Goal: Transaction & Acquisition: Book appointment/travel/reservation

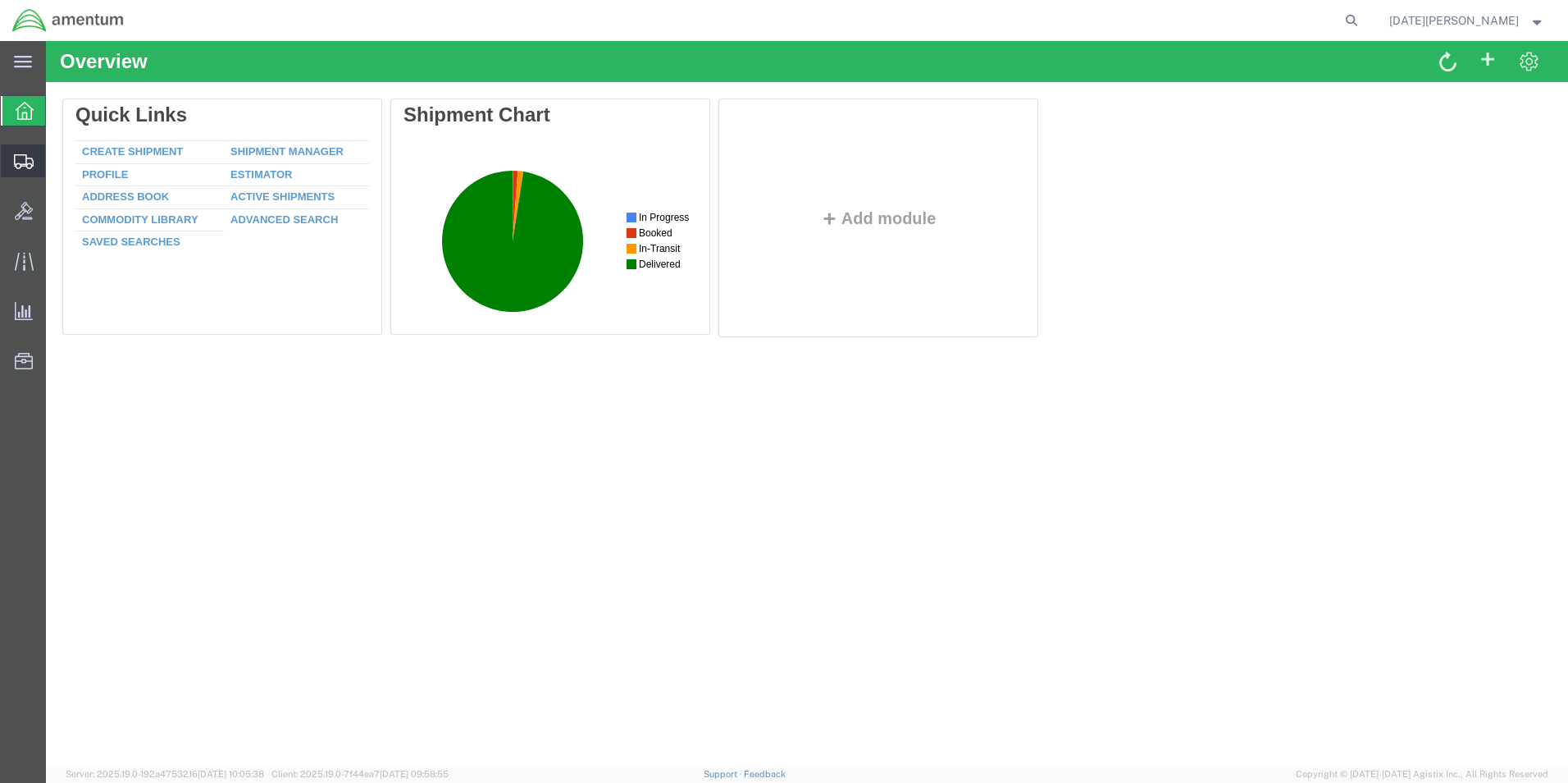
click at [0, 0] on span "Create from Template" at bounding box center [0, 0] width 0 height 0
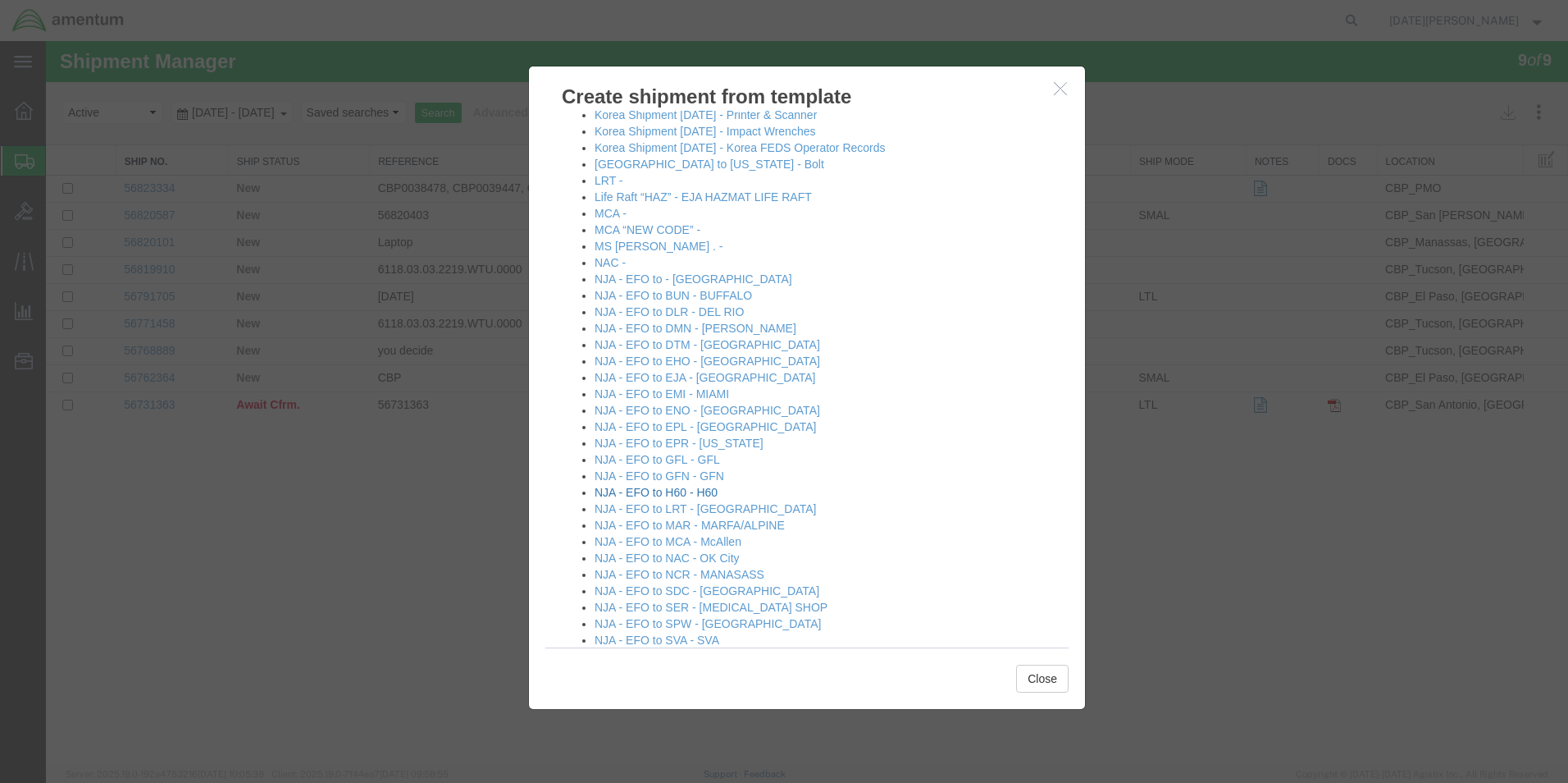
scroll to position [820, 0]
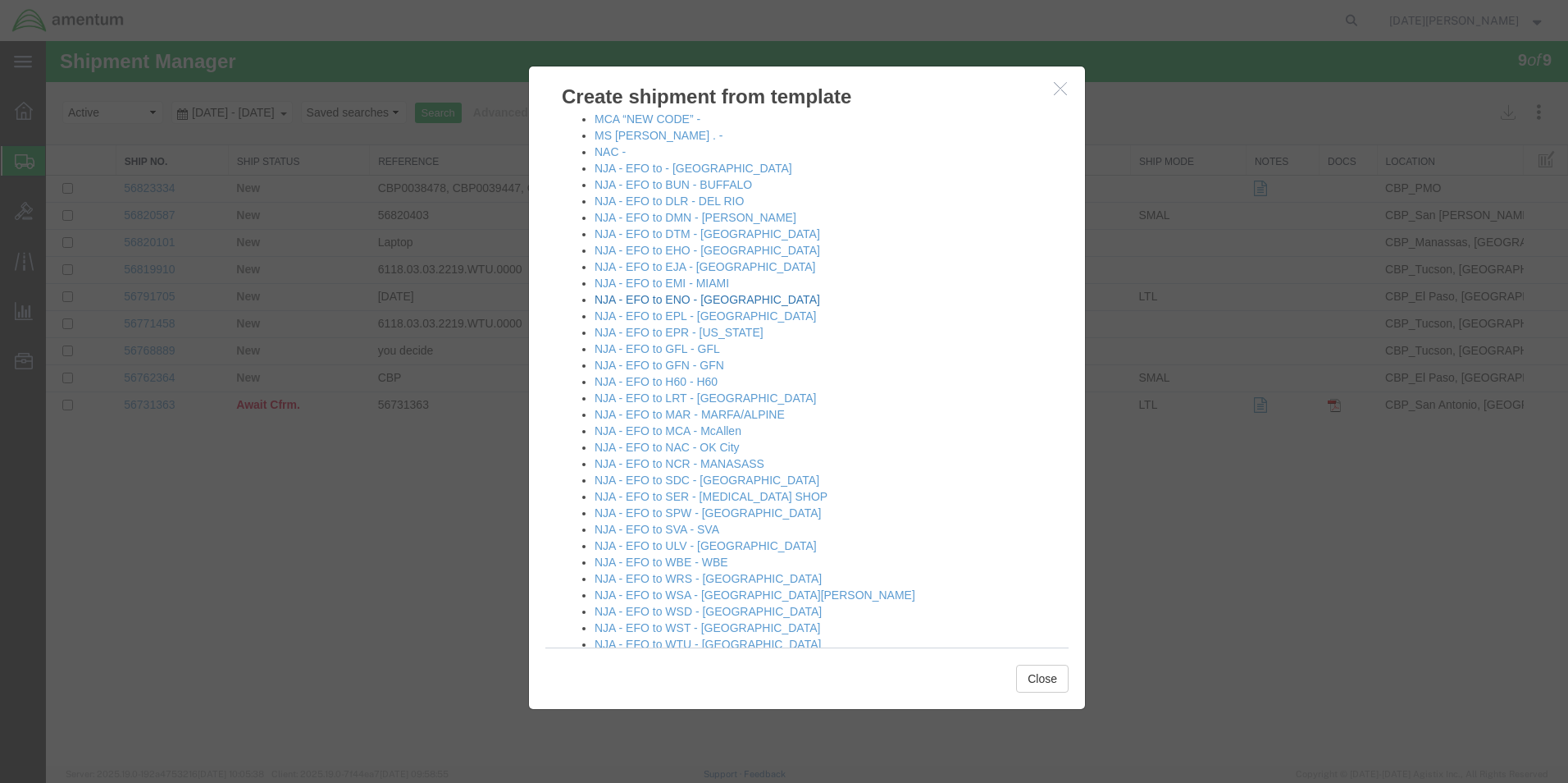
click at [693, 302] on link "NJA - EFO to ENO - [GEOGRAPHIC_DATA]" at bounding box center [707, 300] width 226 height 13
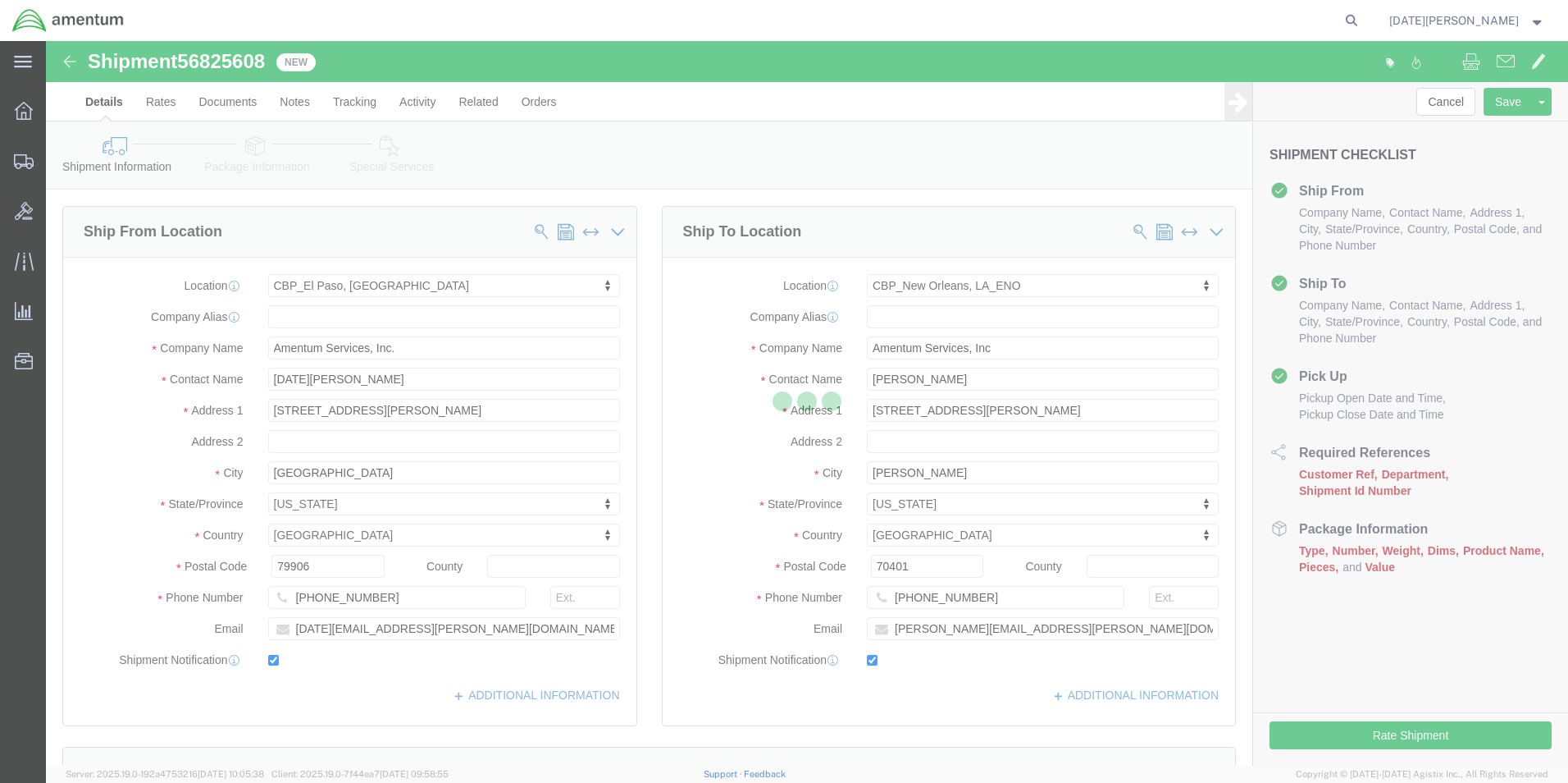
select select "49939"
select select "49932"
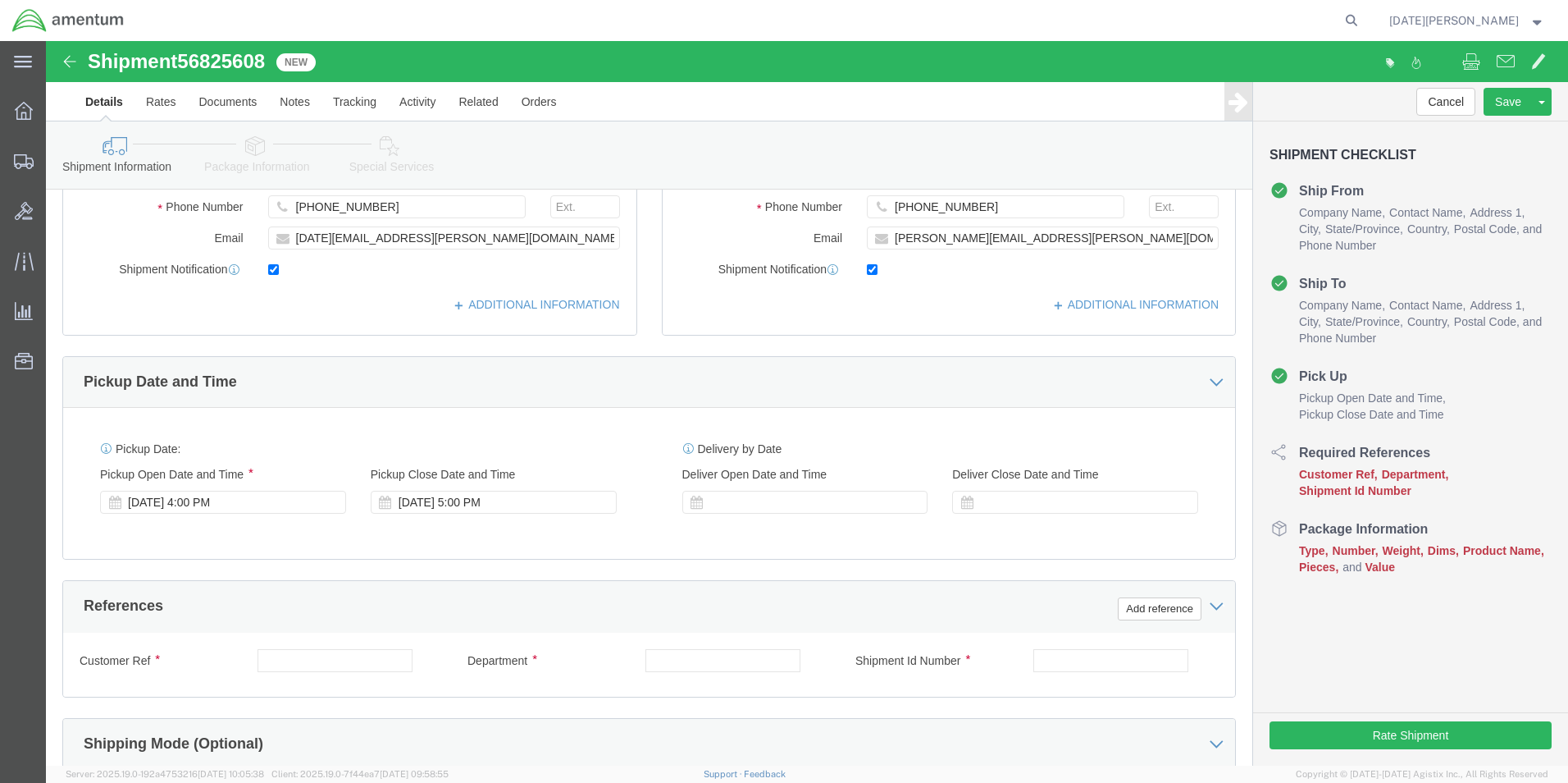
scroll to position [575, 0]
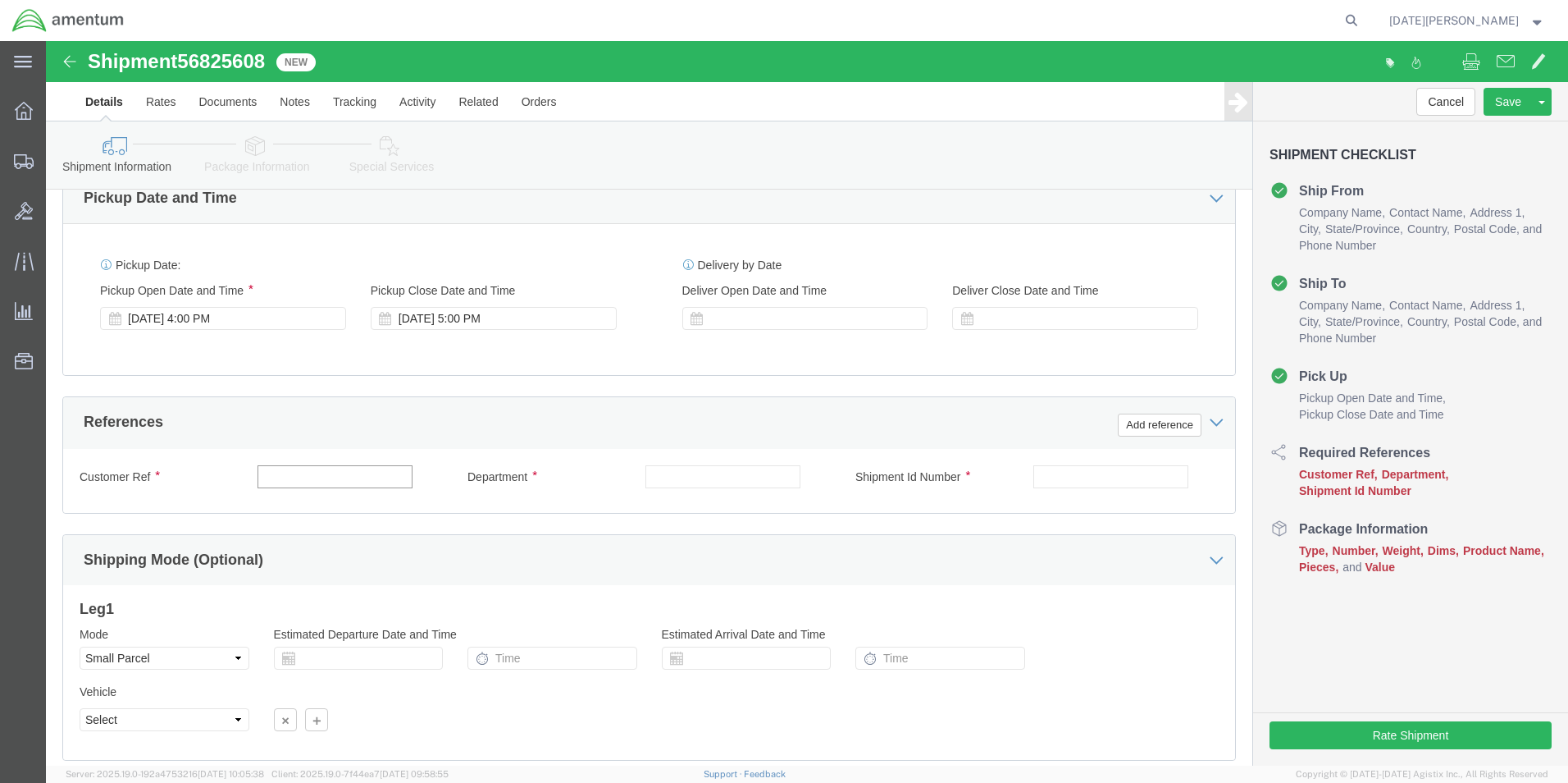
click input "text"
type input "604-000206"
type input "CBP"
type input "604-000206"
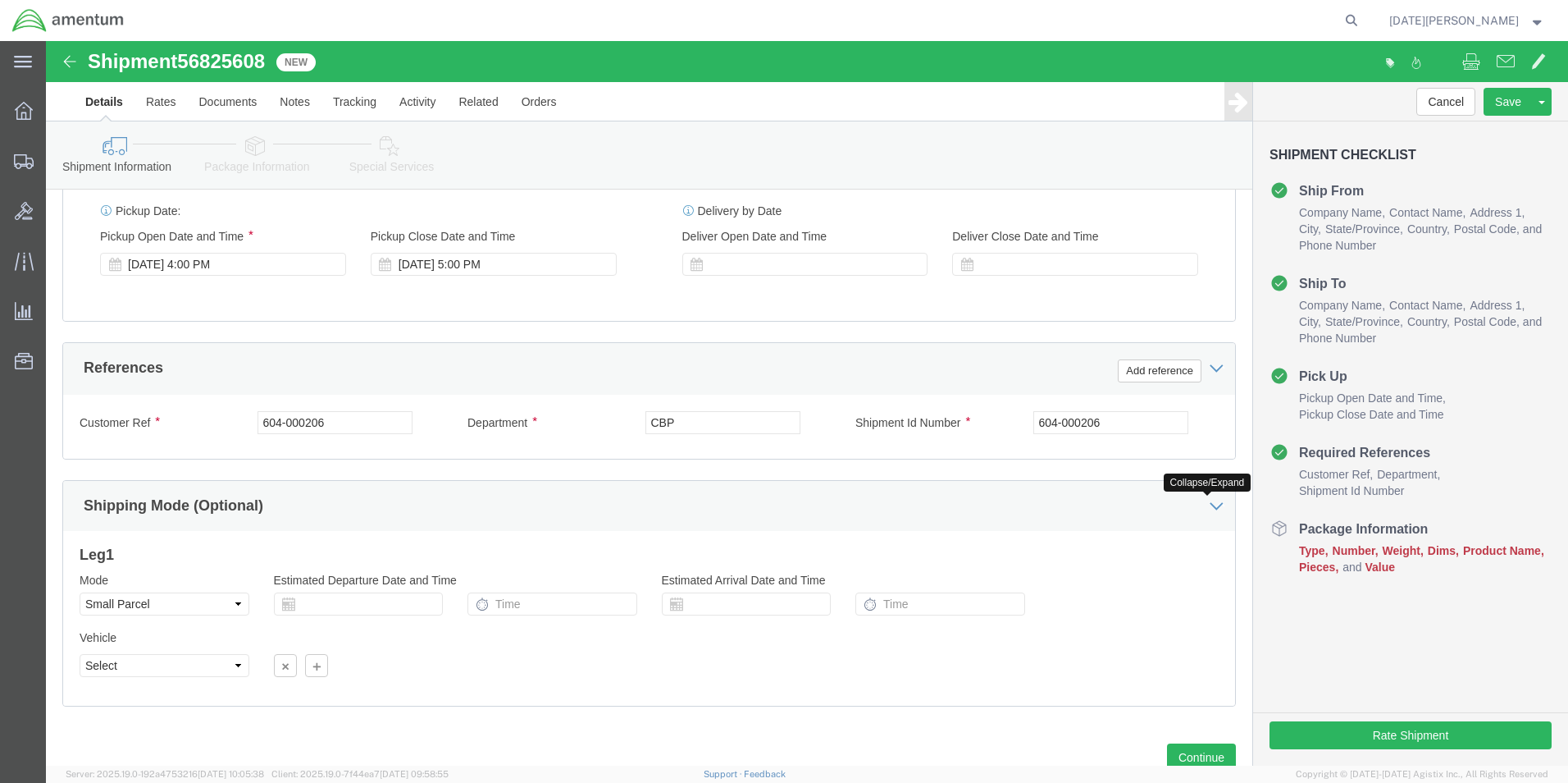
scroll to position [684, 0]
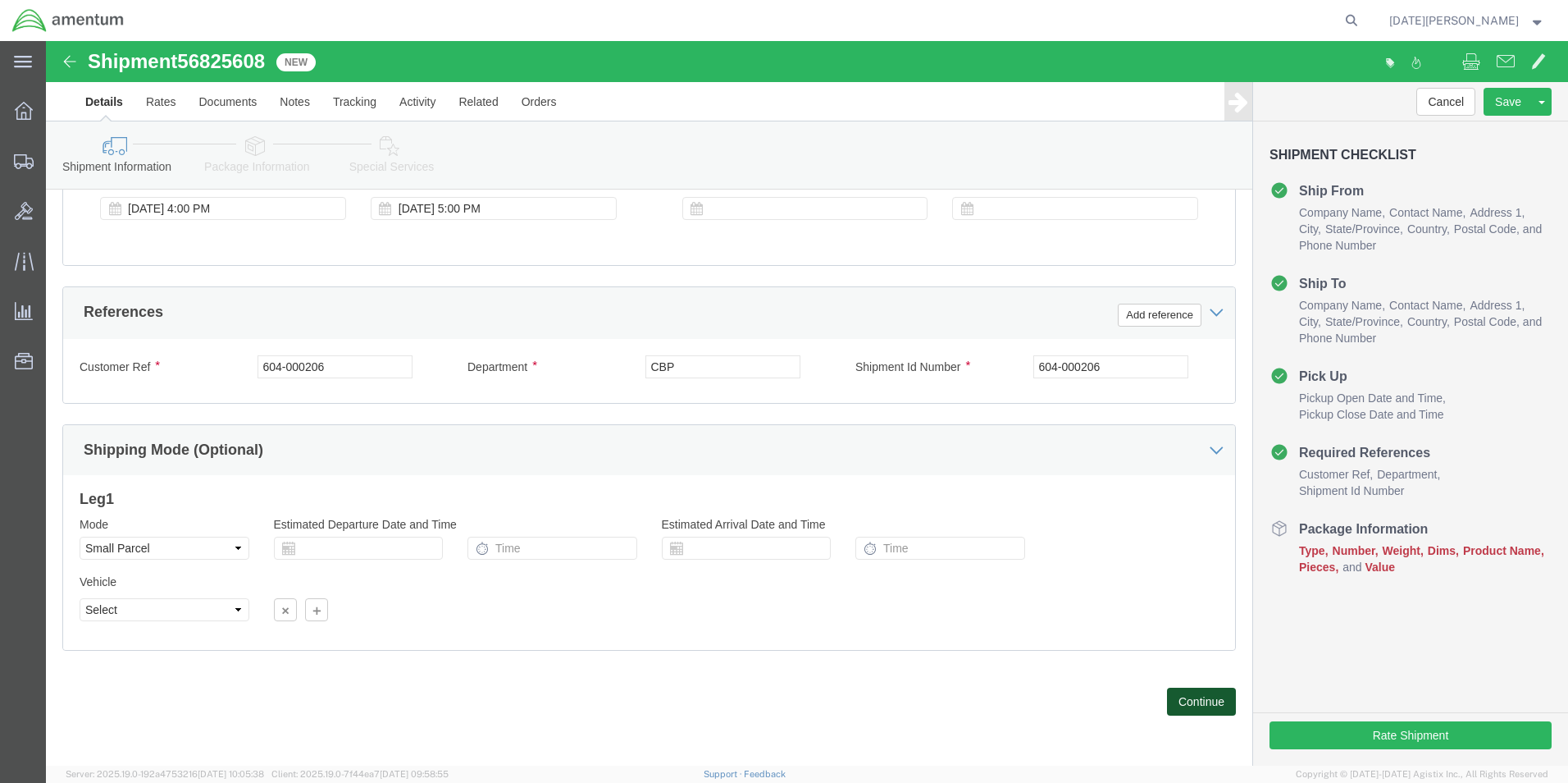
click button "Continue"
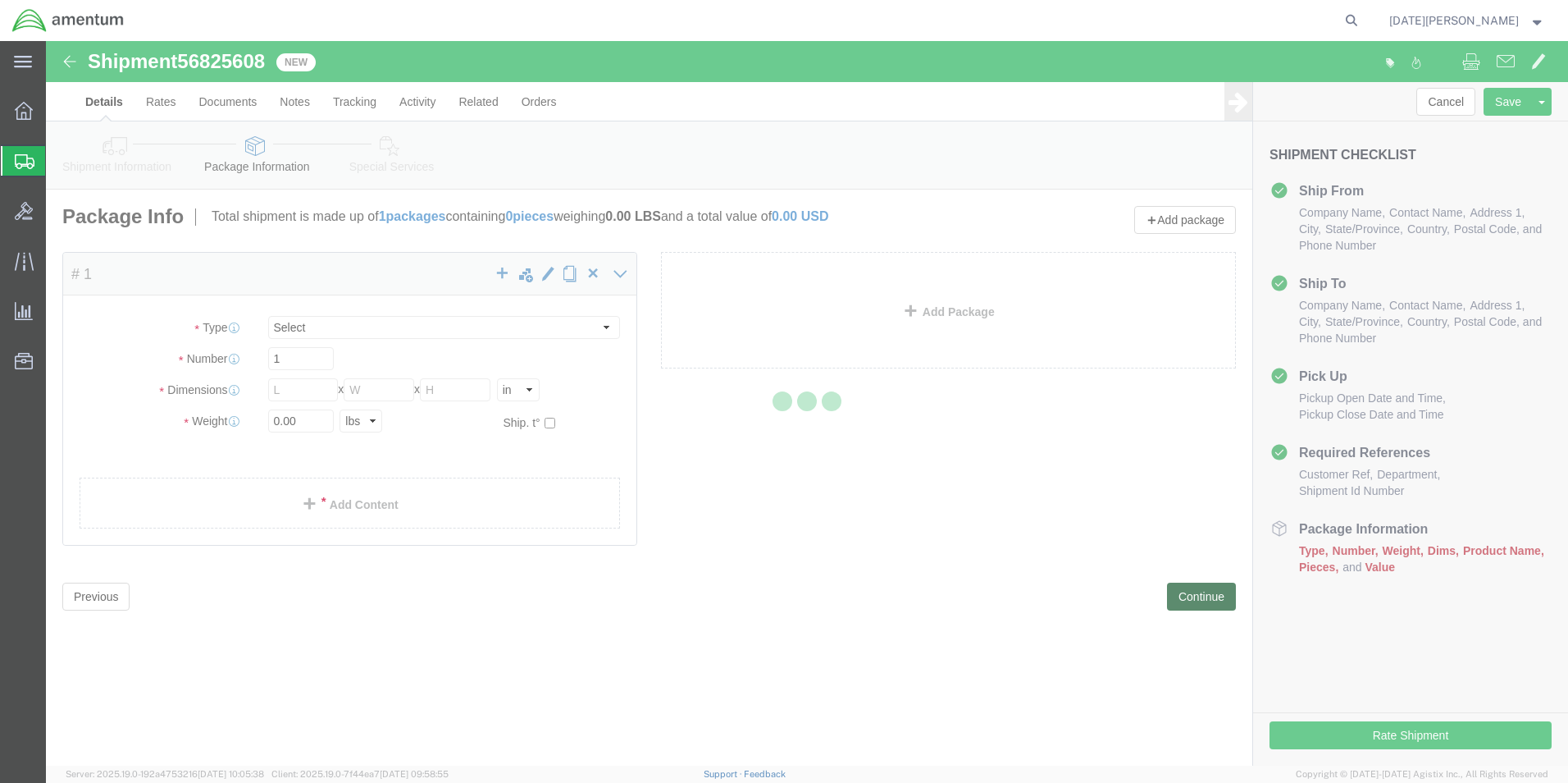
select select "YRPK"
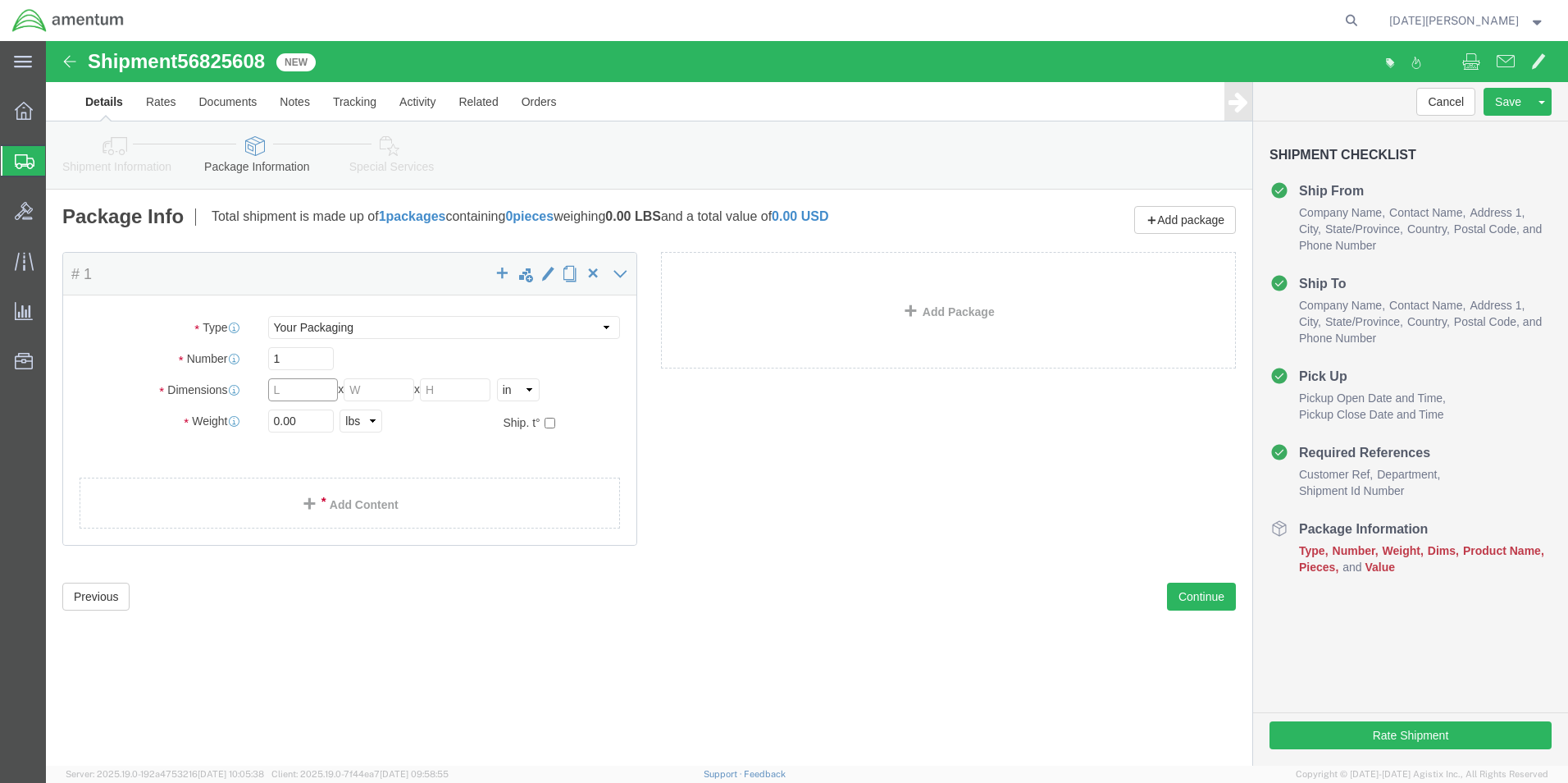
click input "text"
type input "18"
type input "12"
type input "58"
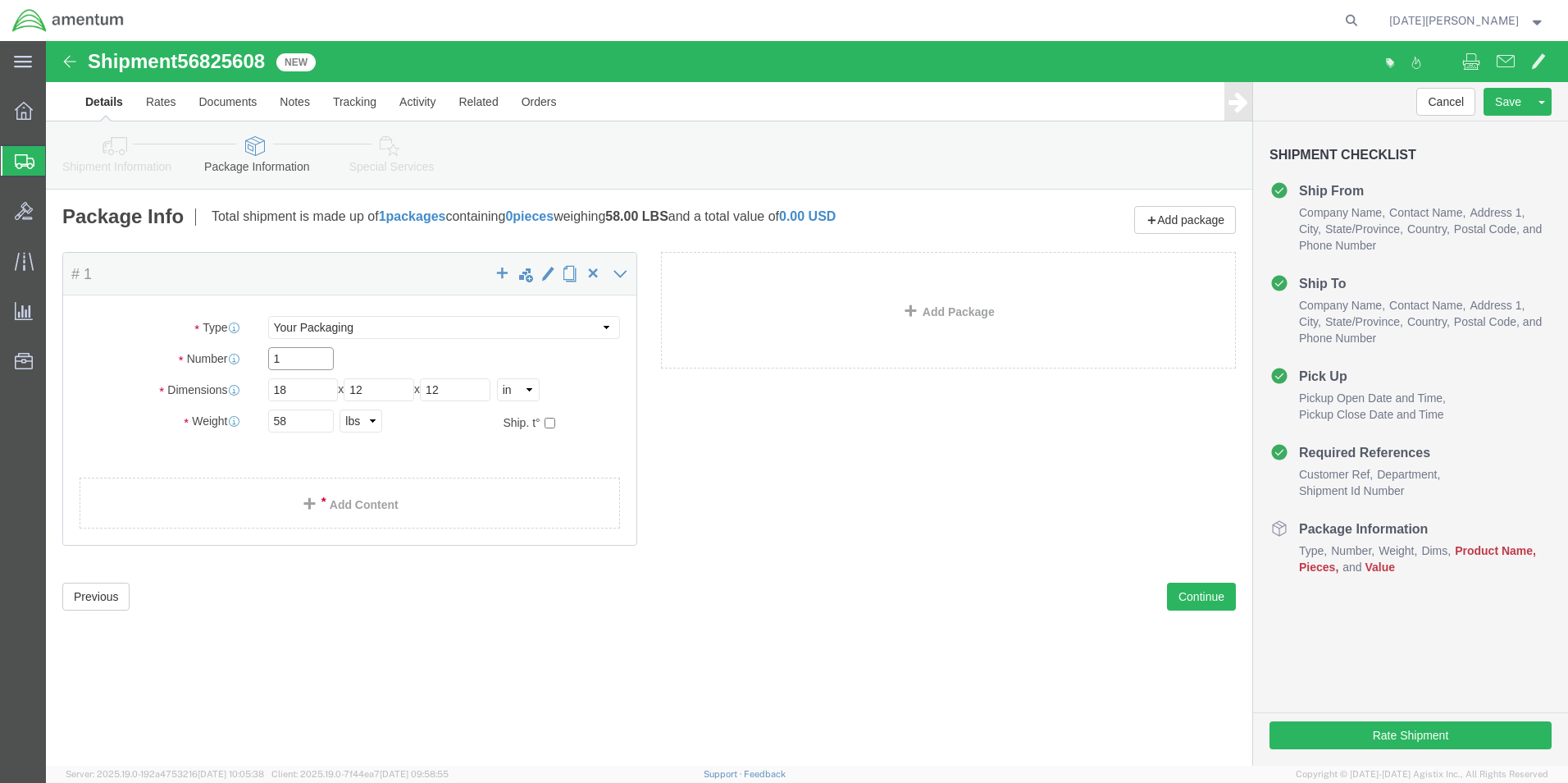
drag, startPoint x: 257, startPoint y: 321, endPoint x: 205, endPoint y: 331, distance: 53.0
click div "Package Type Select Bale(s) Basket(s) Bolt(s) Bottle(s) Buckets Bulk Bundle(s) …"
type input "4"
click link "Add Content"
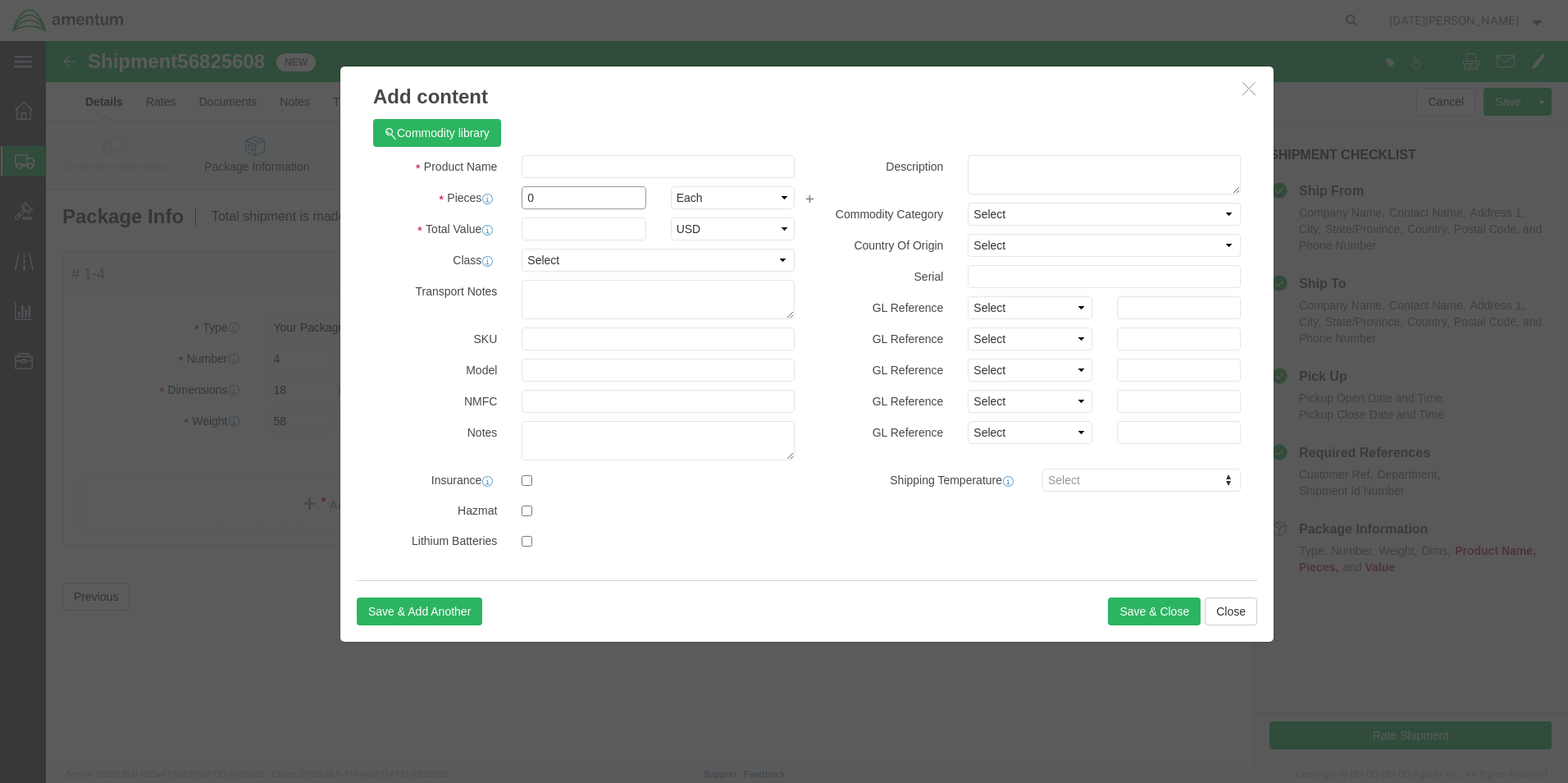
drag, startPoint x: 513, startPoint y: 161, endPoint x: 384, endPoint y: 167, distance: 129.1
click div "Pieces 0 Select Bag Barrels 100Board Feet Bottle Box Blister Pack Carats Can Ca…"
type input "96"
type input "1500"
select select "USD"
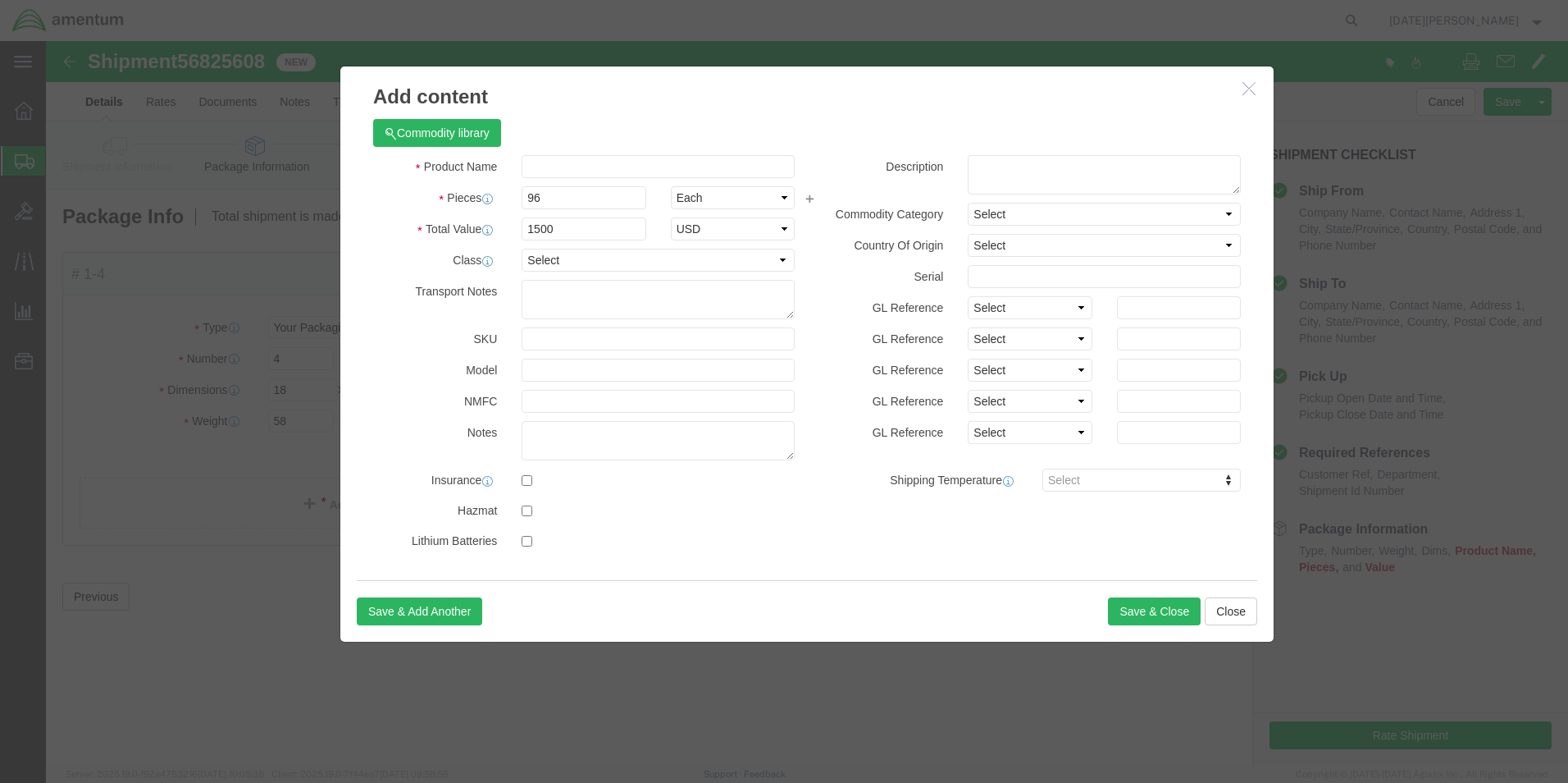
click div "Commodity library"
click input "text"
type input "JET OIL"
click button "Save & Close"
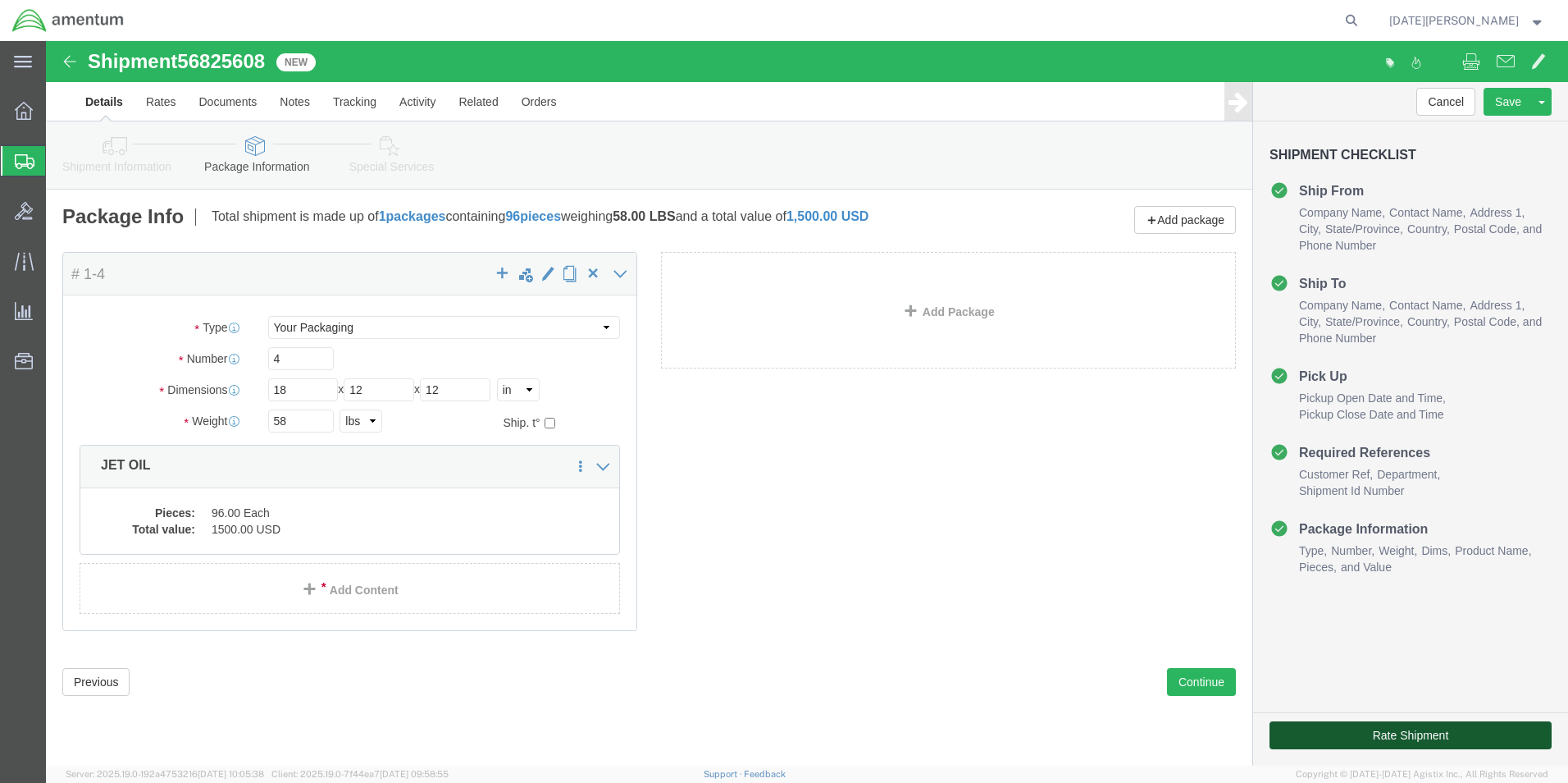
click button "Rate Shipment"
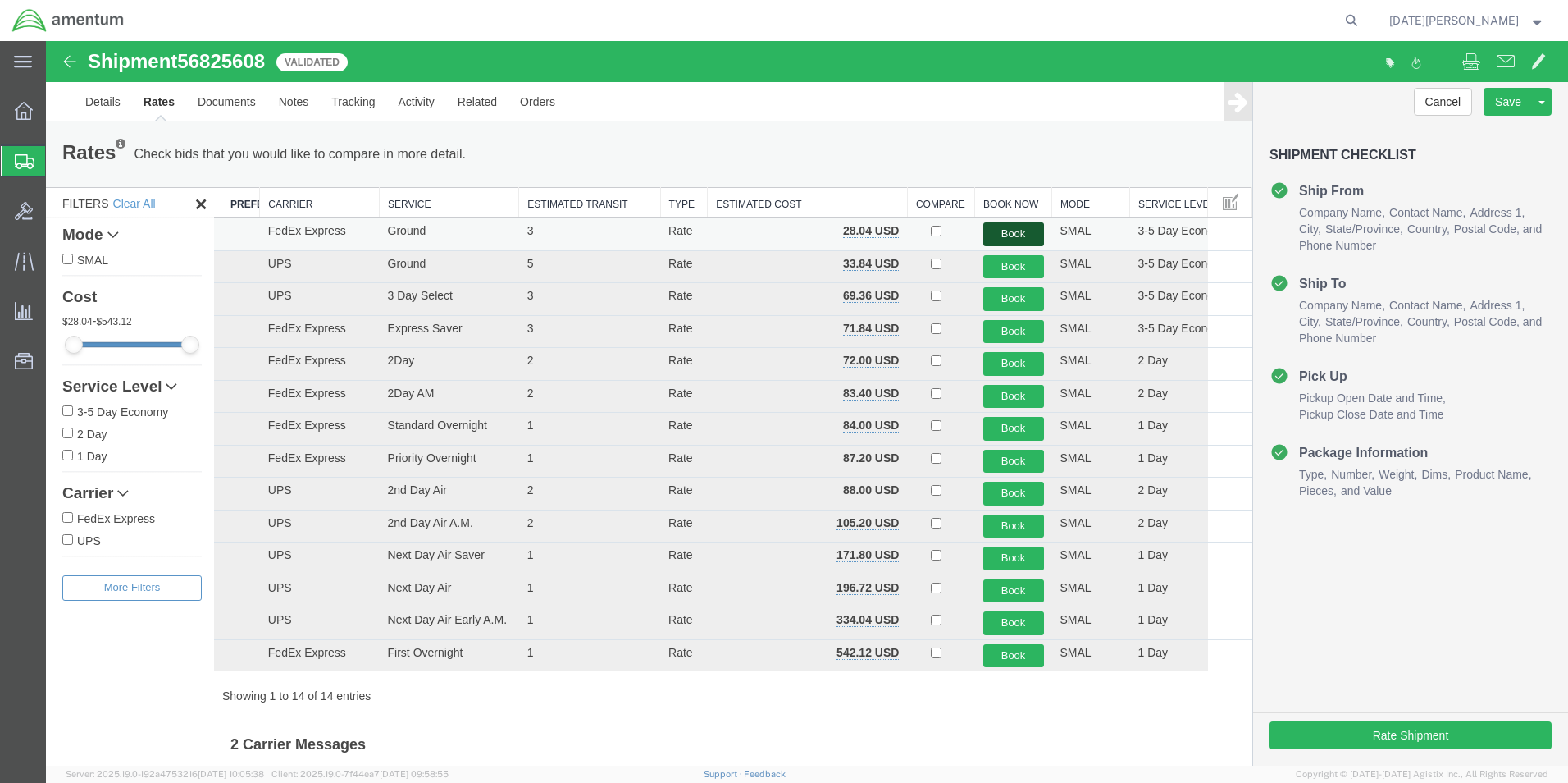
click at [984, 238] on button "Book" at bounding box center [1014, 234] width 60 height 24
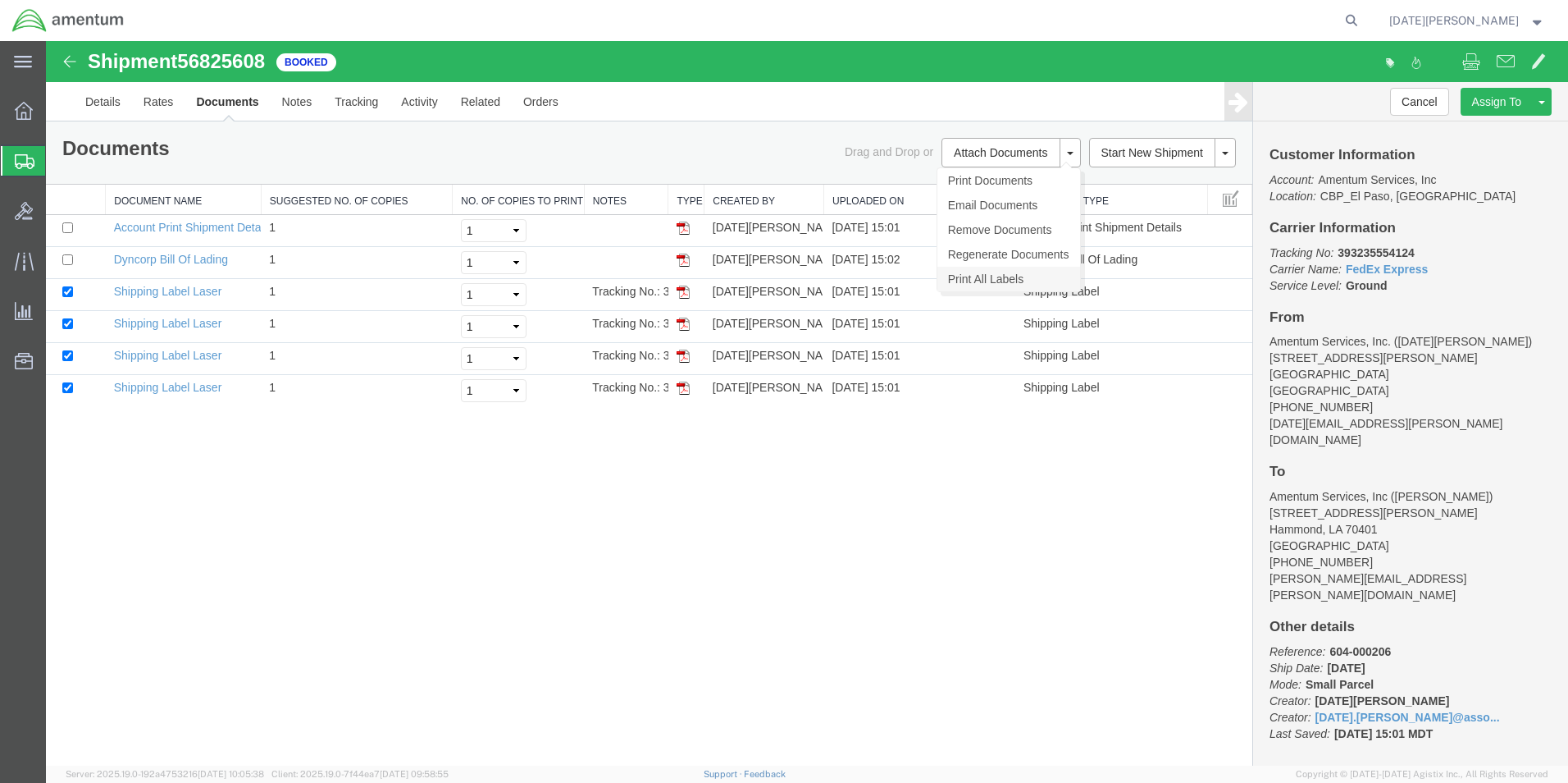
click at [1023, 279] on link "Print All Labels" at bounding box center [1009, 279] width 142 height 25
click at [1409, 101] on button "Cancel" at bounding box center [1419, 101] width 59 height 28
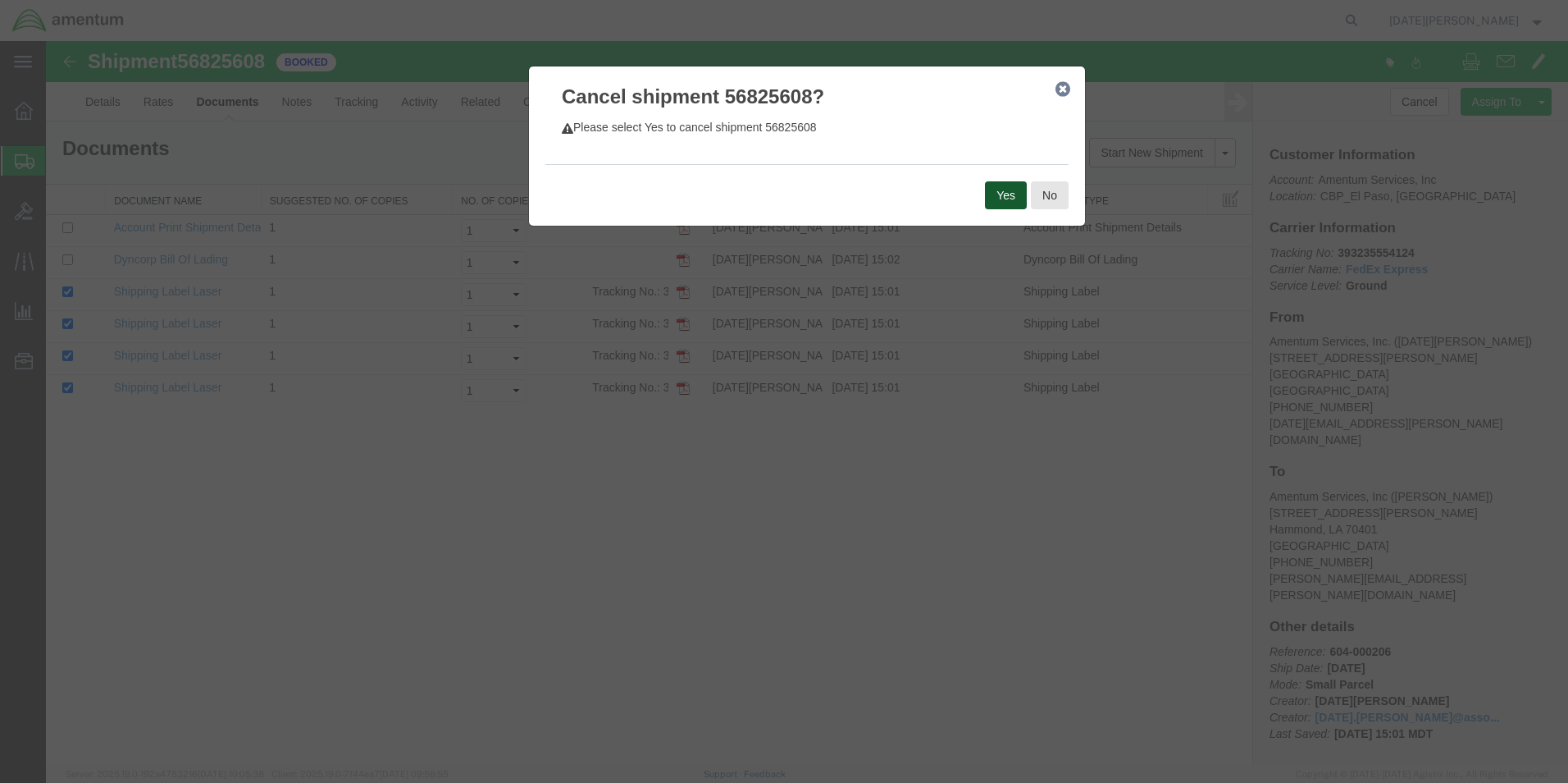
click at [1007, 183] on button "Yes" at bounding box center [1006, 195] width 42 height 28
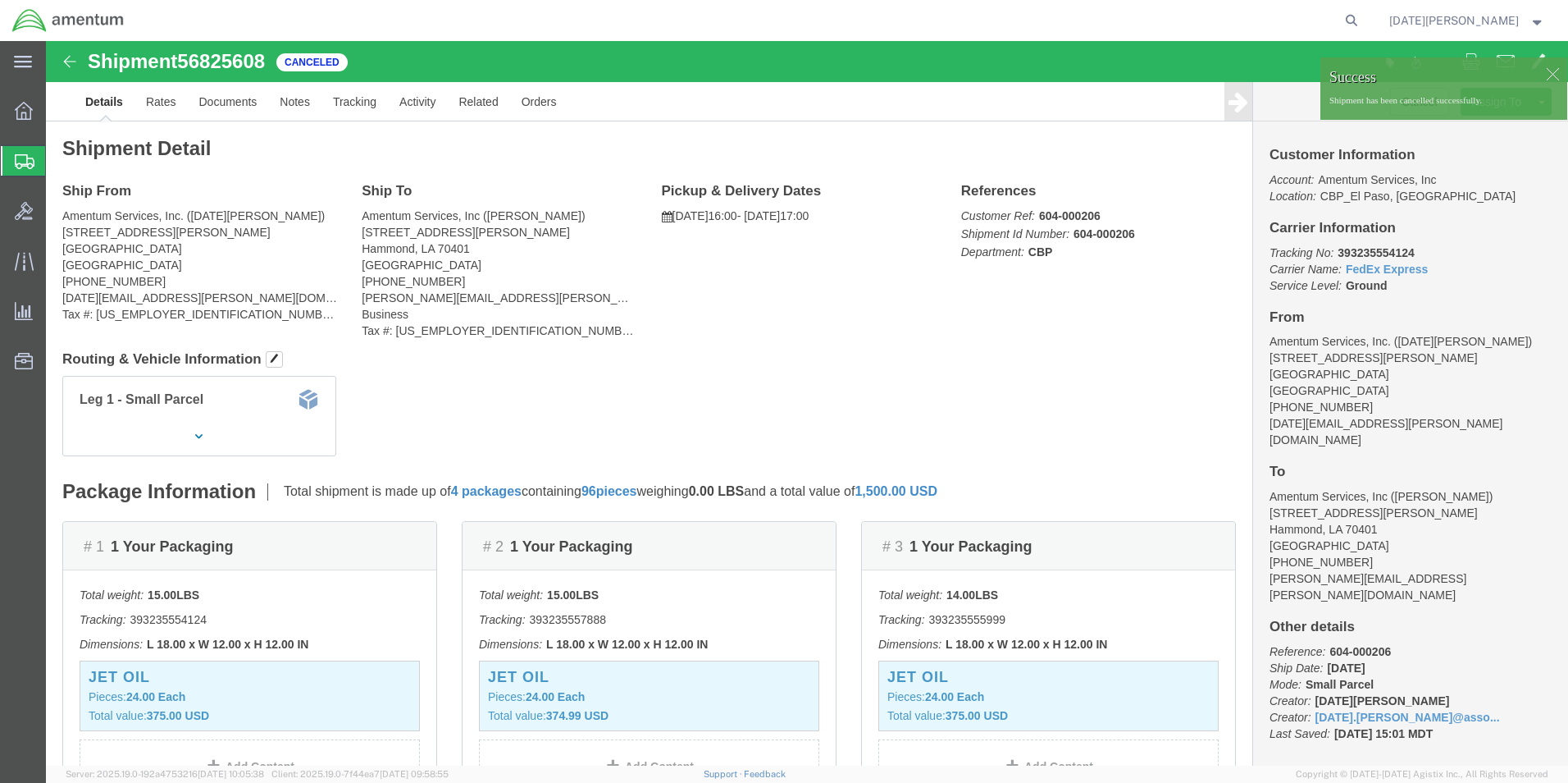
click div
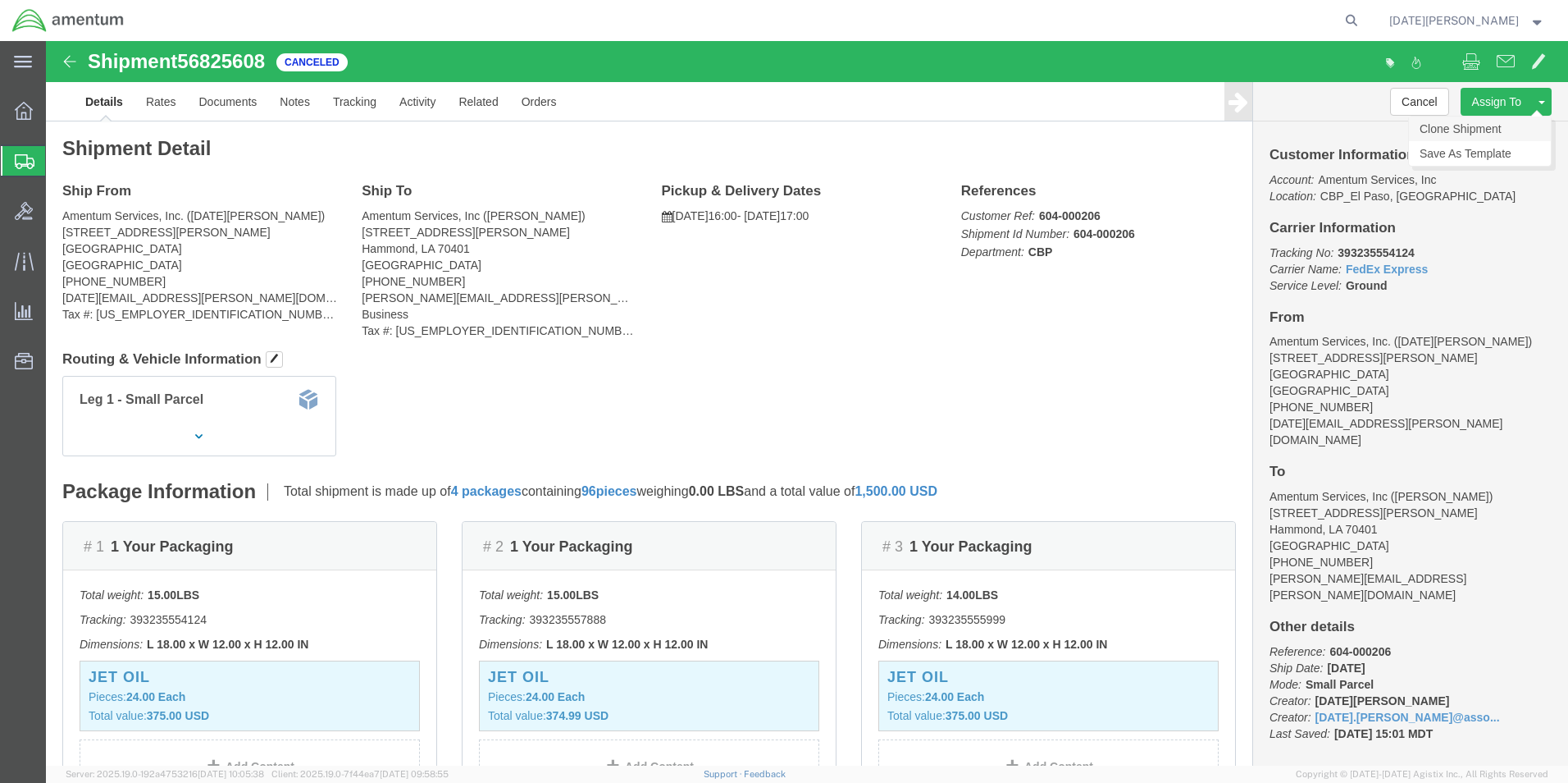
click link "Clone Shipment"
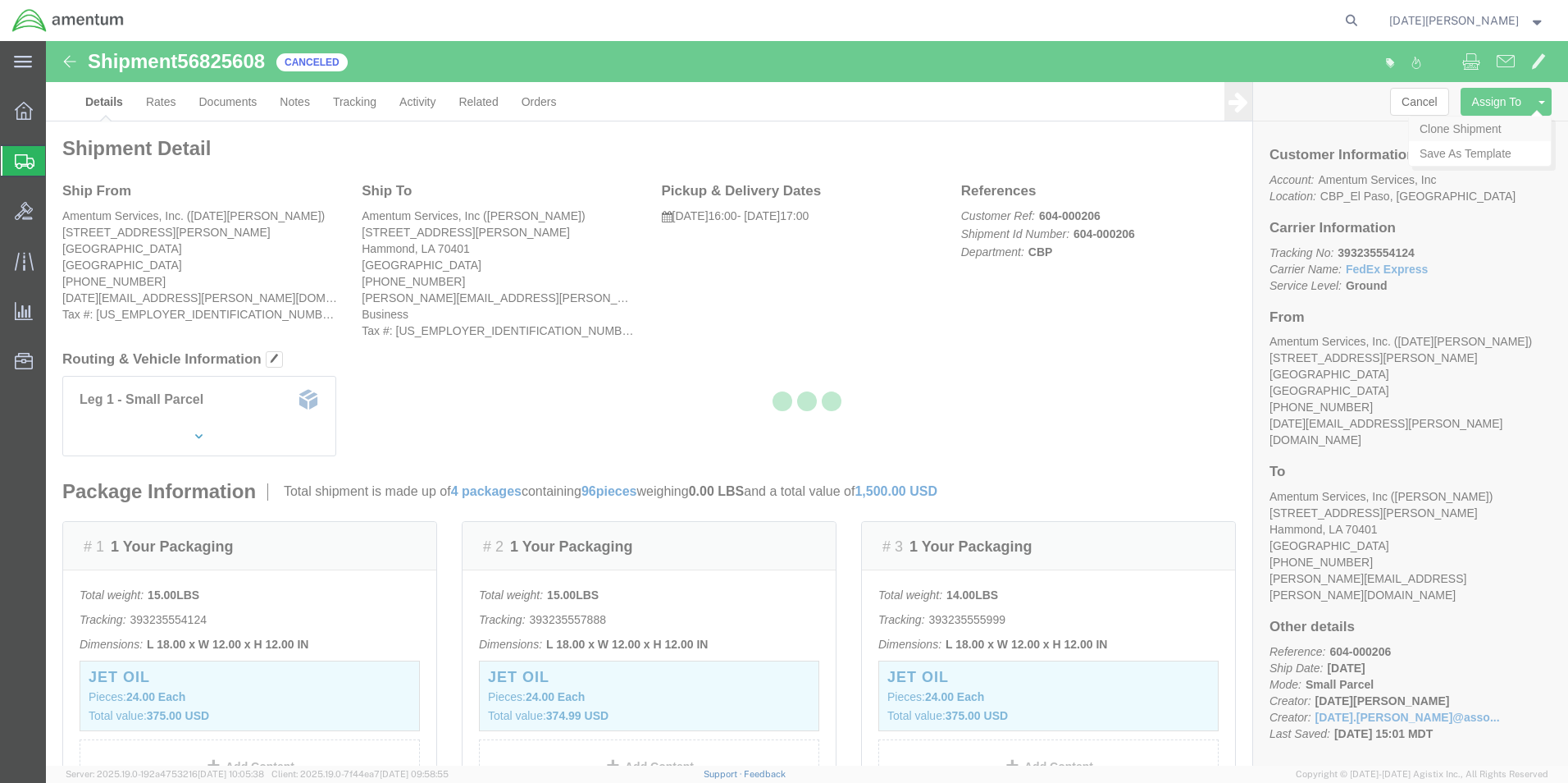
select select "49939"
select select "49932"
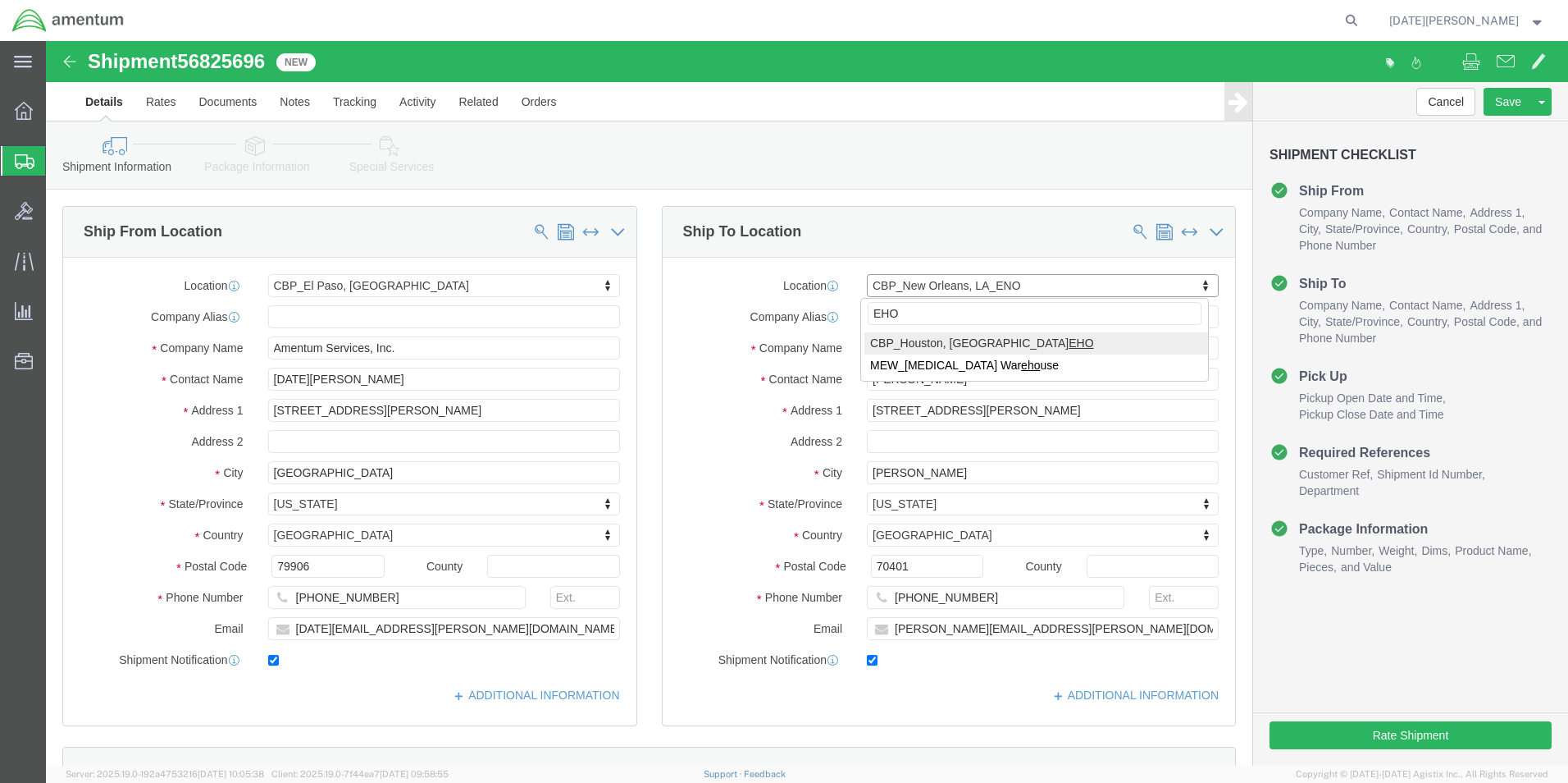
type input "EHO"
select select "49929"
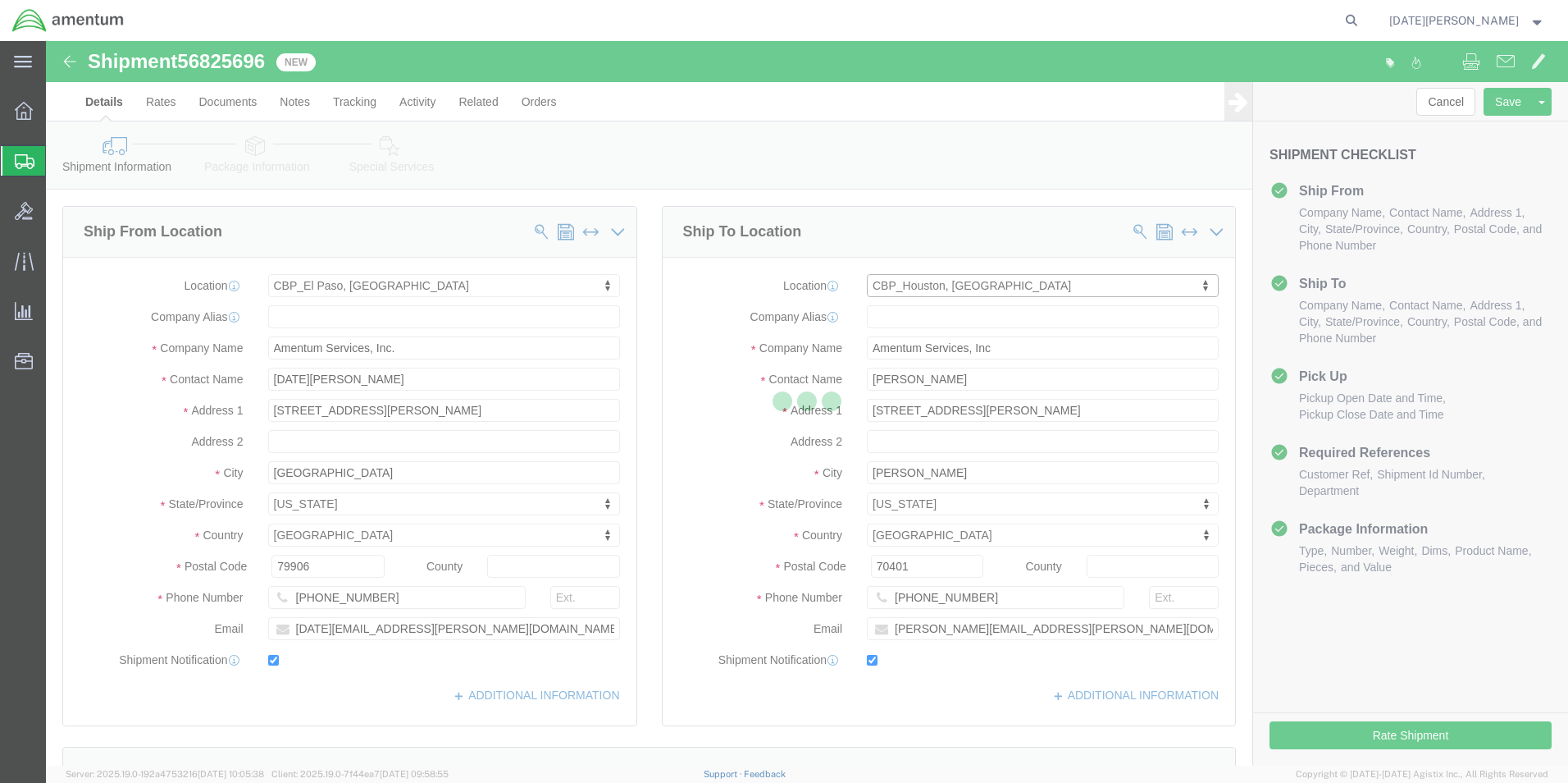
type input "[PERSON_NAME]"
type input "[STREET_ADDRESS][PERSON_NAME]"
type input "Hangar 15A, c/o US CBP"
type input "Conroe"
type input "77303"
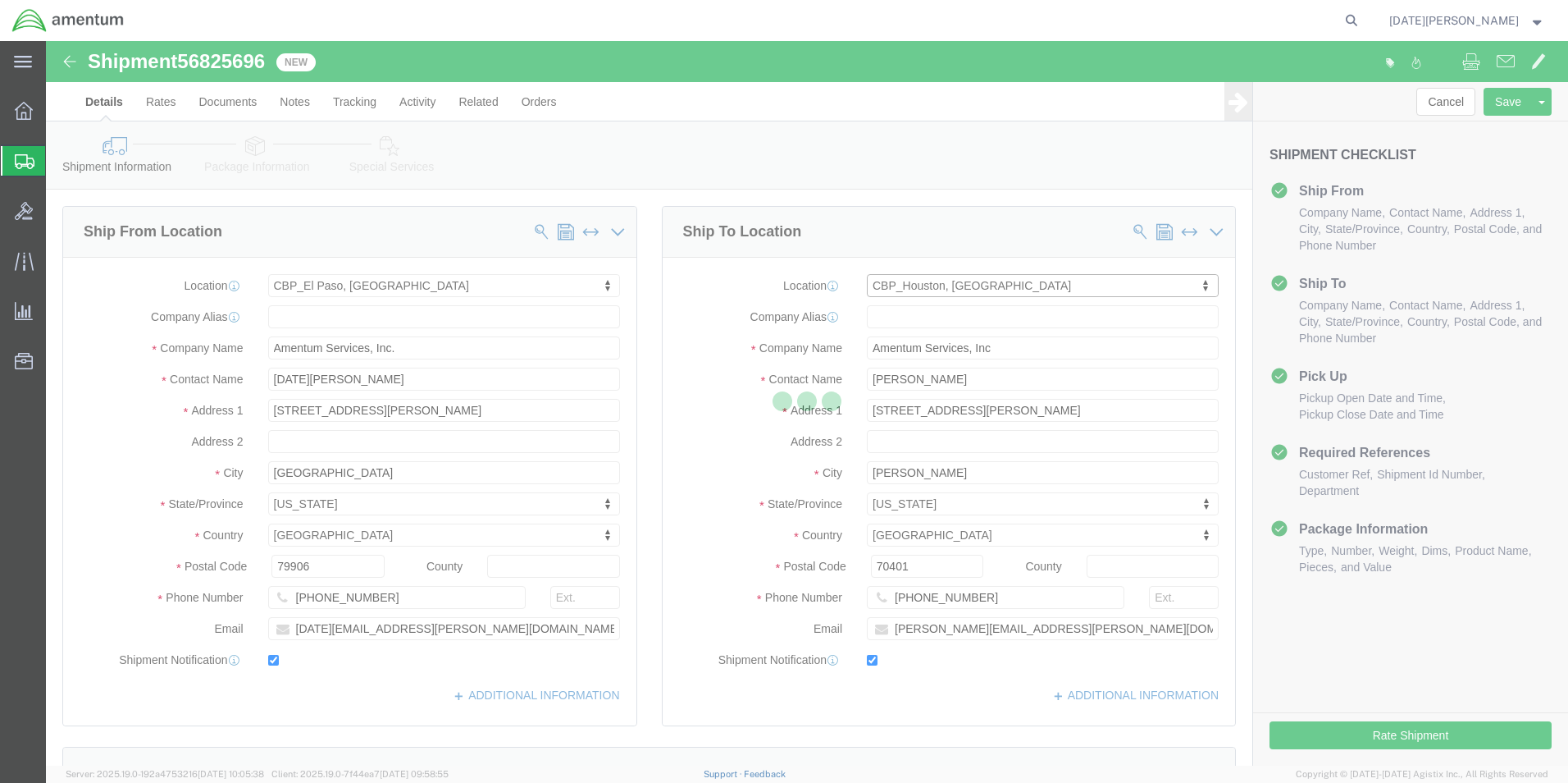
type input "[PHONE_NUMBER]"
type input "[PERSON_NAME][EMAIL_ADDRESS][PERSON_NAME][DOMAIN_NAME]"
select select "[GEOGRAPHIC_DATA]"
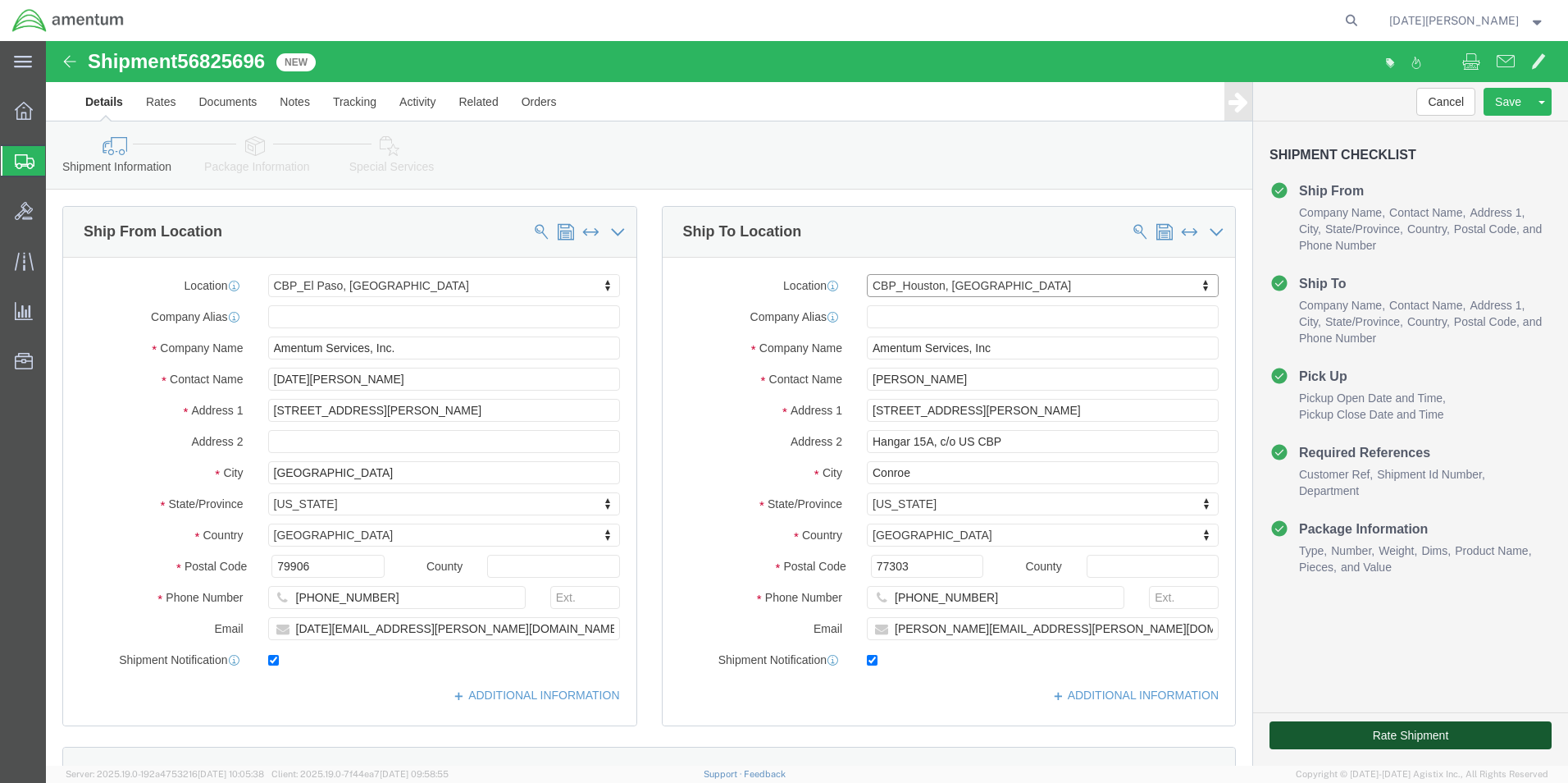
click button "Rate Shipment"
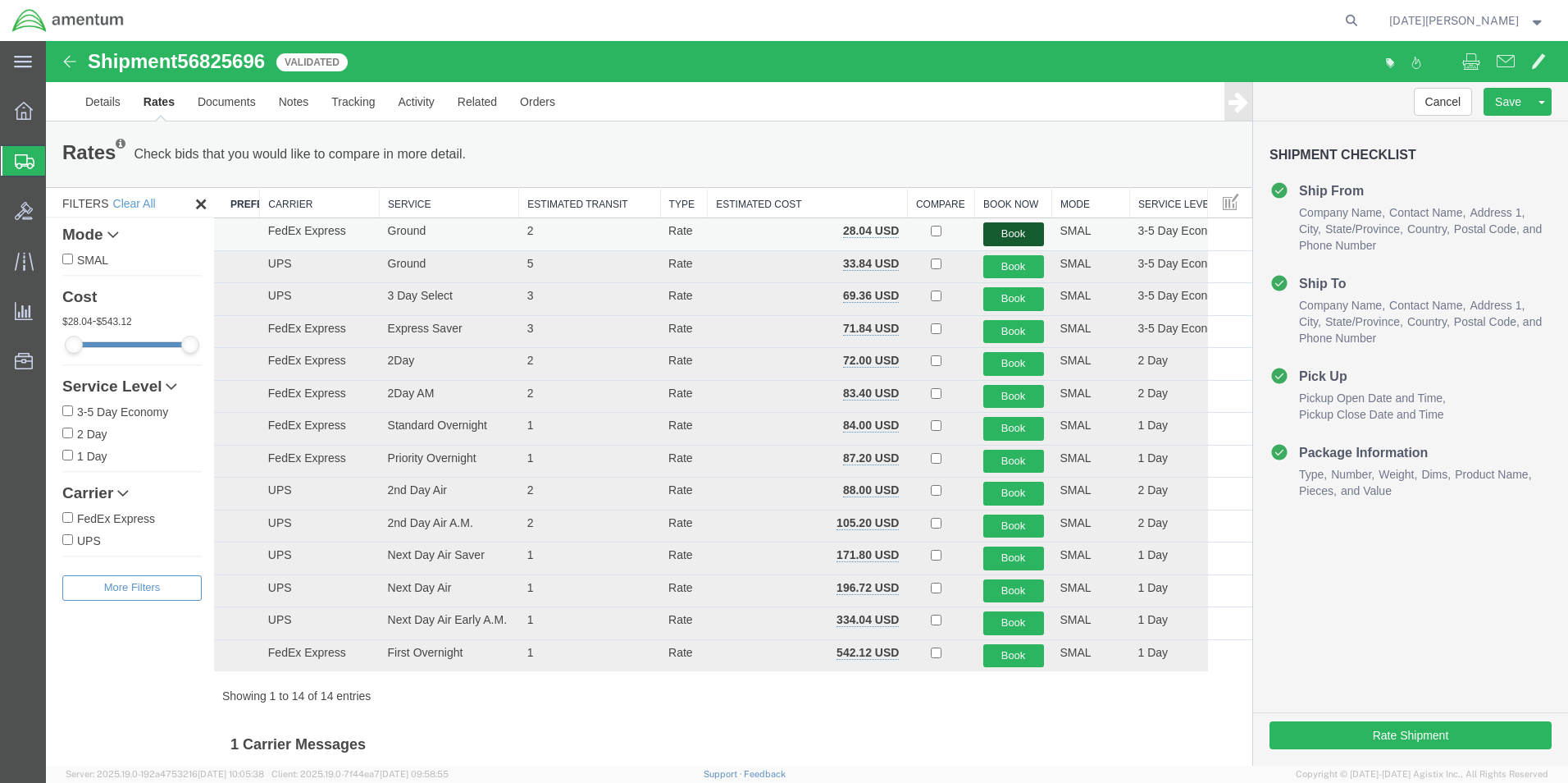
click at [1017, 238] on button "Book" at bounding box center [1014, 234] width 60 height 24
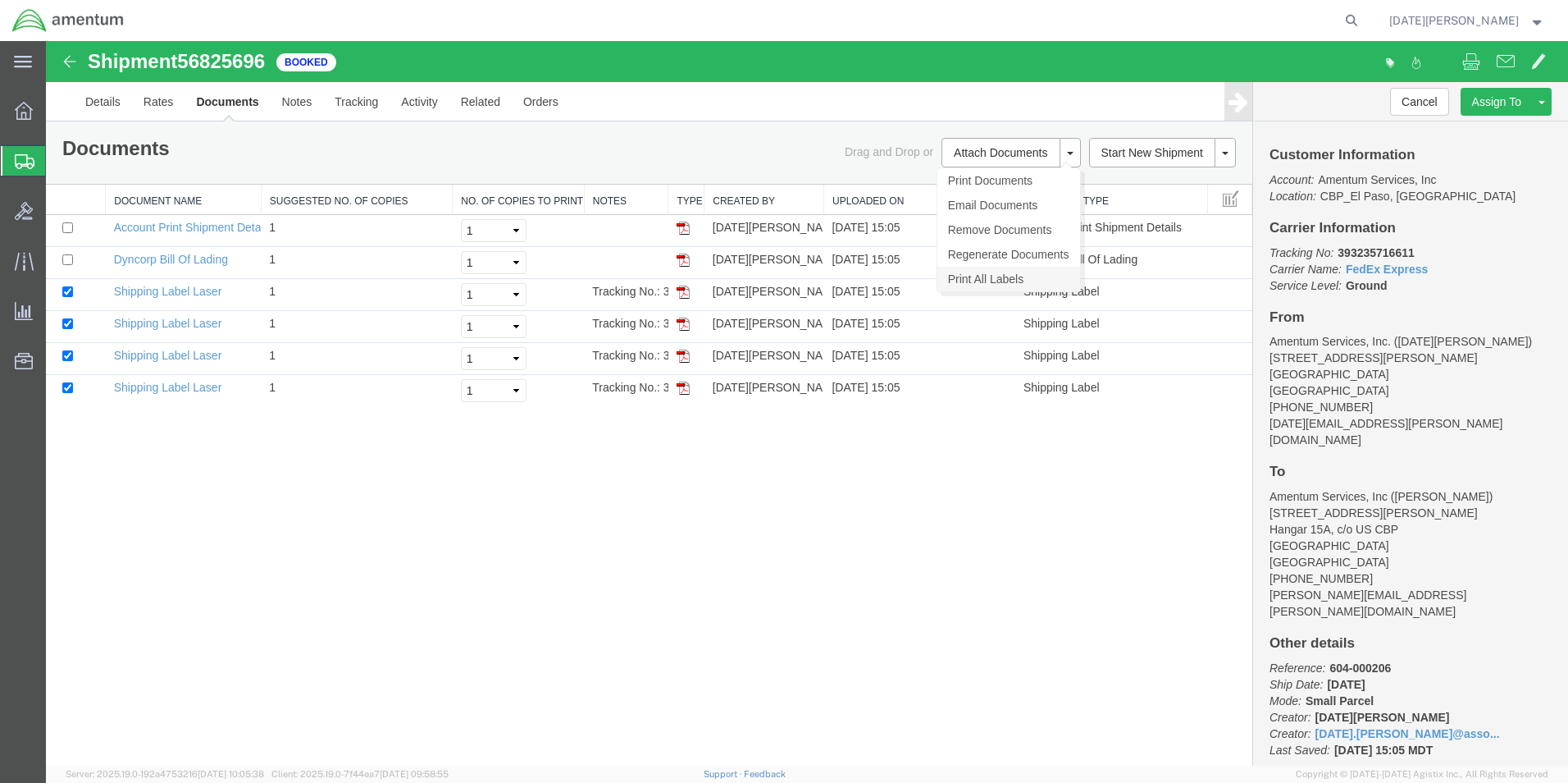
click at [1028, 272] on link "Print All Labels" at bounding box center [1009, 279] width 142 height 25
click at [0, 0] on span "Create from Template" at bounding box center [0, 0] width 0 height 0
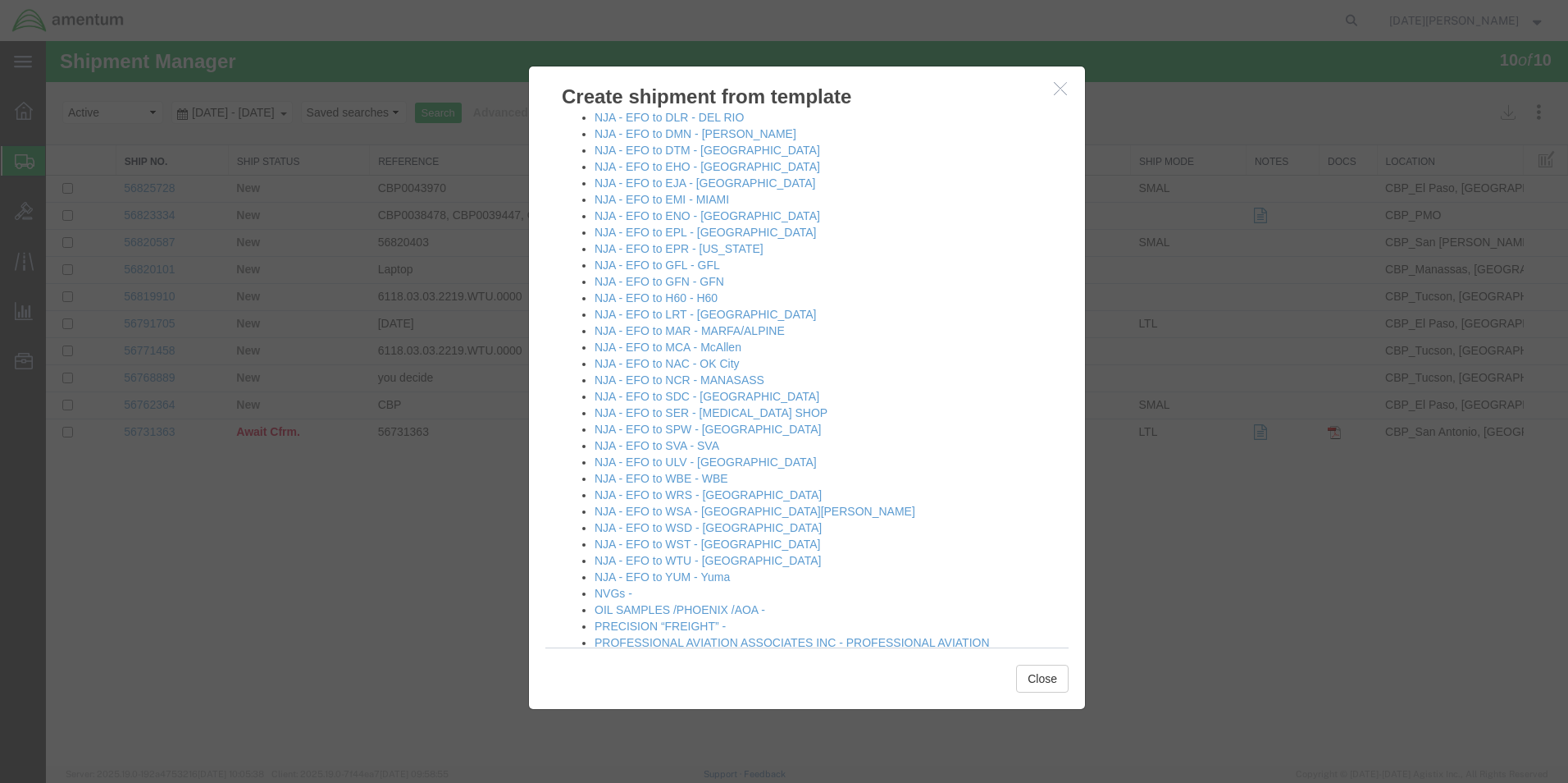
scroll to position [985, 0]
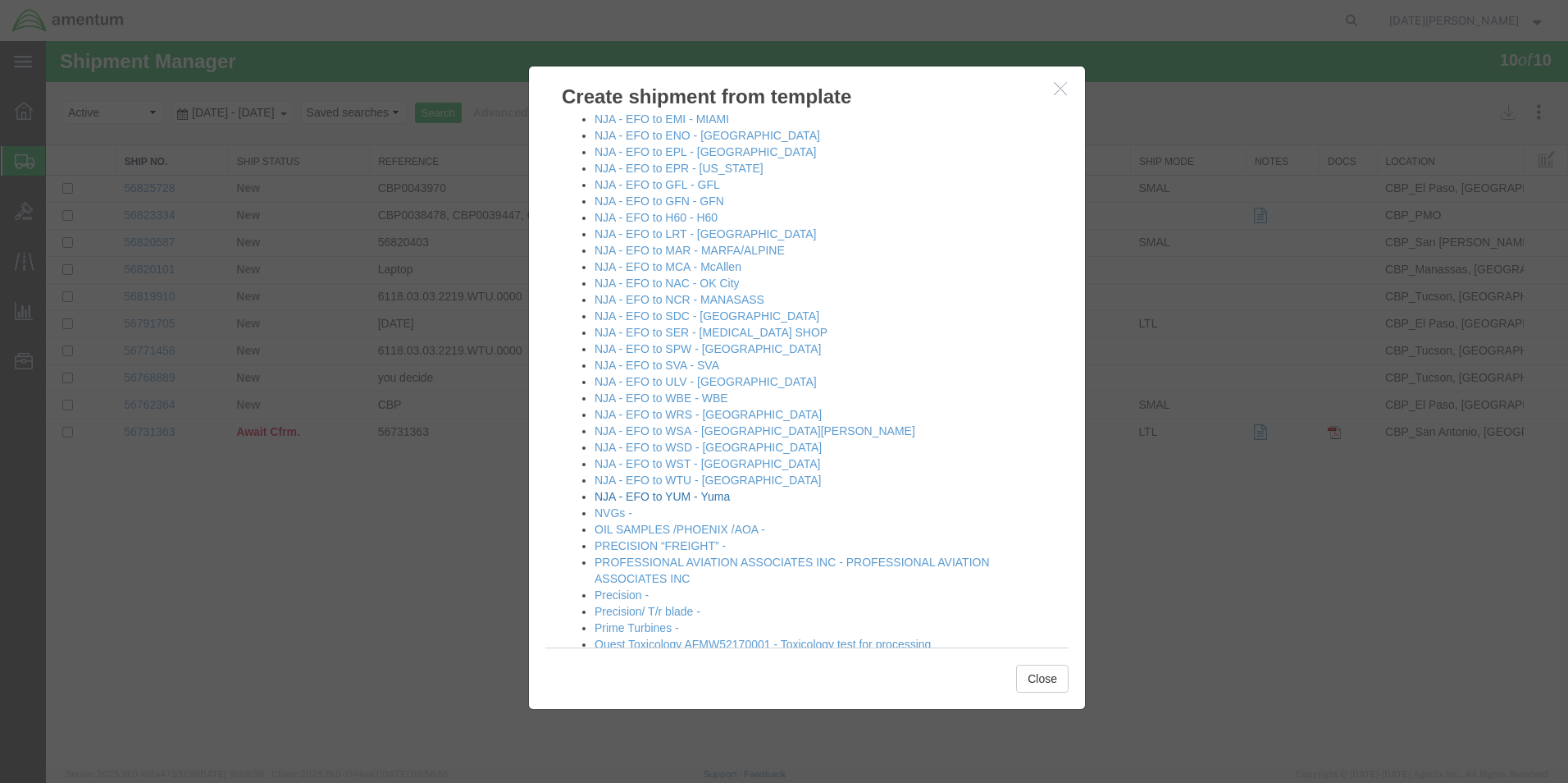
click at [691, 494] on link "NJA - EFO to YUM - Yuma" at bounding box center [662, 496] width 135 height 13
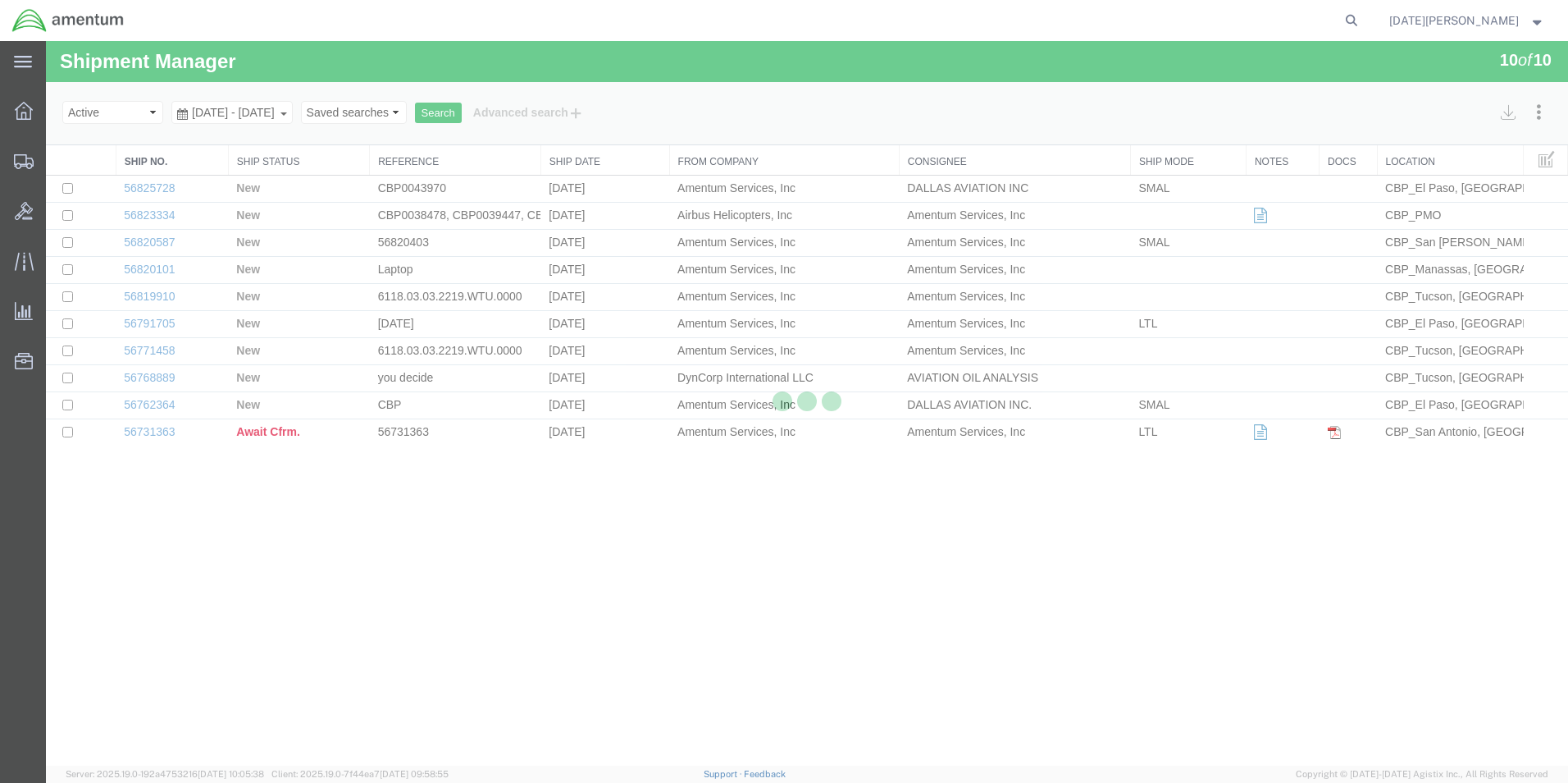
select select "49939"
select select "49951"
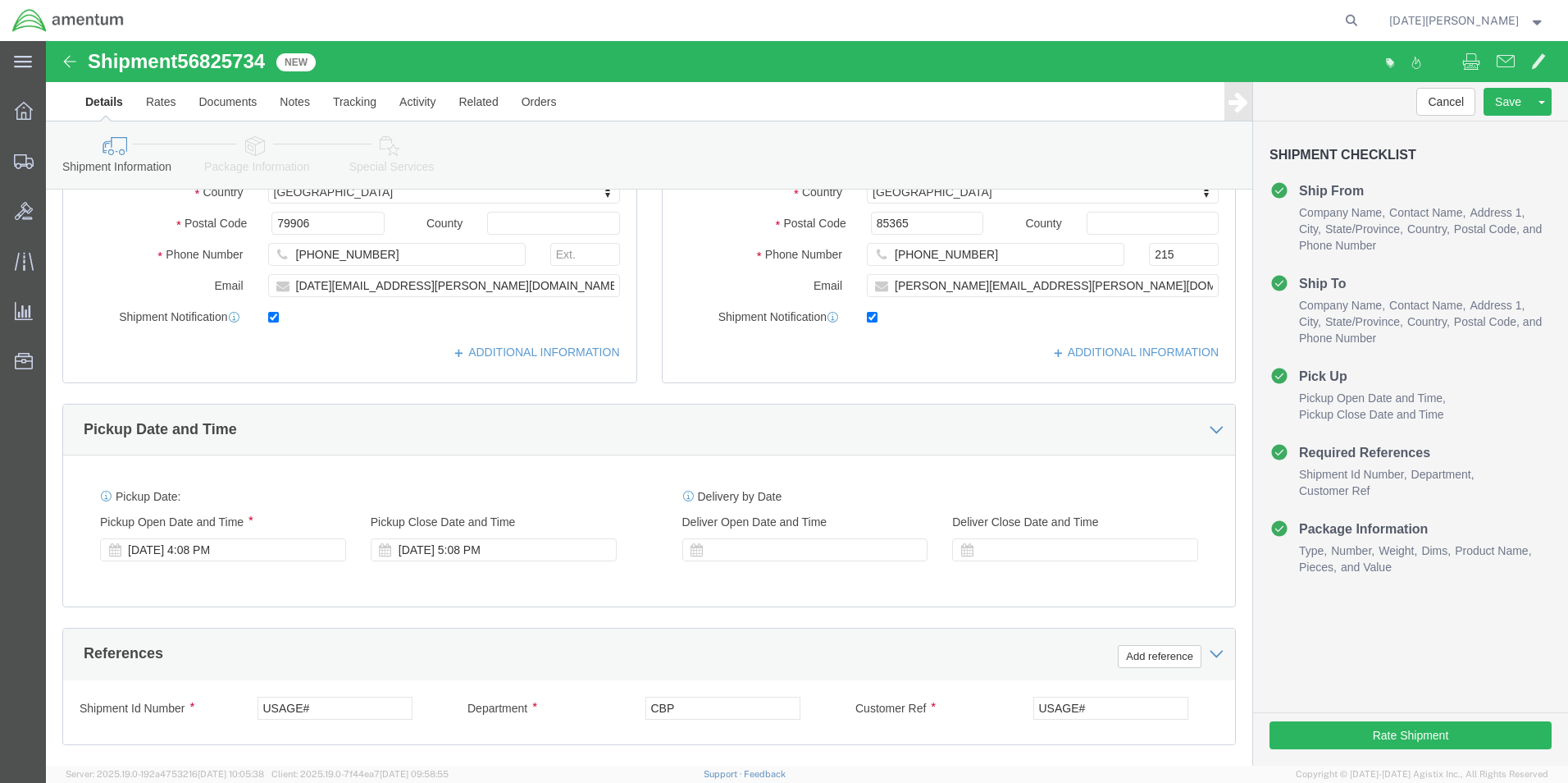
scroll to position [656, 0]
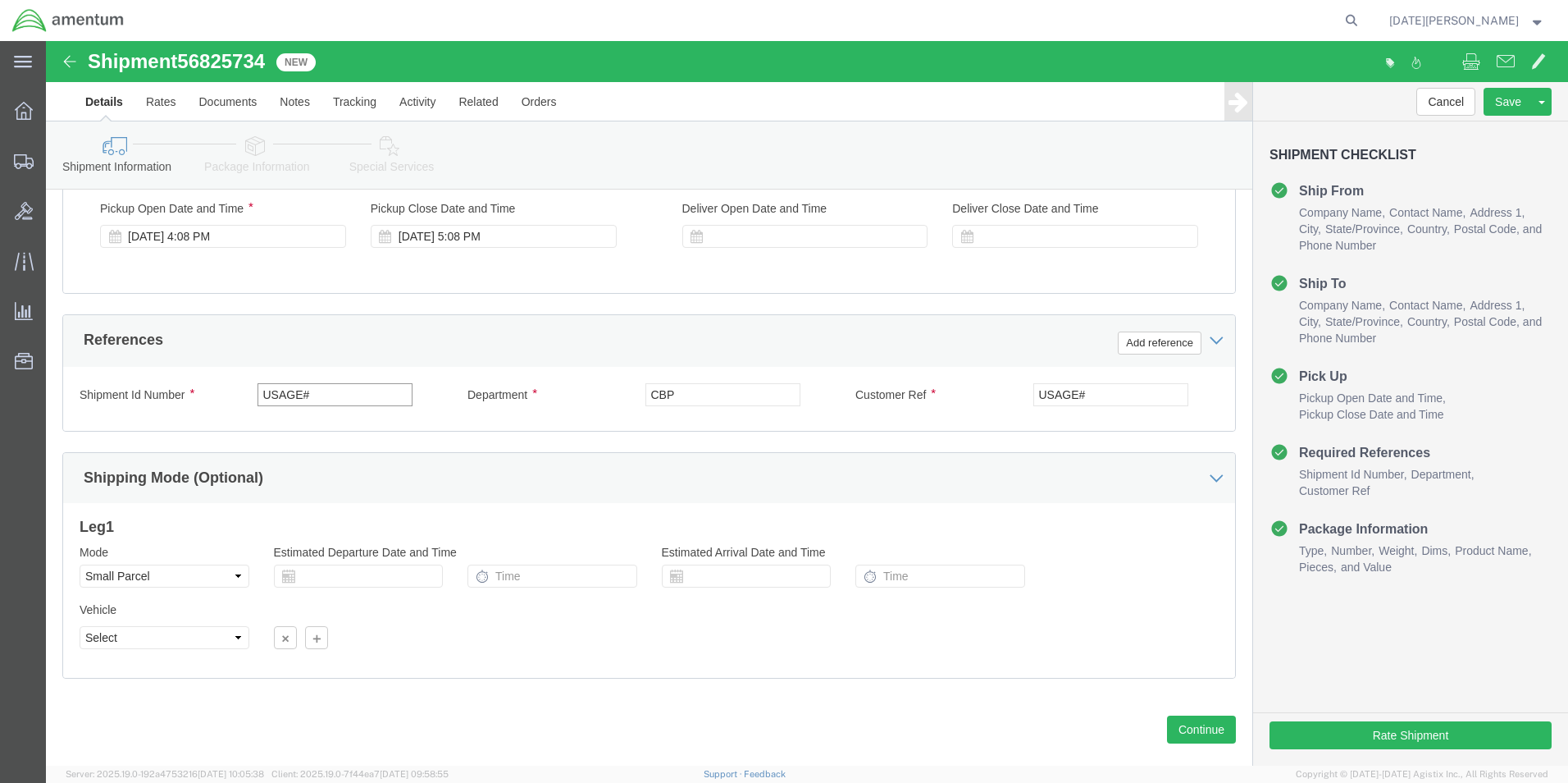
drag, startPoint x: 301, startPoint y: 353, endPoint x: 121, endPoint y: 350, distance: 180.0
click div "Shipment Id Number USAGE#"
type input "6"
type input "578-000264"
paste input "578-000264"
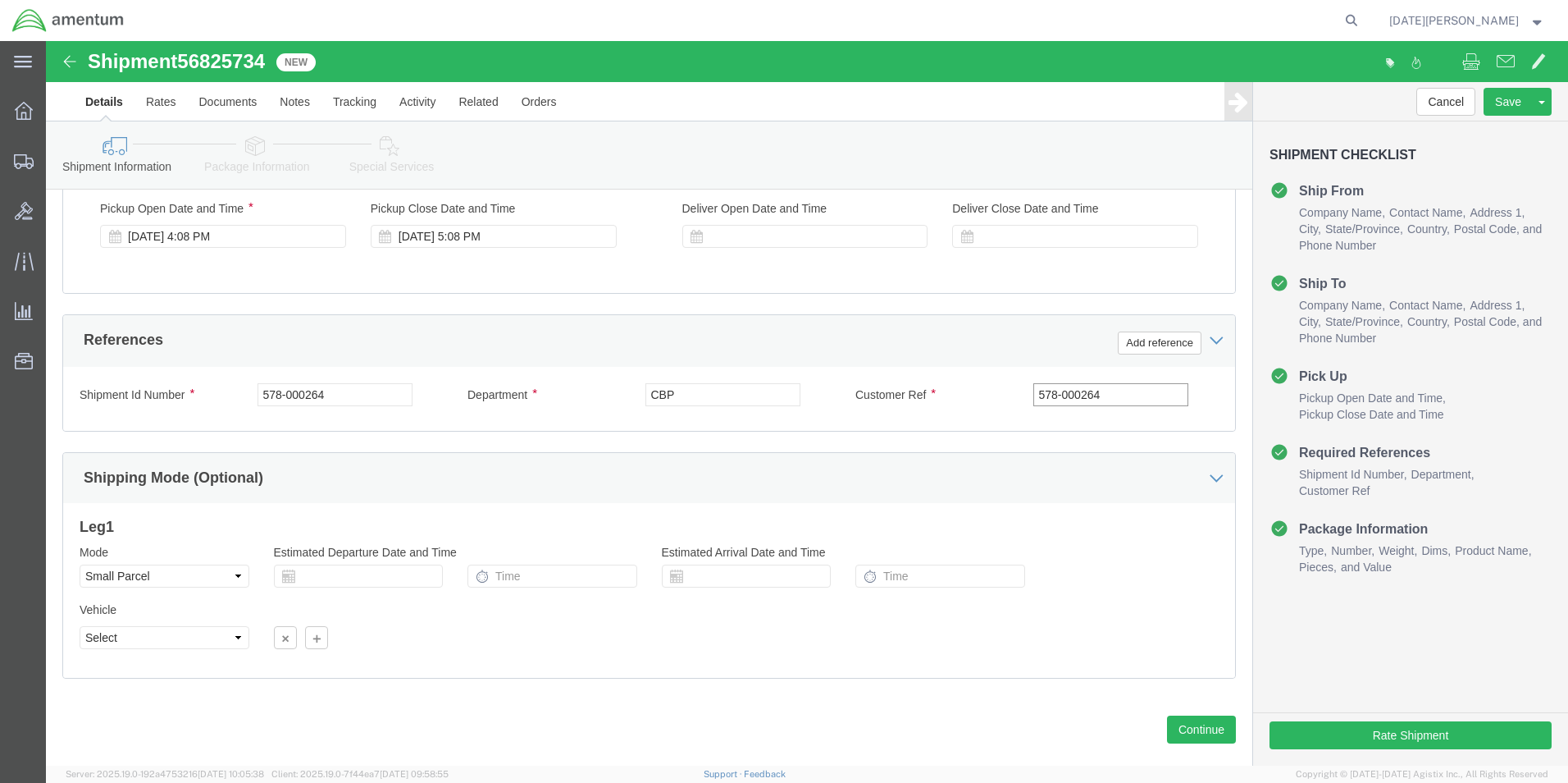
type input "578-000264"
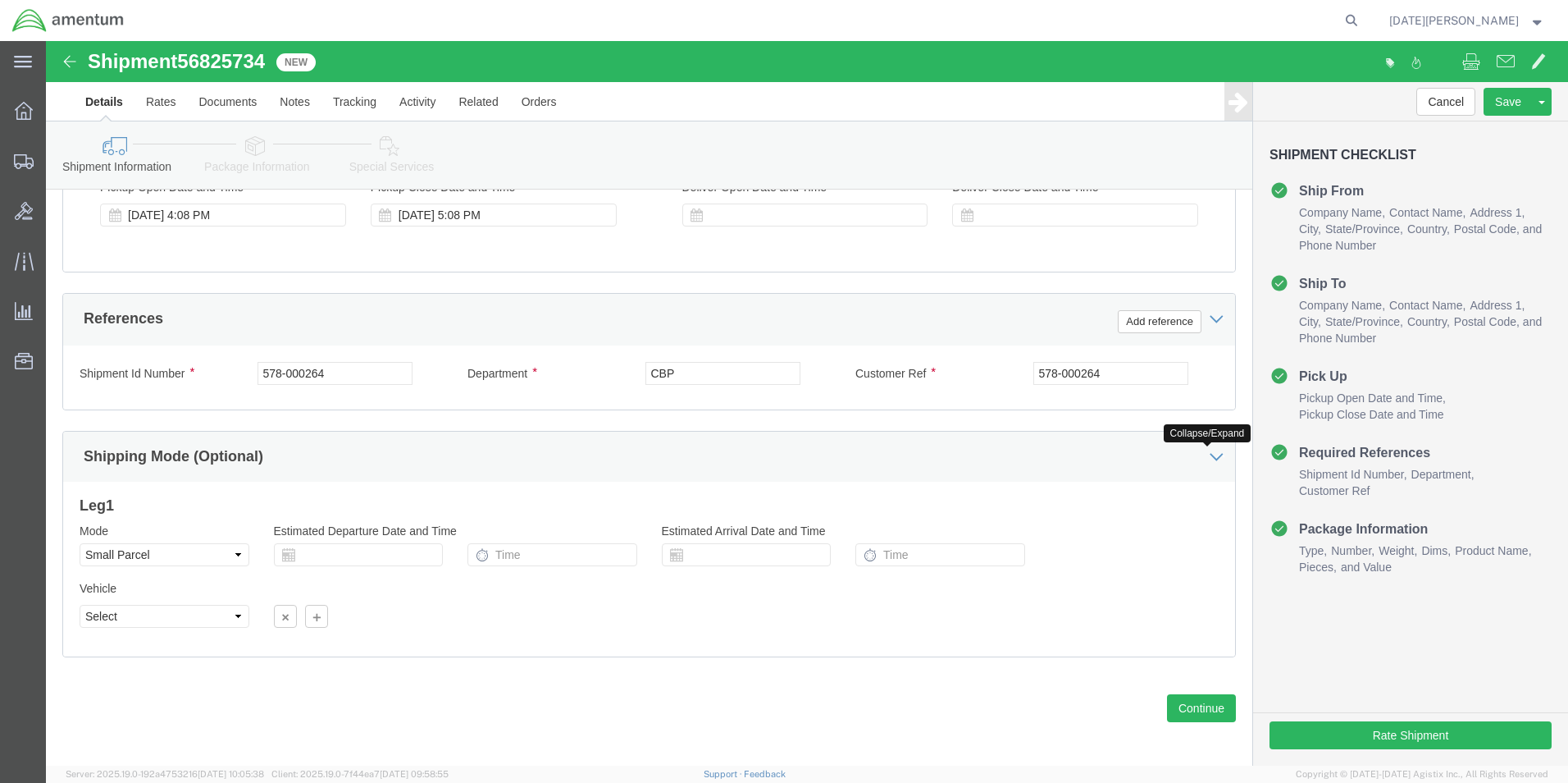
scroll to position [684, 0]
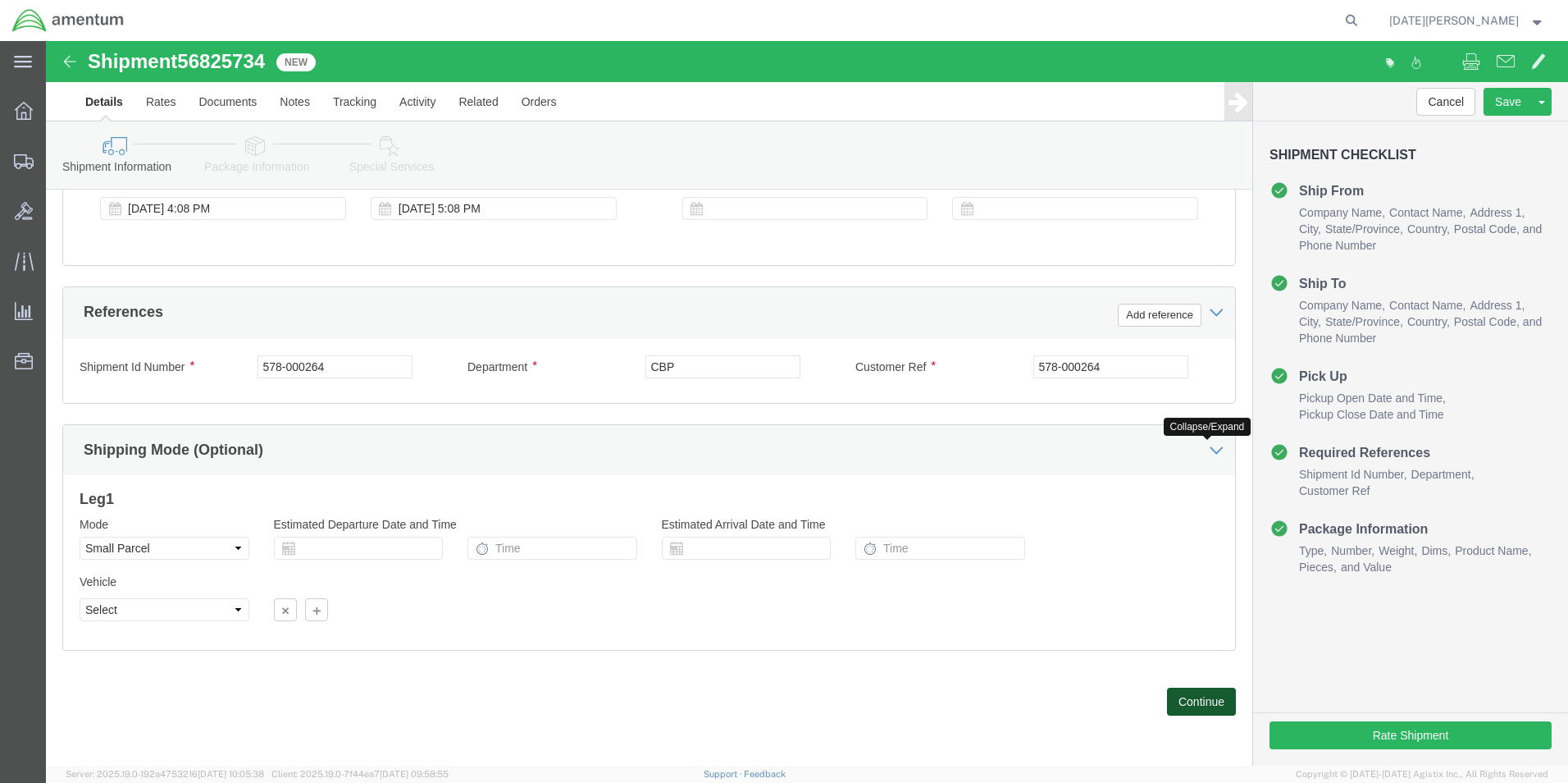
click button "Continue"
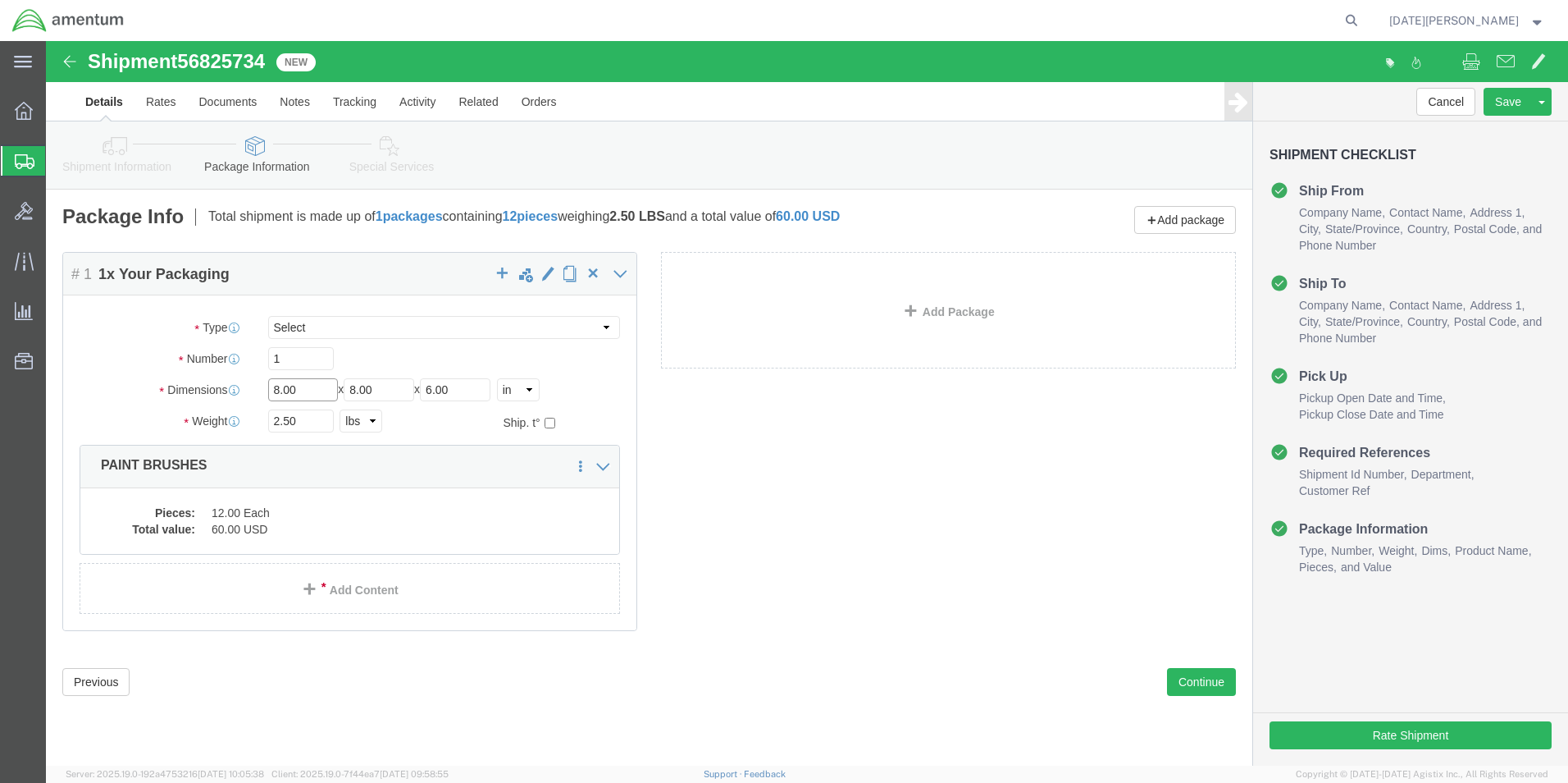
drag, startPoint x: 259, startPoint y: 344, endPoint x: 137, endPoint y: 342, distance: 122.0
click div "Dimensions Separate dimensions for each package, Length x Width x Height Length…"
type input "12"
type input "16"
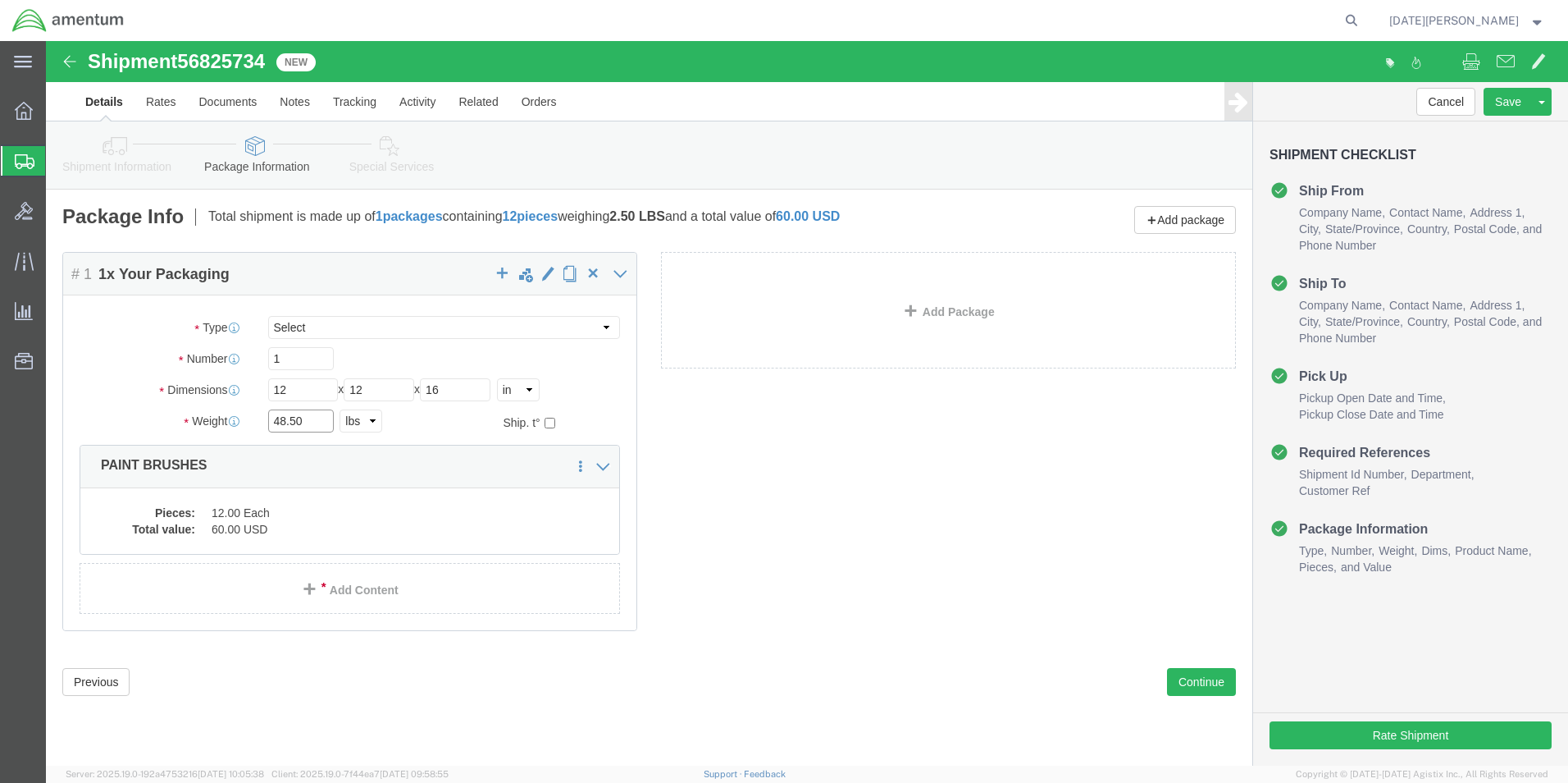
type input "48.50"
click dd "60.00 USD"
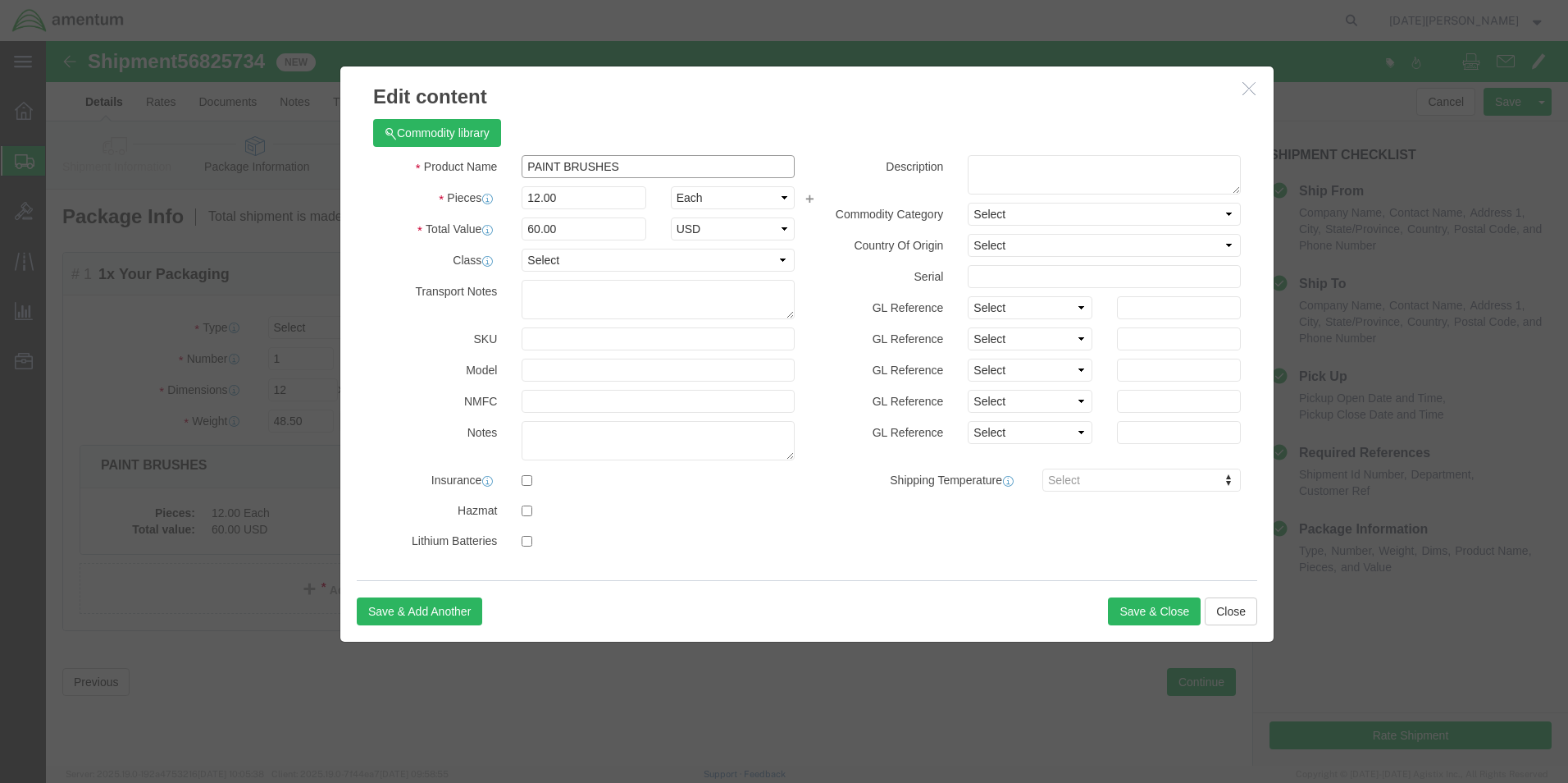
click input "PAINT BRUSHES"
type input "FILTER CLEANER"
type input "1"
type input "5"
type input "500"
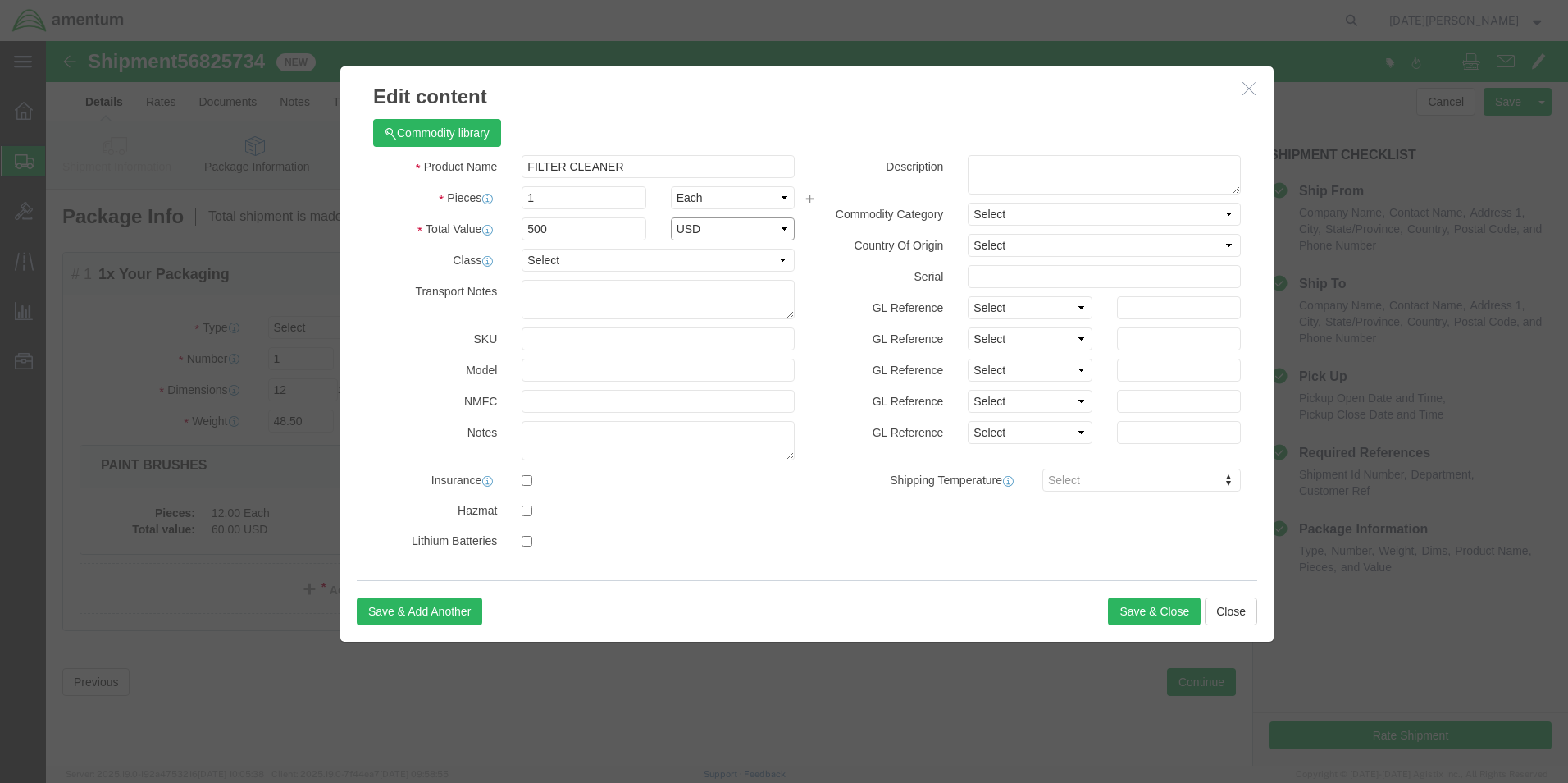
select select "USD"
click button "Save & Close"
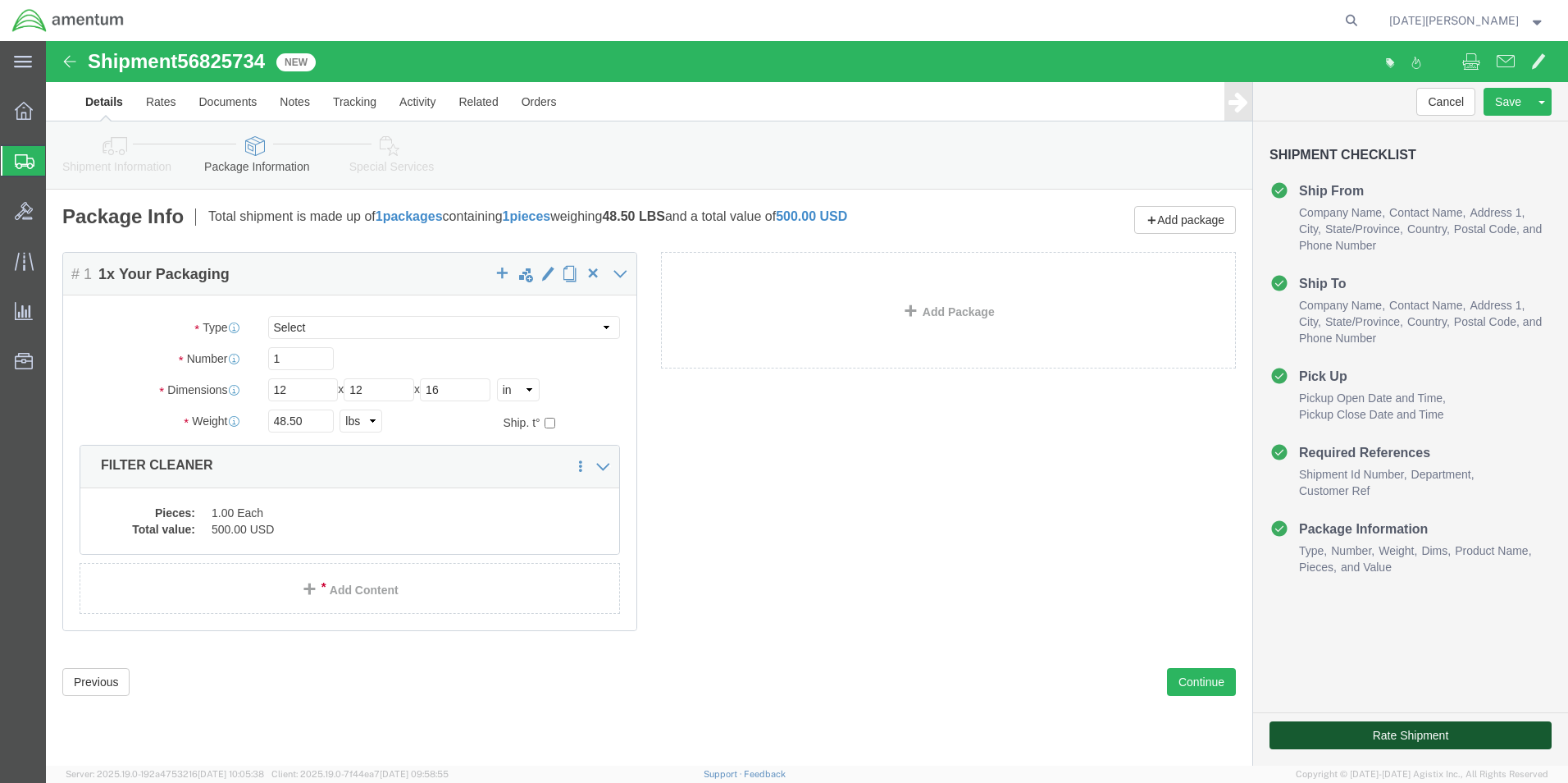
click button "Rate Shipment"
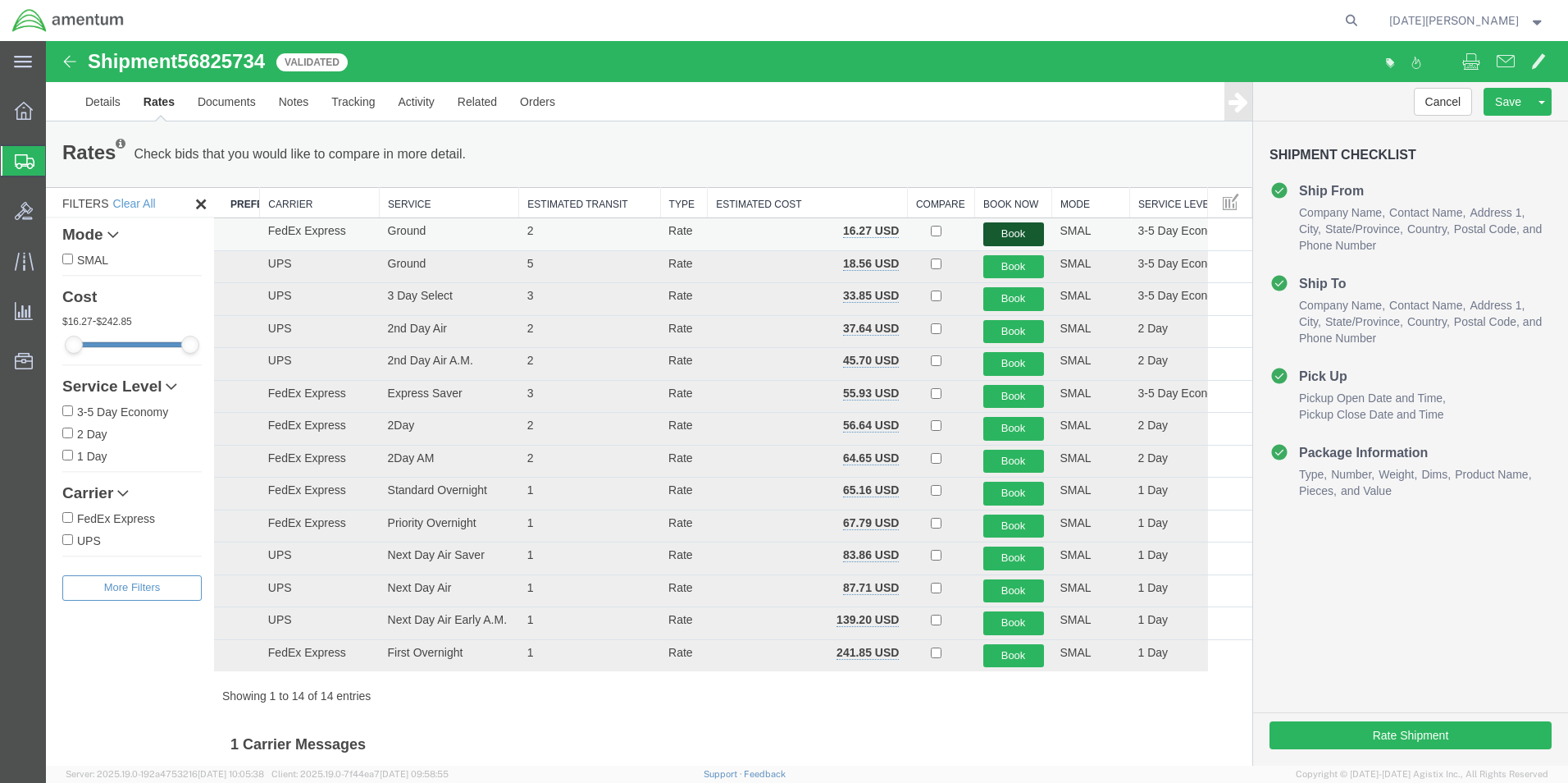
click at [1010, 222] on button "Book" at bounding box center [1014, 234] width 60 height 24
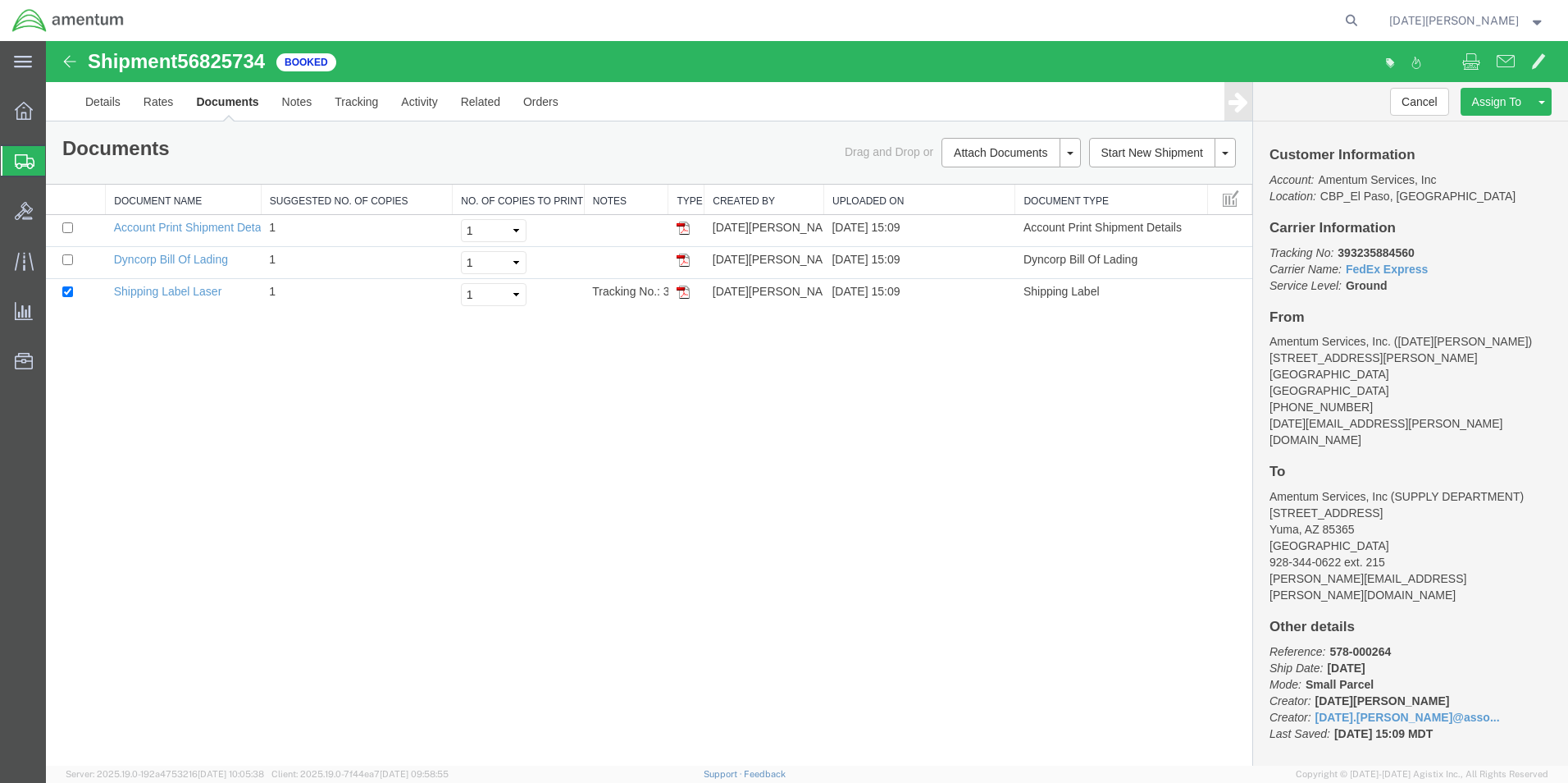
click at [683, 294] on img at bounding box center [683, 292] width 13 height 13
click at [0, 0] on span "Create from Template" at bounding box center [0, 0] width 0 height 0
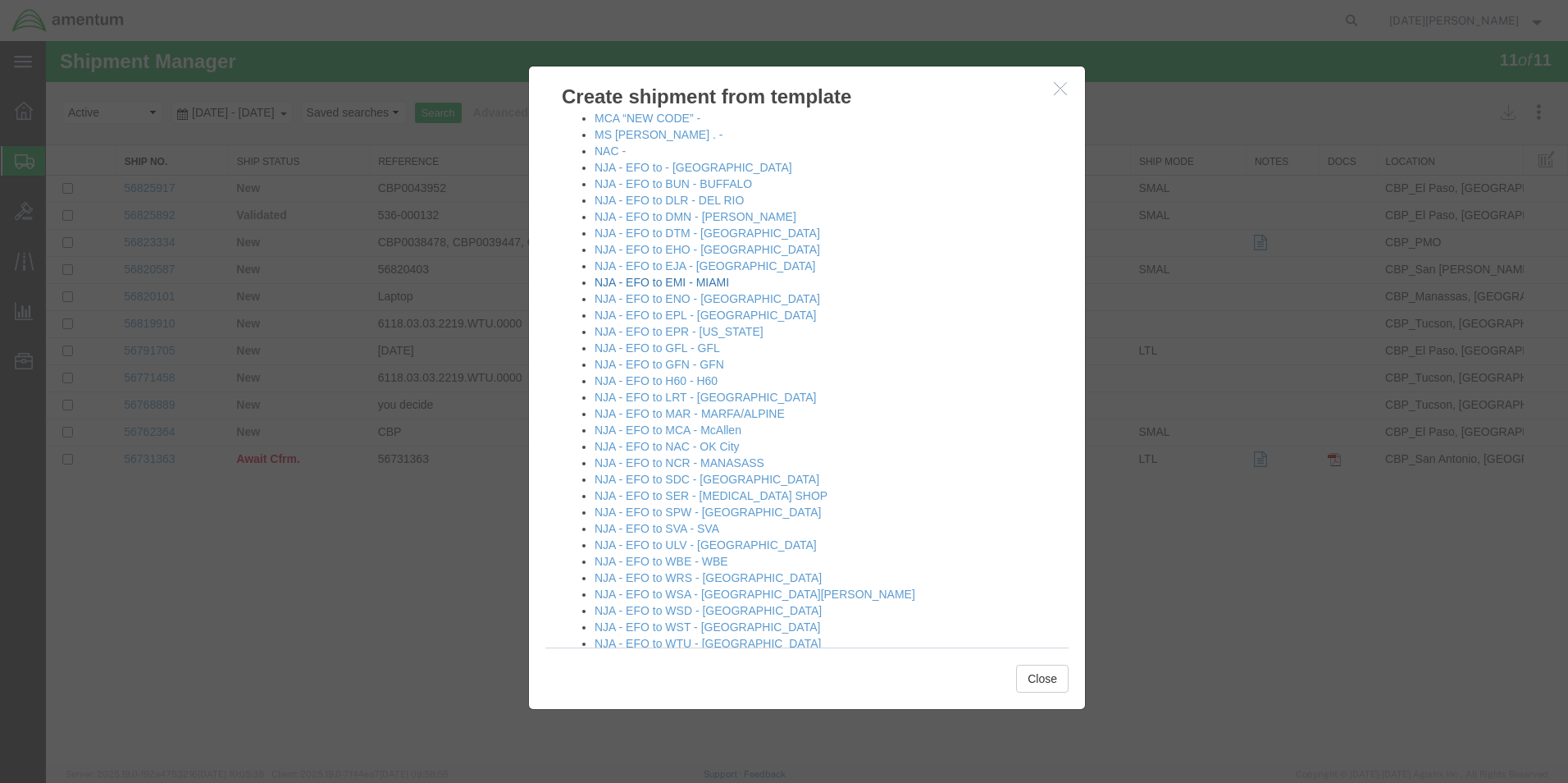
scroll to position [820, 0]
click at [679, 287] on link "NJA - EFO to EMI - MIAMI" at bounding box center [661, 283] width 134 height 13
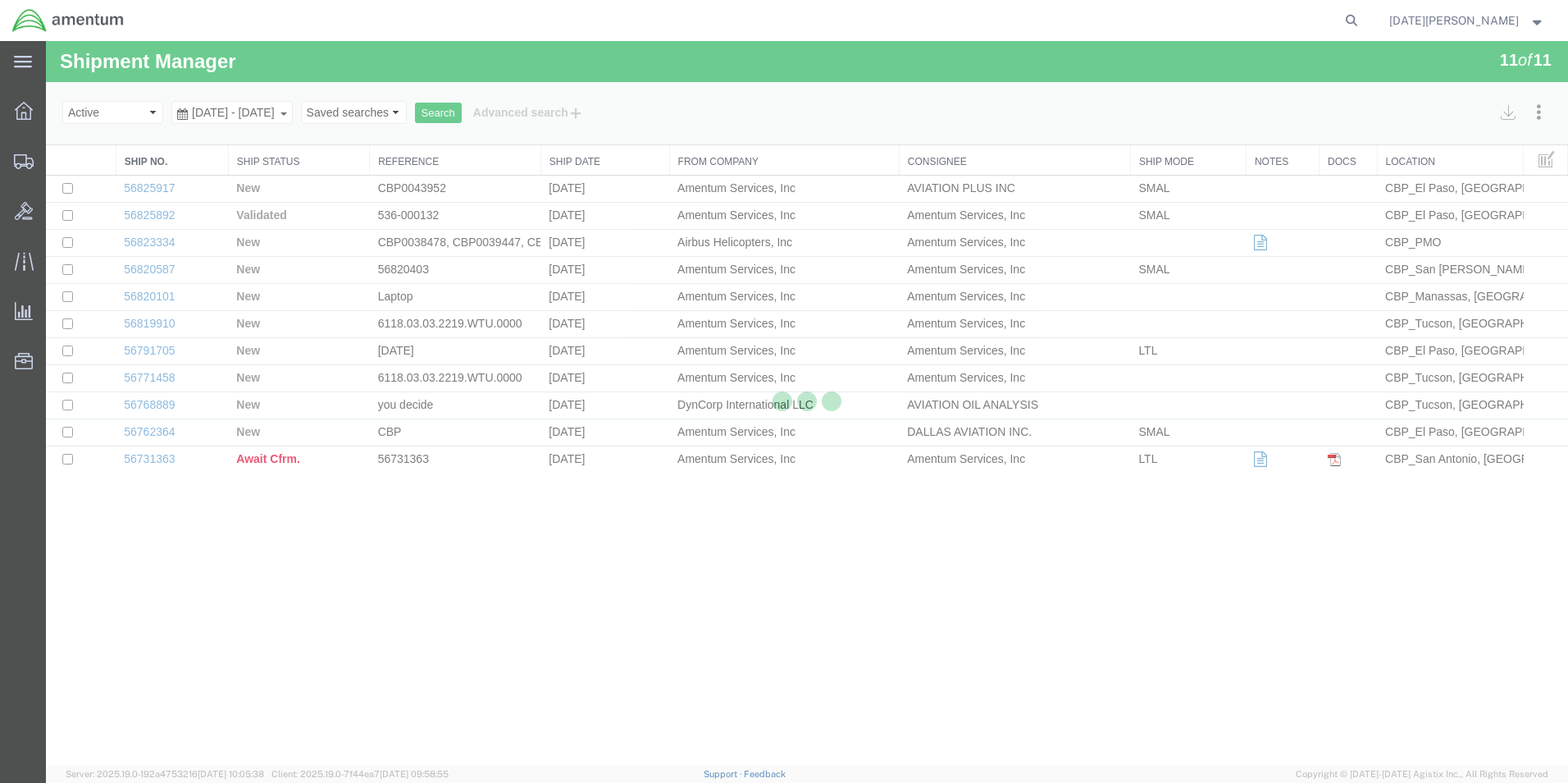
select select "49939"
select select "49931"
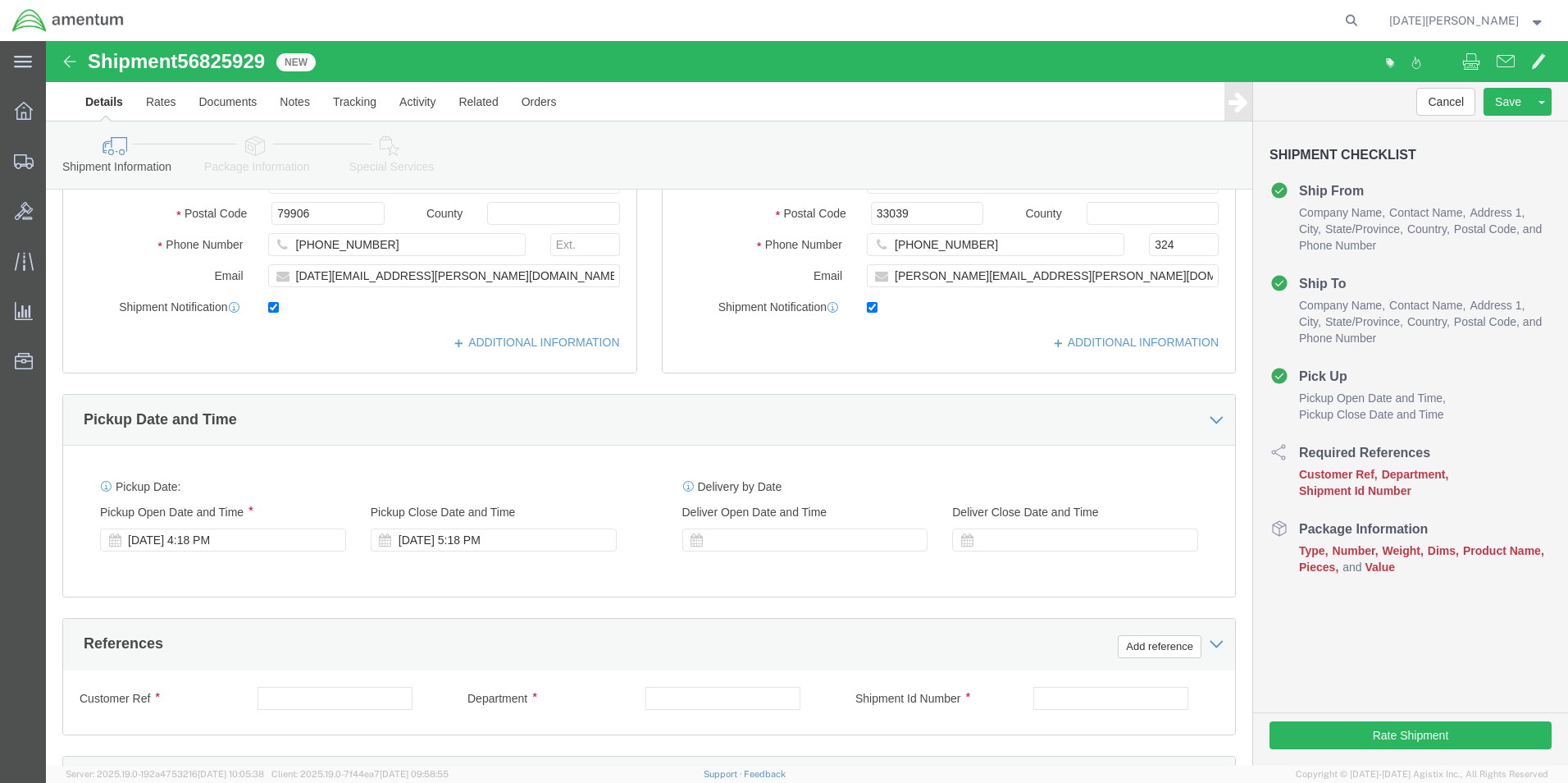
scroll to position [492, 0]
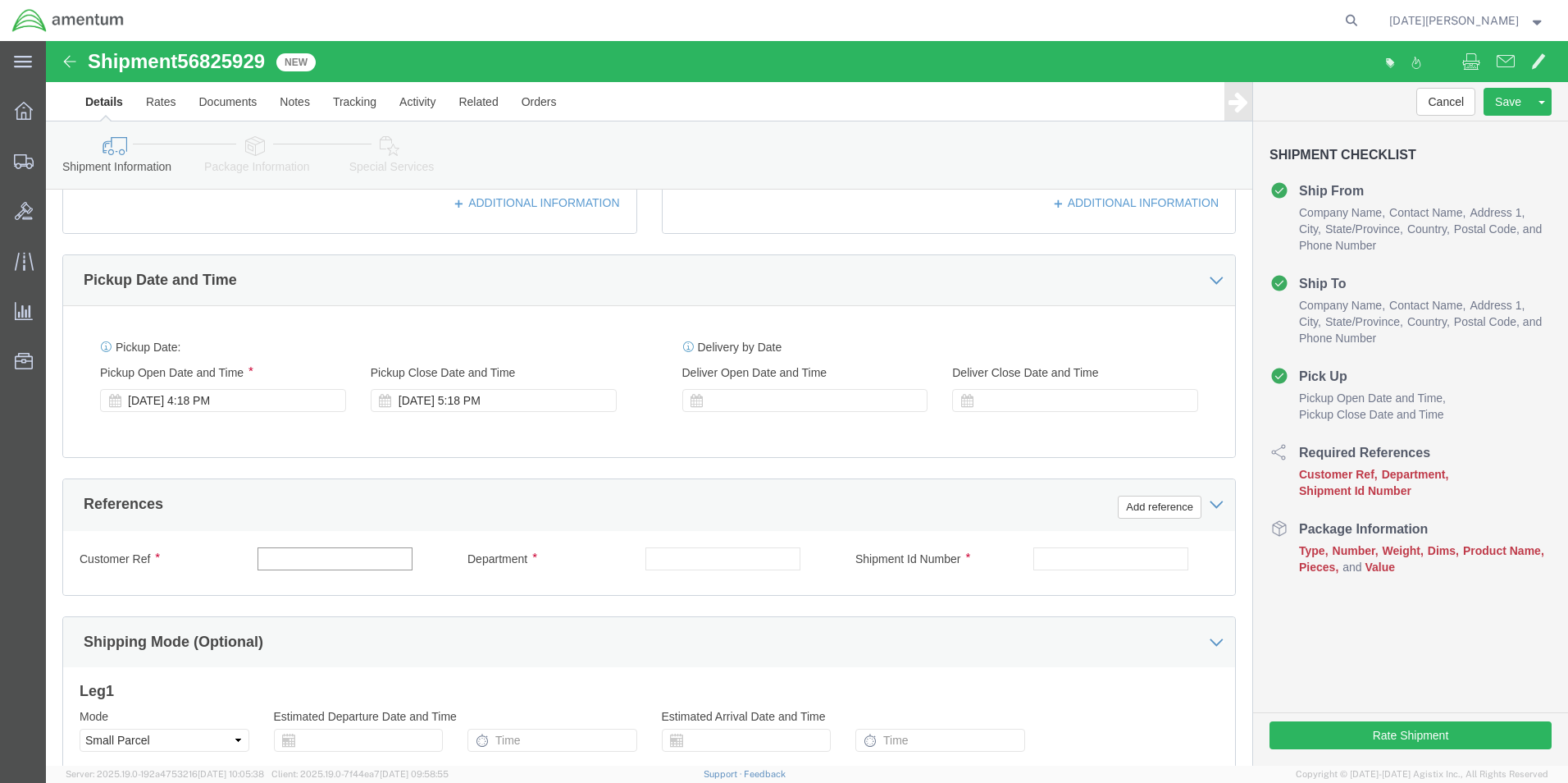
click input "text"
click input "578-000327/578-000328/578000326"
type input "578-000327/578-000328/578-000326"
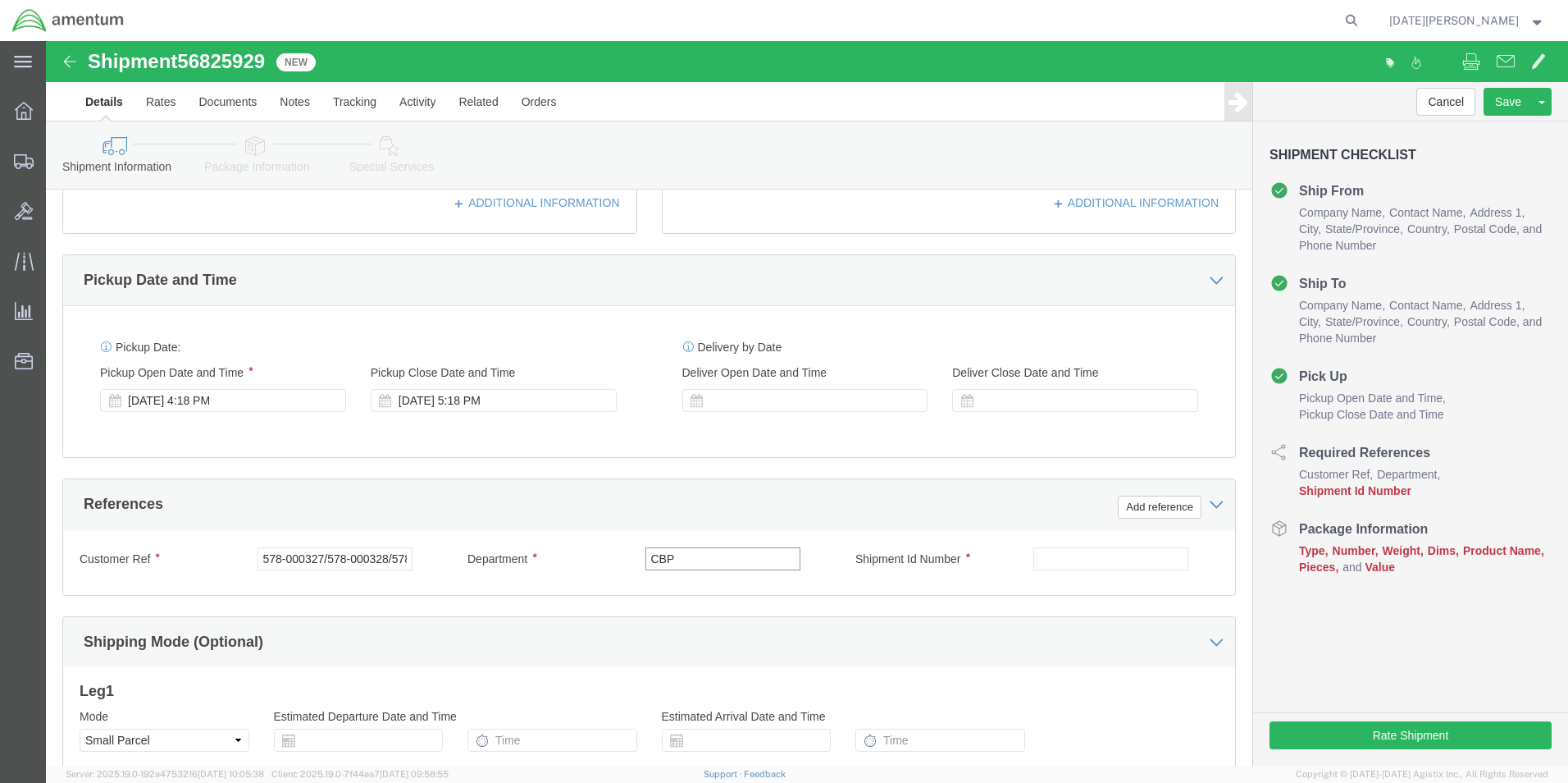
type input "CBP"
paste input "578-000327/578-000328/578-000326"
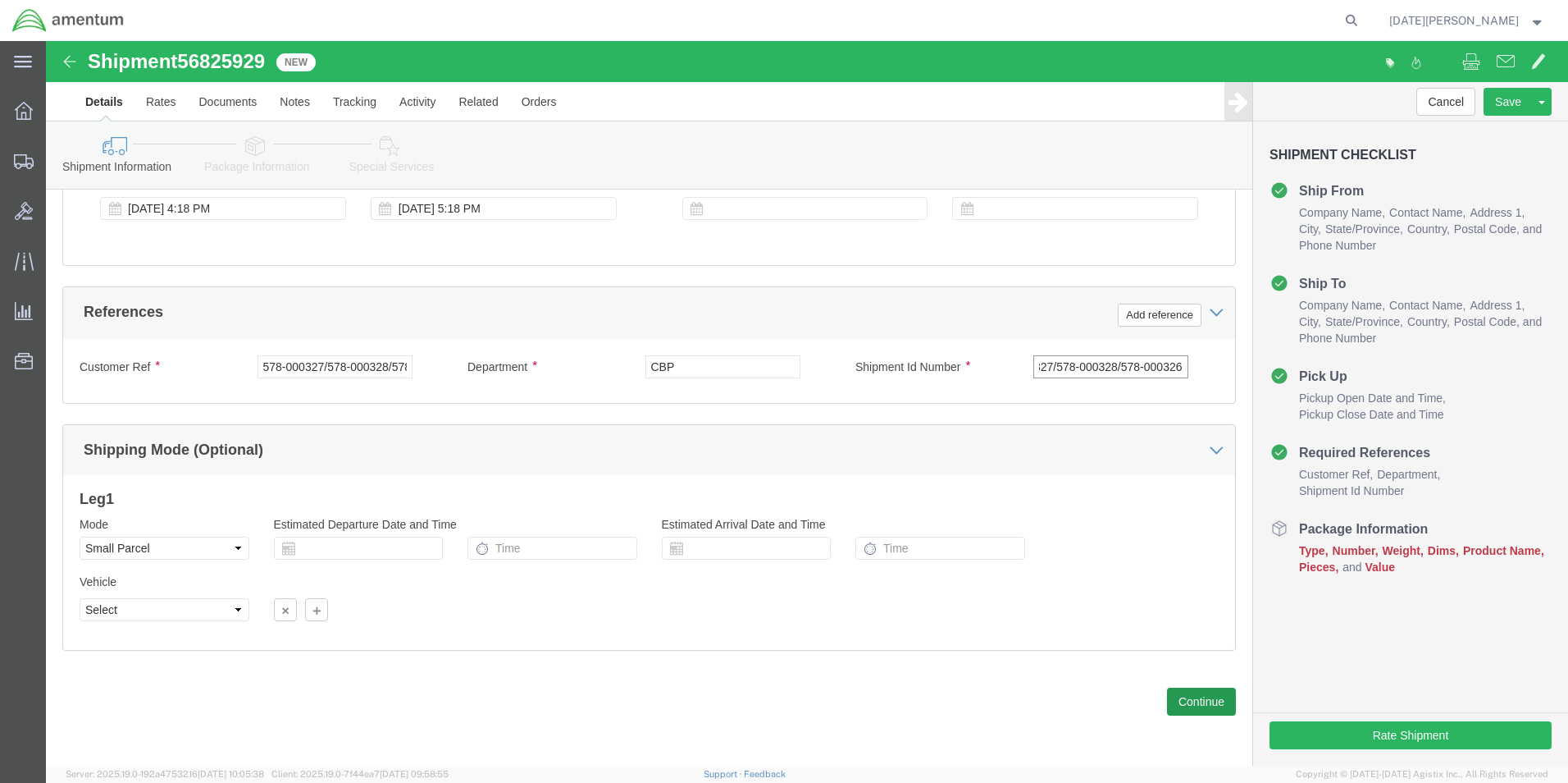
type input "578-000327/578-000328/578-000326"
click button "Continue"
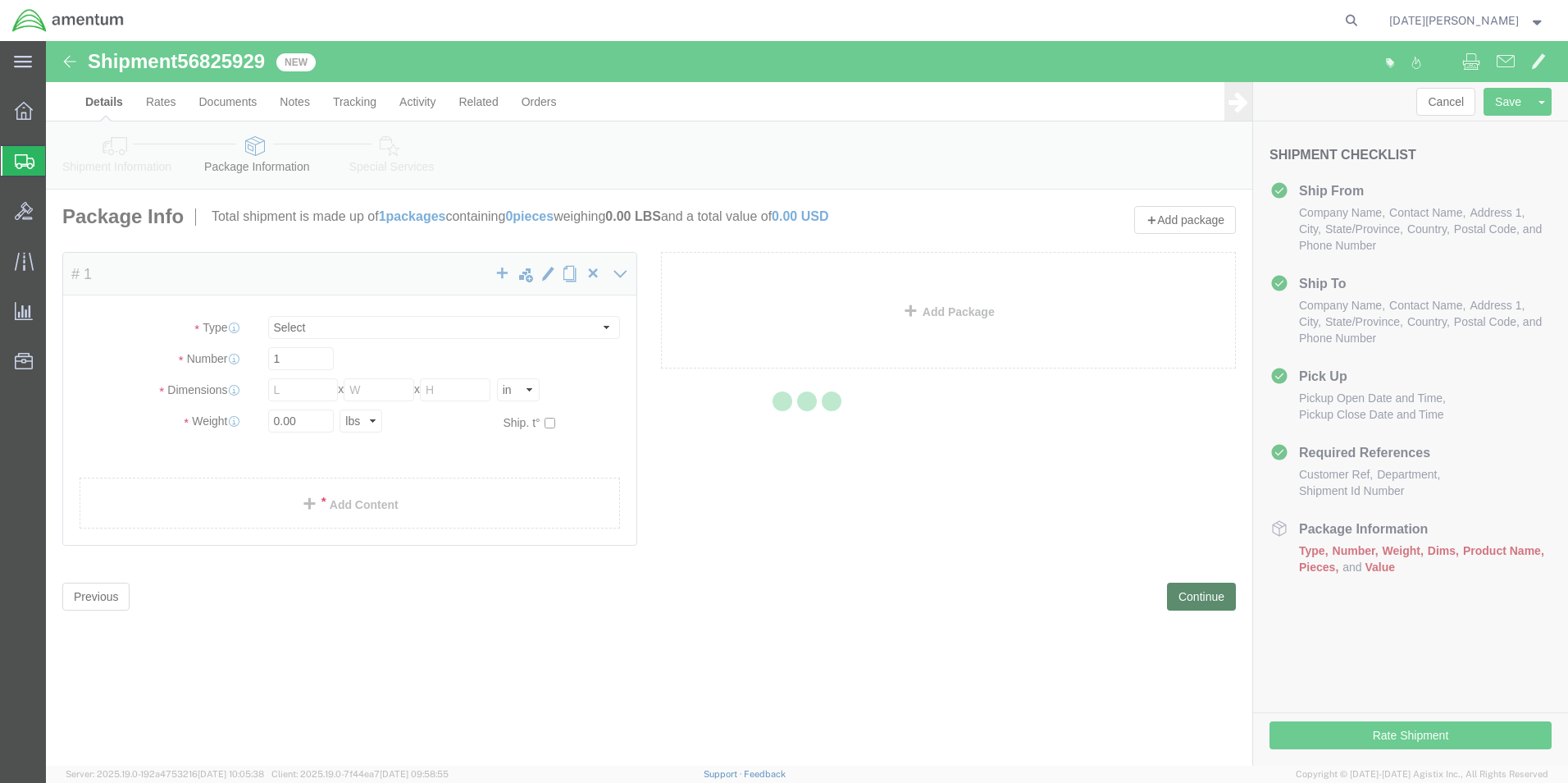
select select "YRPK"
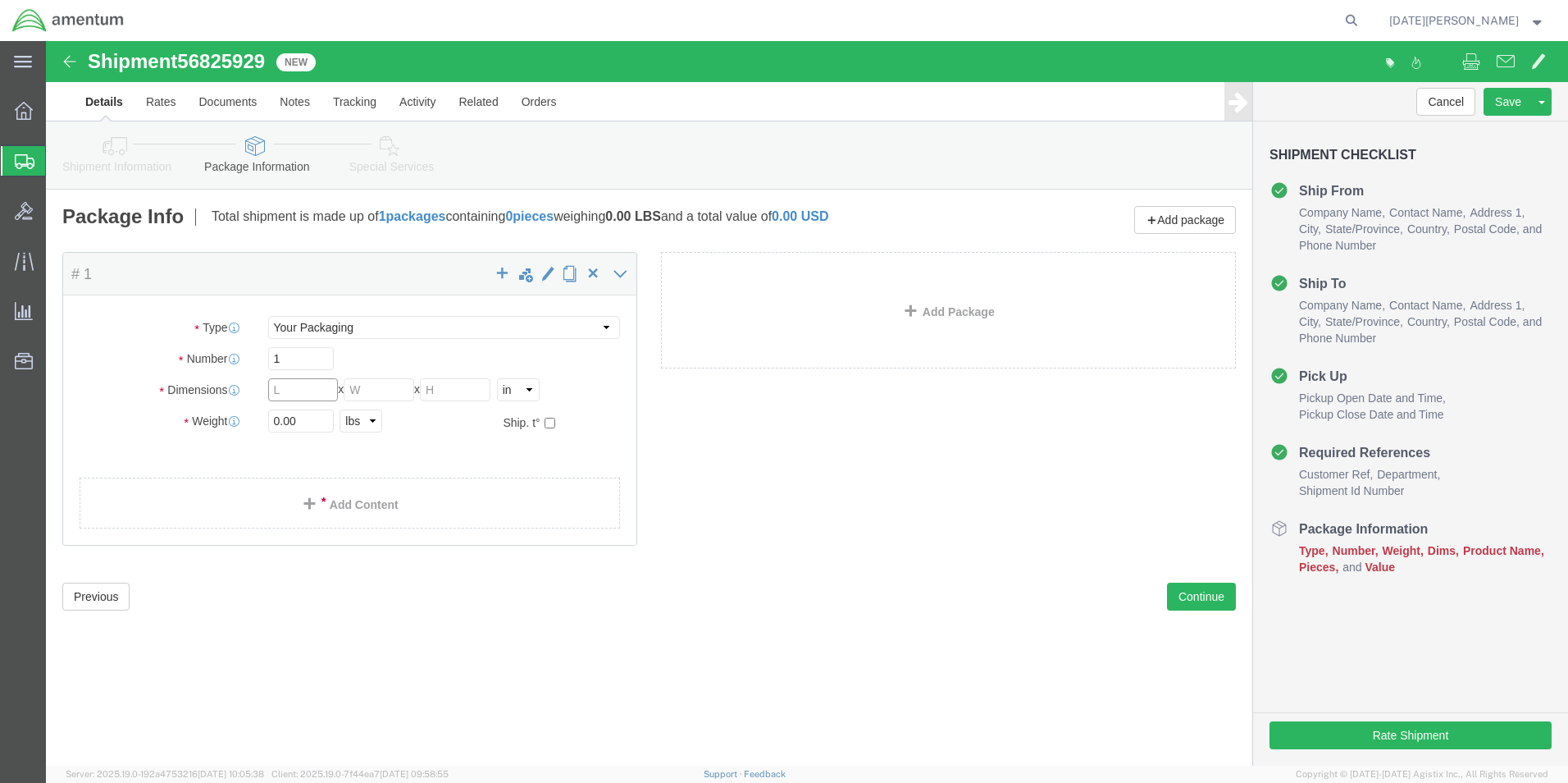
click input "text"
type input "9"
type input "12"
type input "2.85"
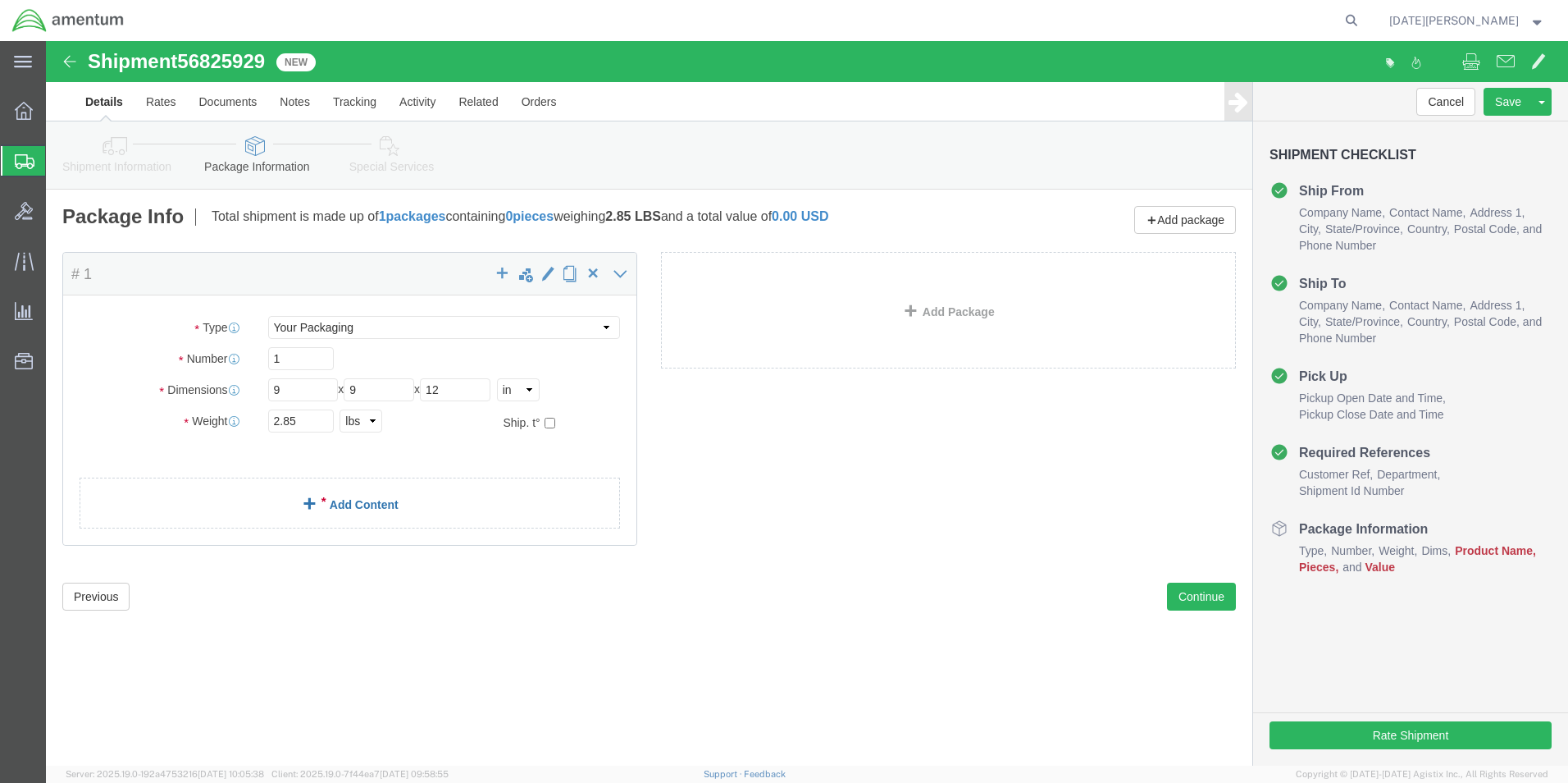
click div "Package Content # 1 x Package Type Select Bale(s) Basket(s) Bolt(s) Bottle(s) B…"
click link "Add Content"
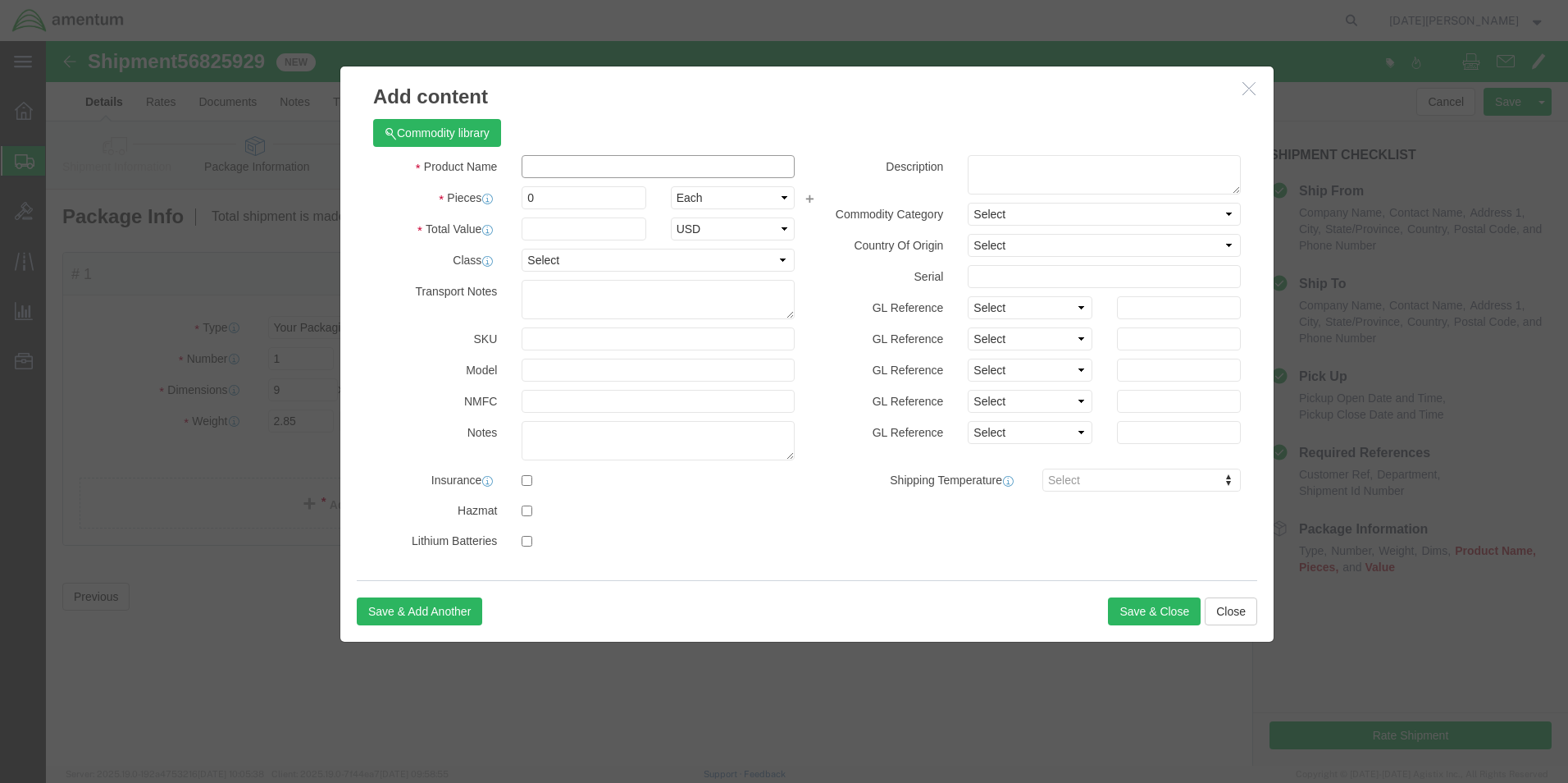
click input "text"
type input "SHOP SUPPLIES"
type input "2"
type input "100"
select select "USD"
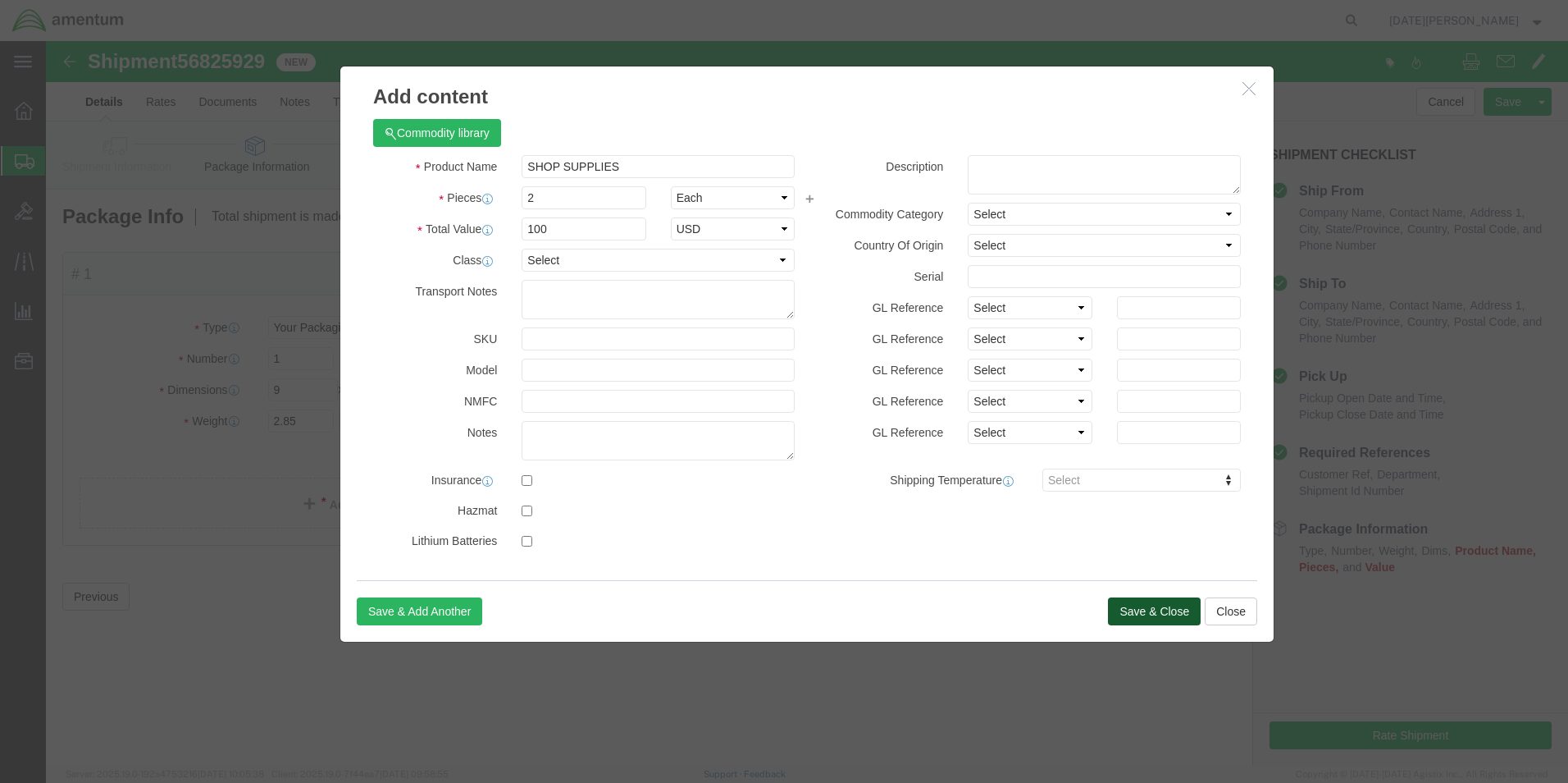
click button "Save & Close"
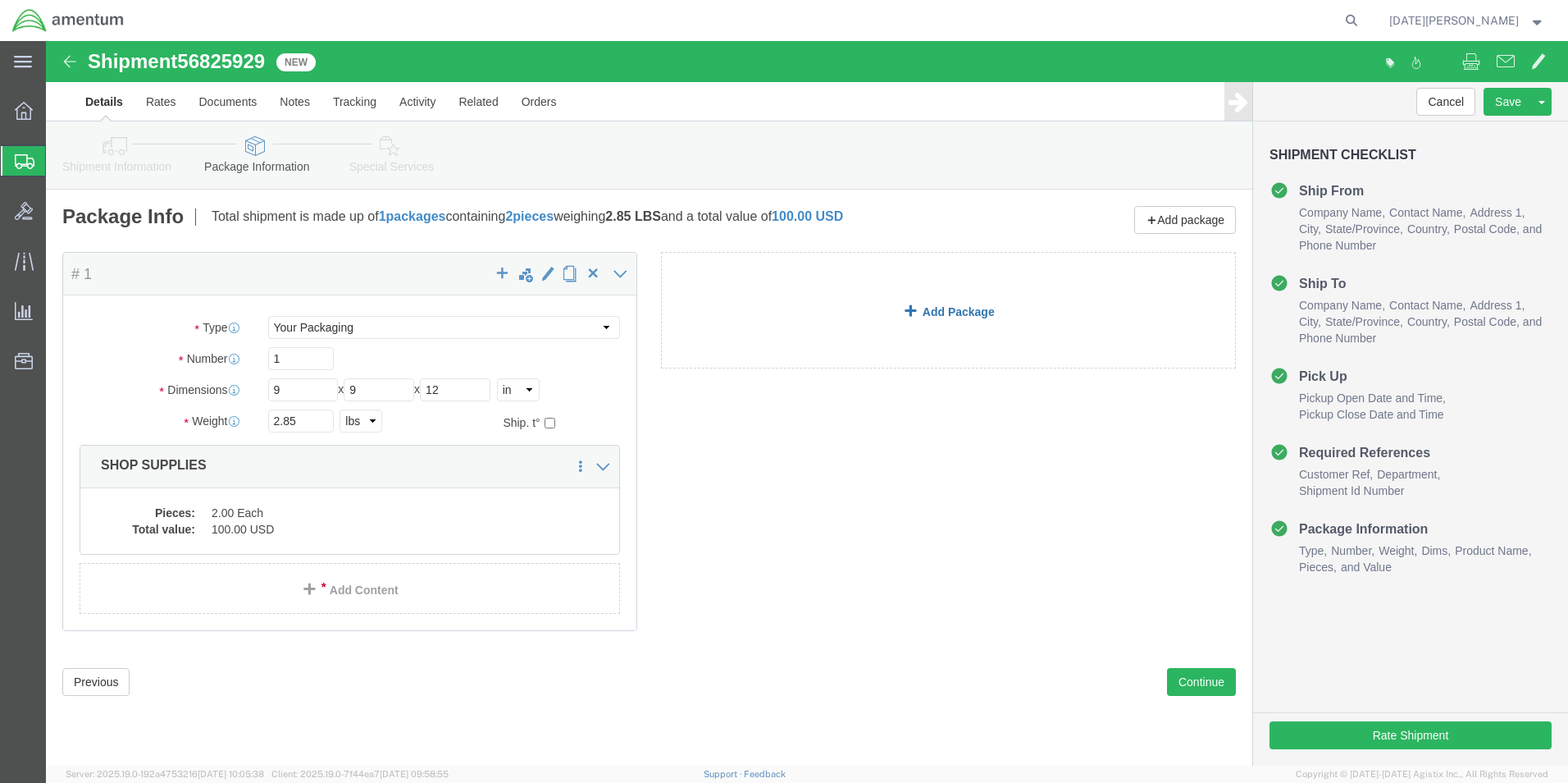
click link "Add Package"
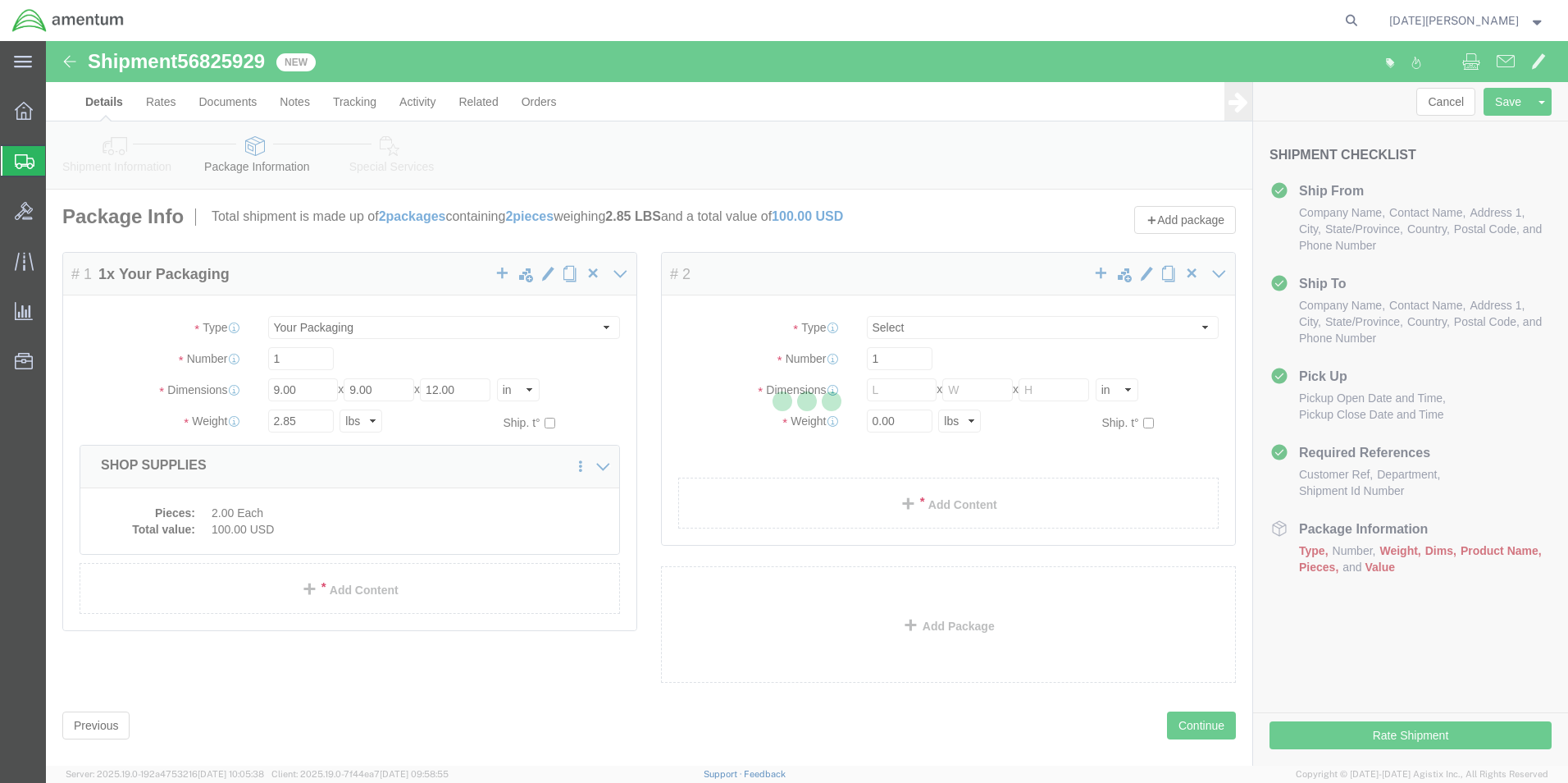
select select "YRPK"
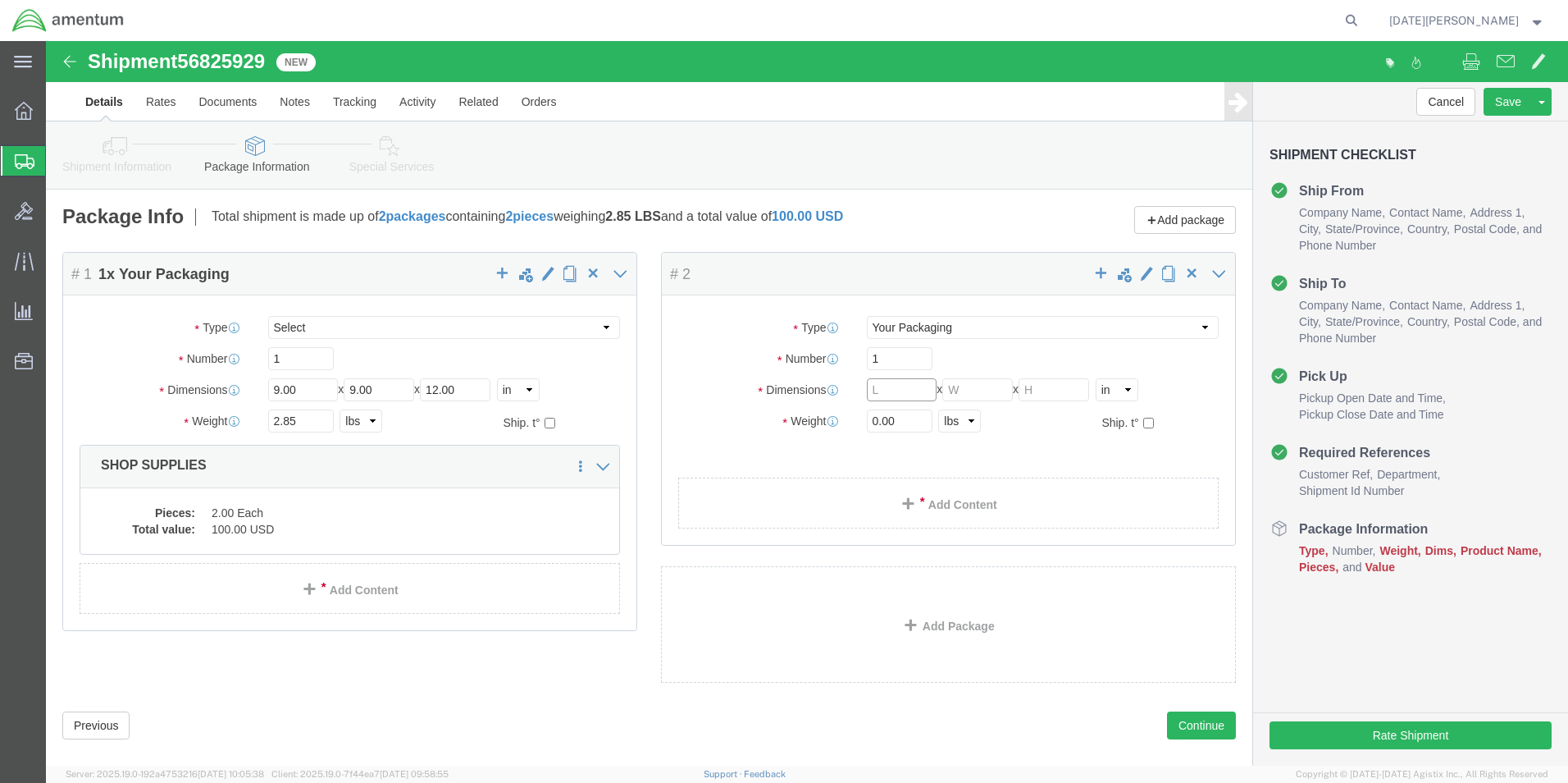
click input "text"
type input "12"
type input "9"
type input "6.05"
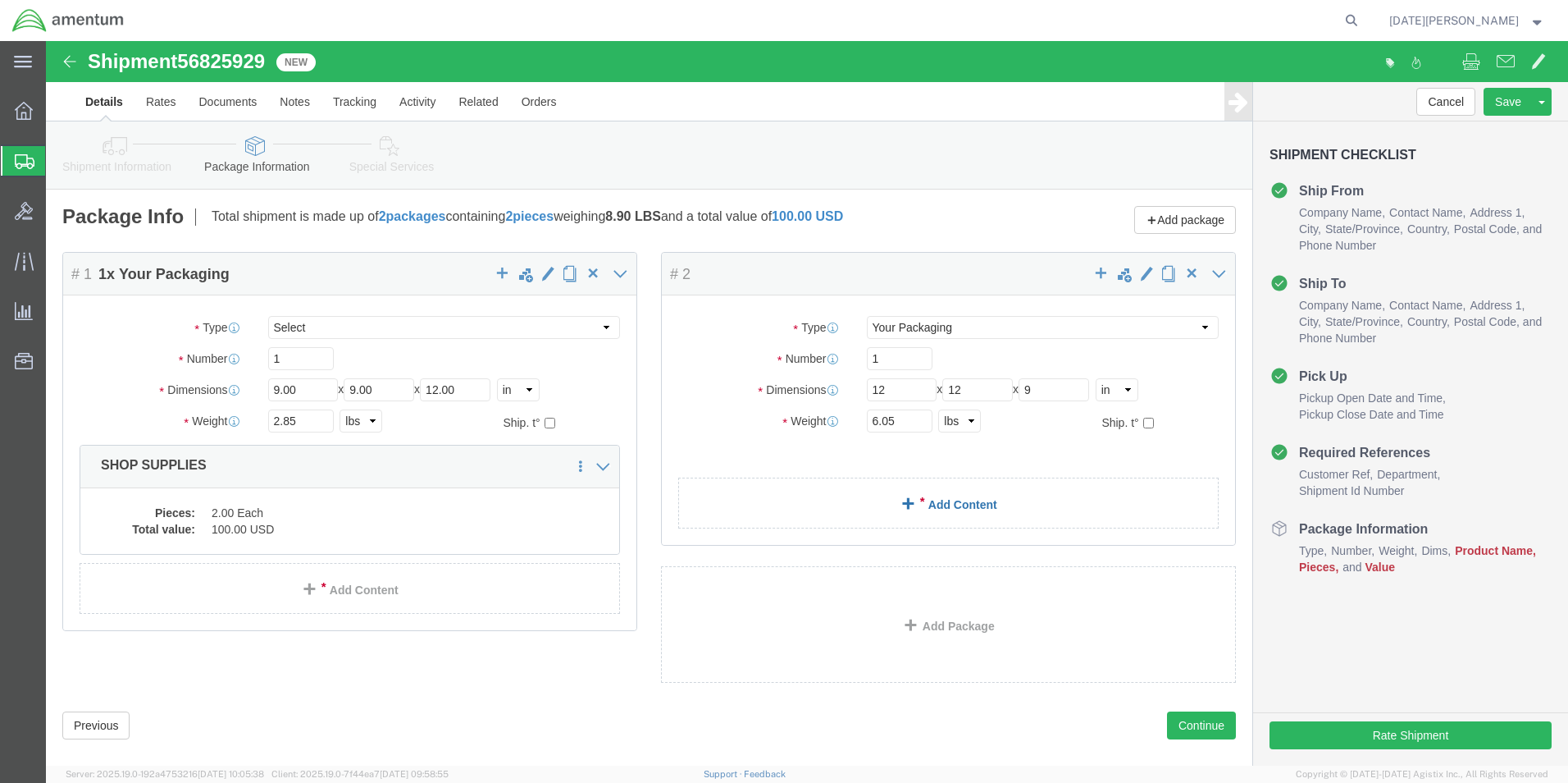
click span
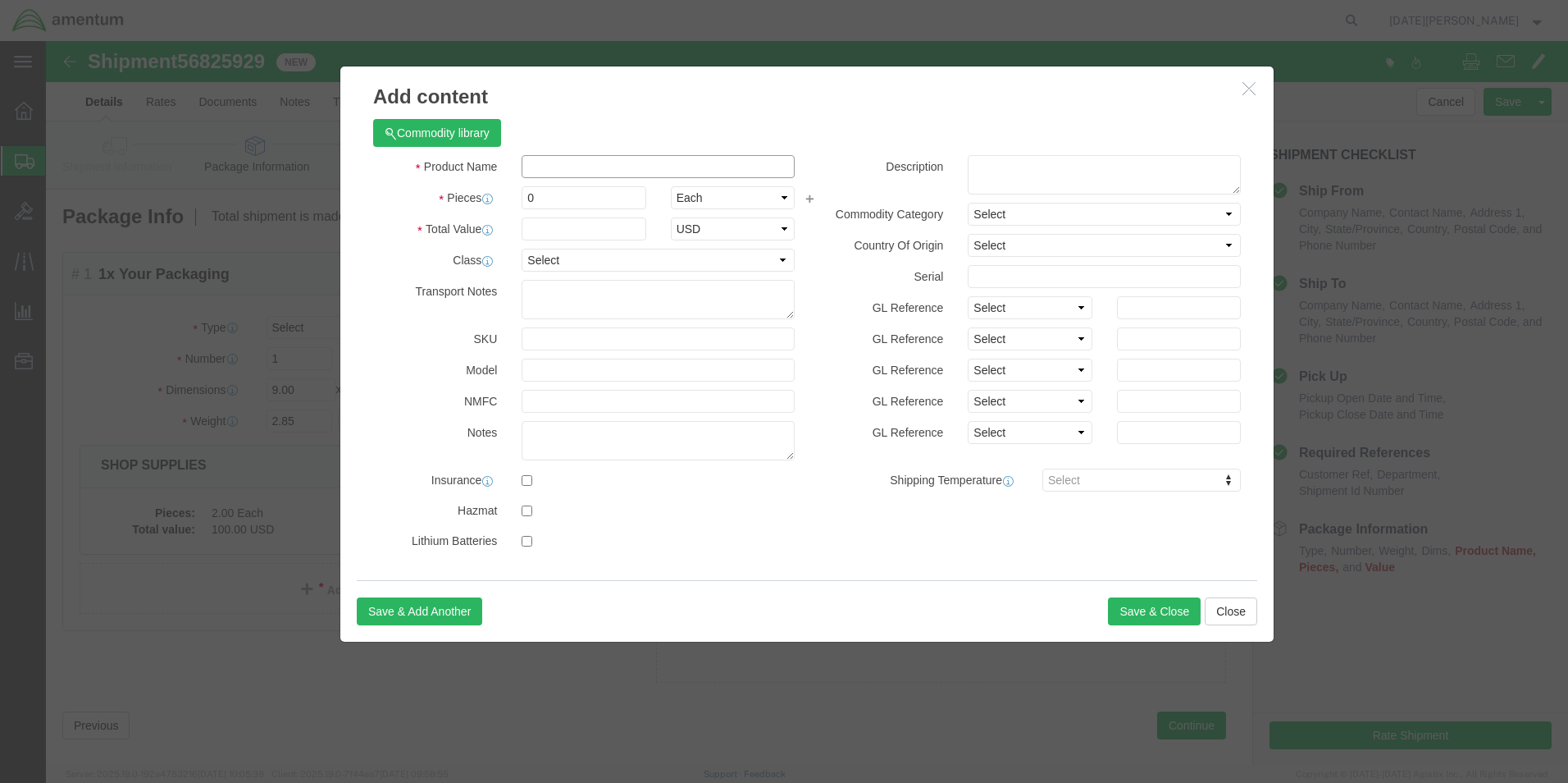
click input "text"
type input "BRUSH SHOP SUPPLY"
type input "4"
type input "150"
select select "USD"
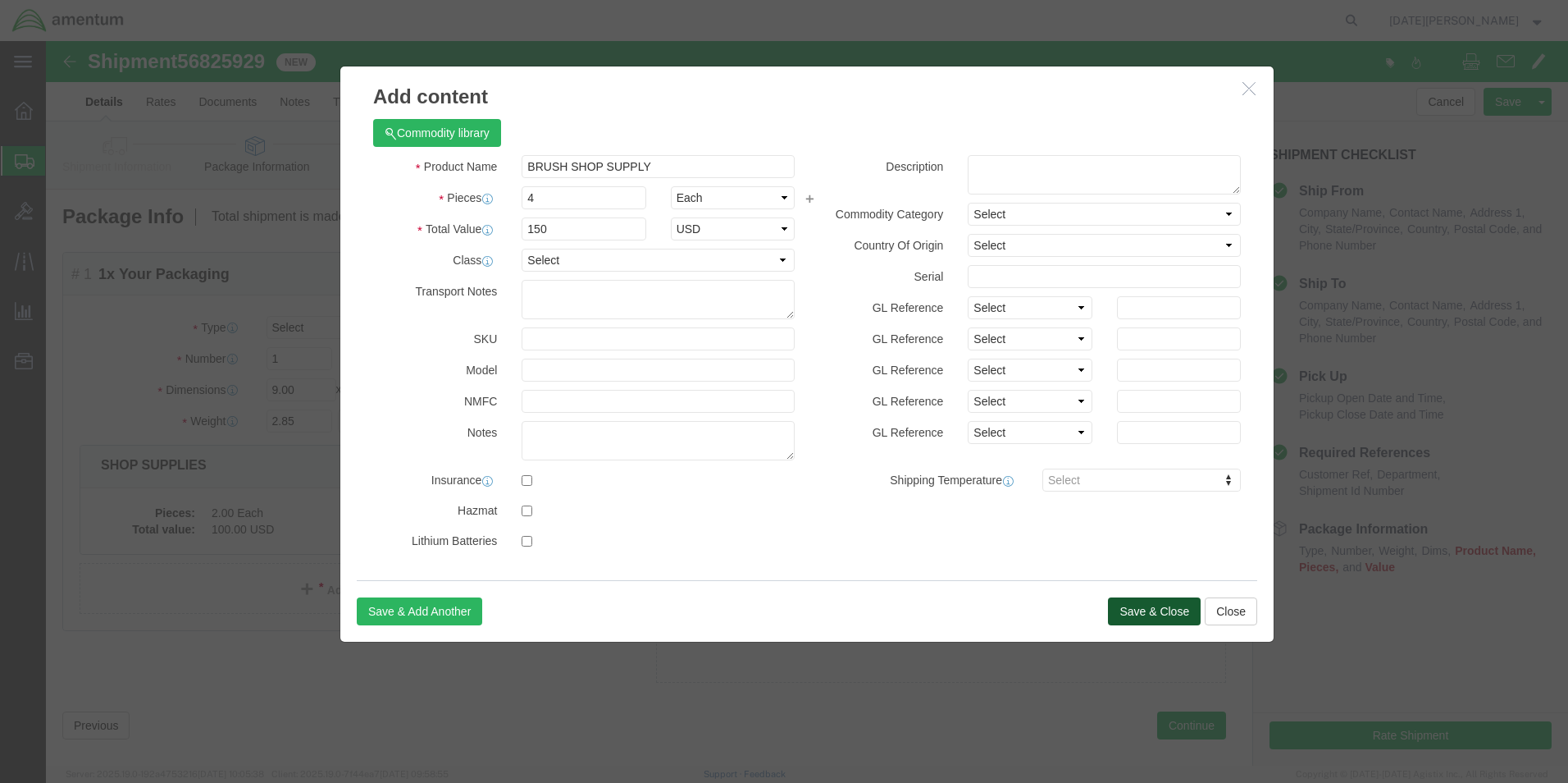
click button "Save & Close"
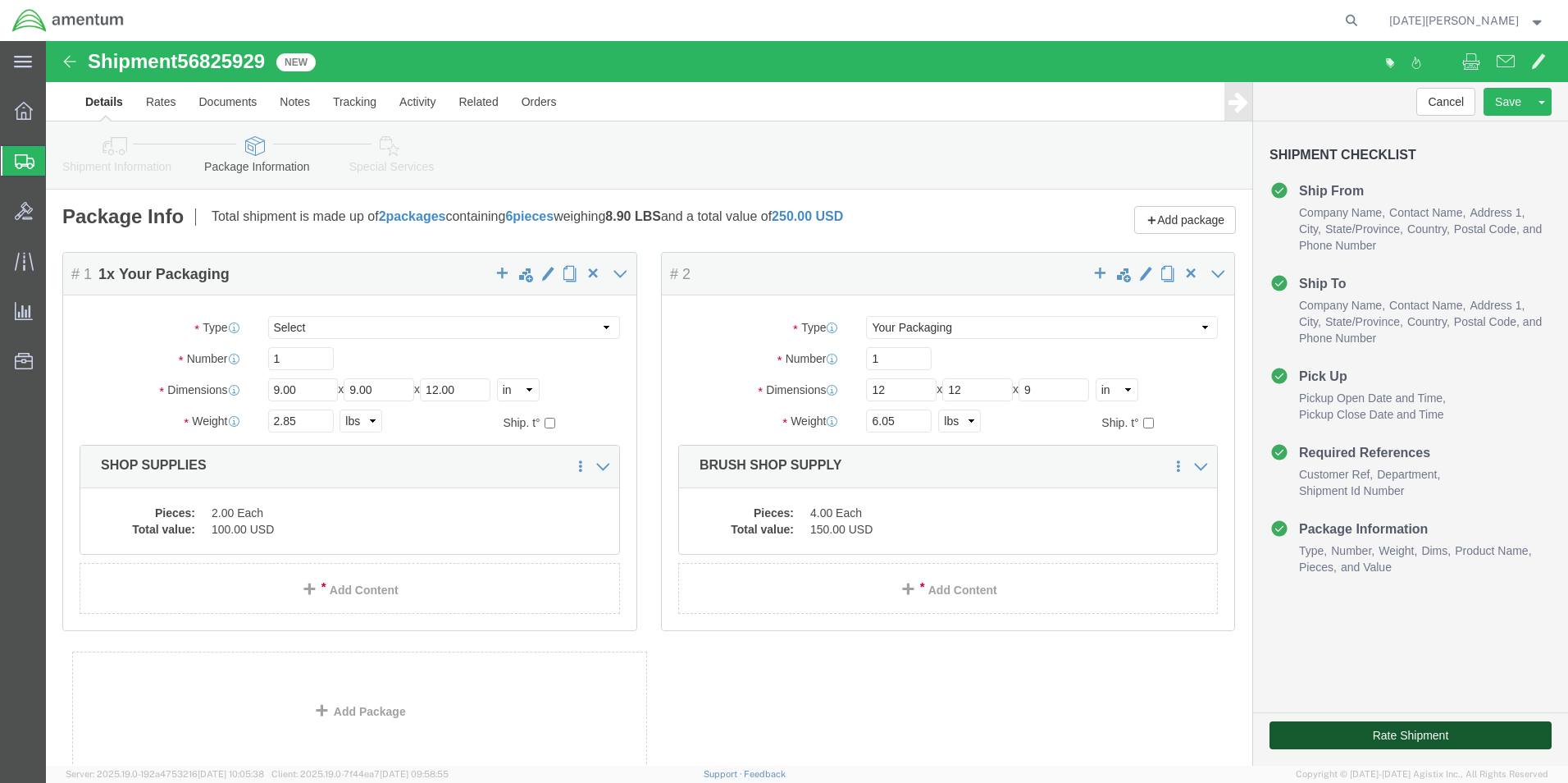
drag, startPoint x: 1327, startPoint y: 733, endPoint x: 1280, endPoint y: 692, distance: 62.4
click button "Rate Shipment"
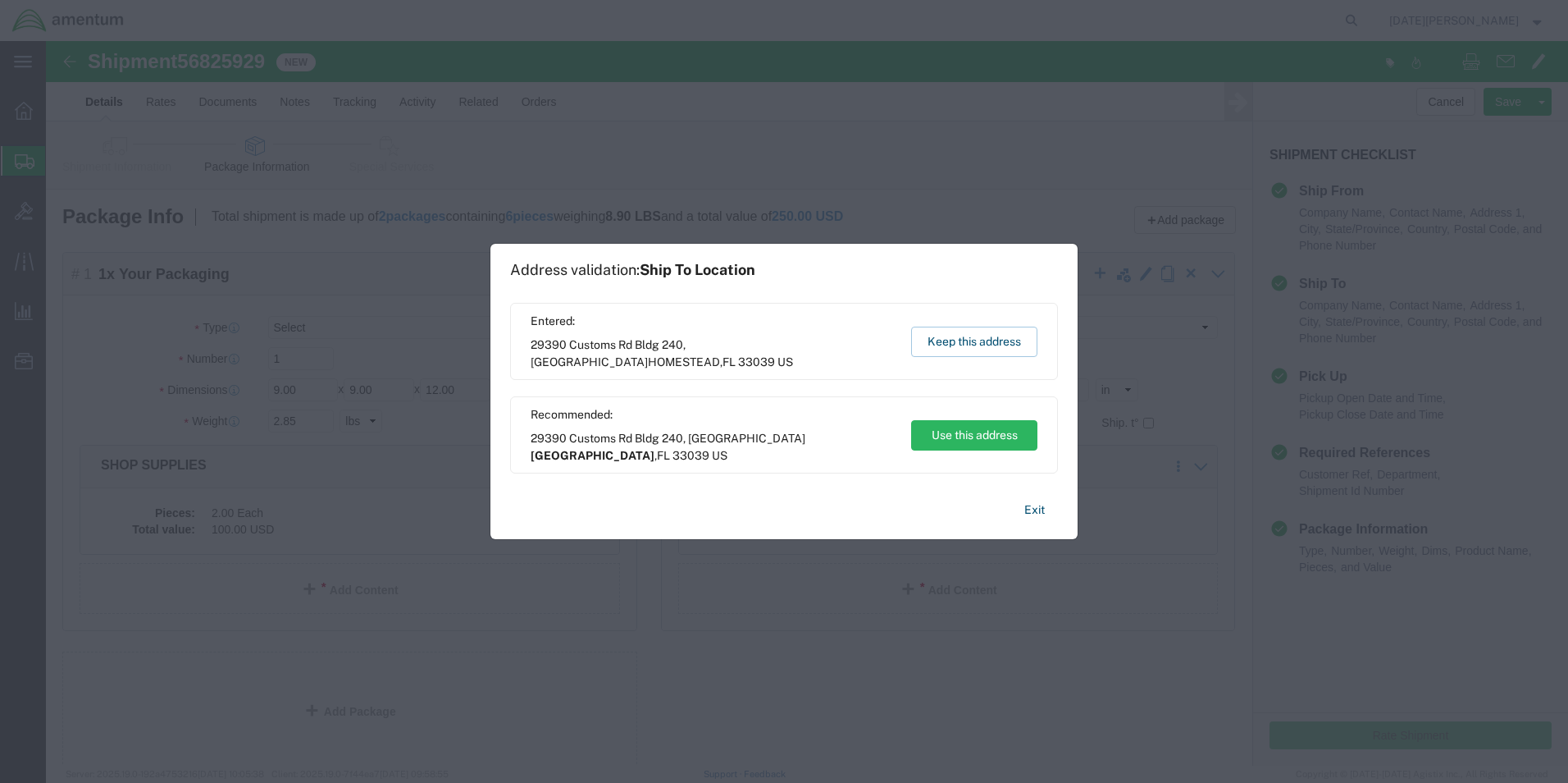
click at [1017, 360] on div "Entered: [STREET_ADDRESS] Keep this address" at bounding box center [784, 341] width 548 height 77
click at [1017, 350] on button "Keep this address" at bounding box center [974, 341] width 126 height 30
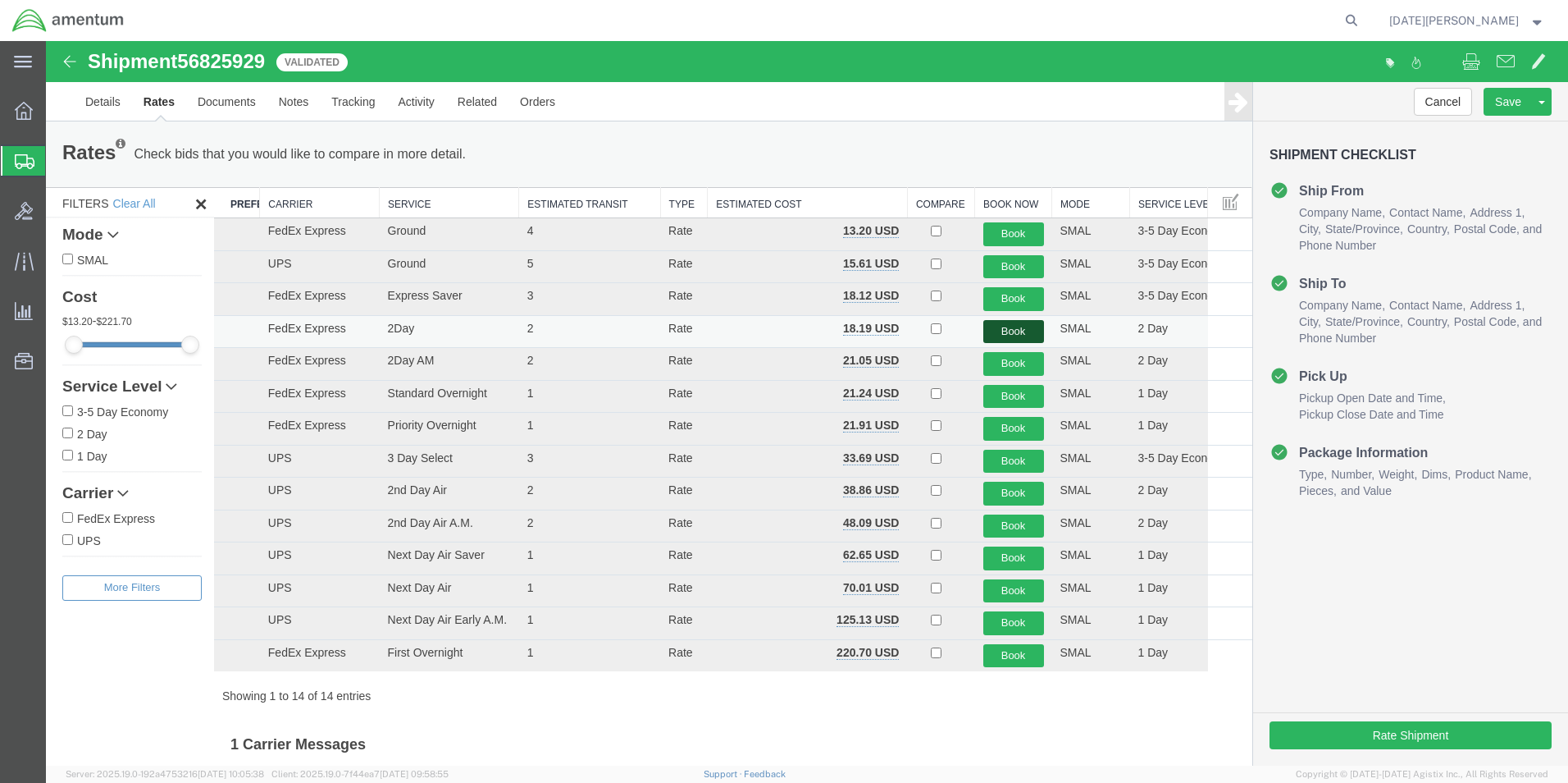
click at [984, 326] on button "Book" at bounding box center [1014, 332] width 60 height 24
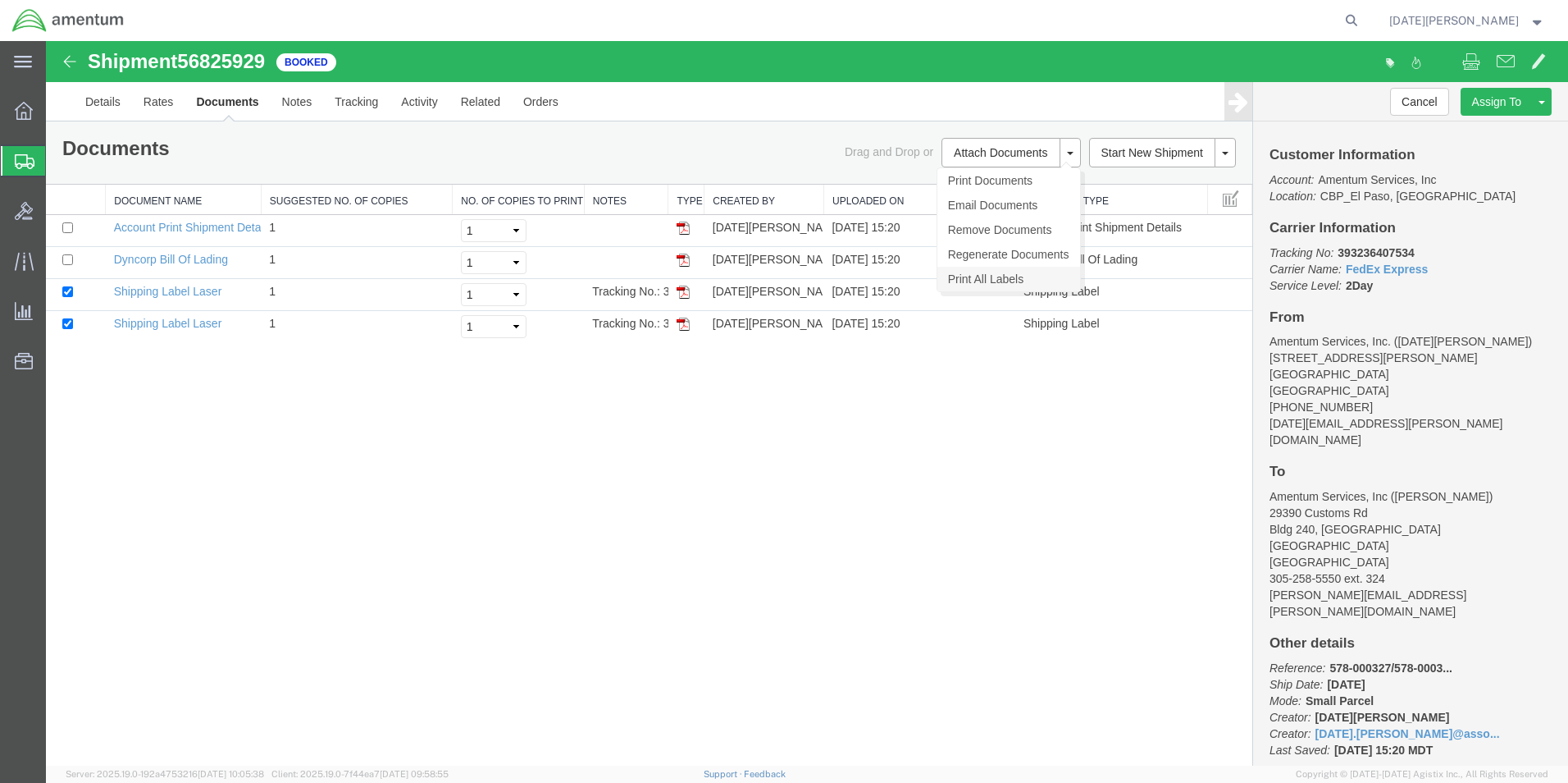
click at [1040, 272] on link "Print All Labels" at bounding box center [1009, 279] width 142 height 25
